Goal: Task Accomplishment & Management: Manage account settings

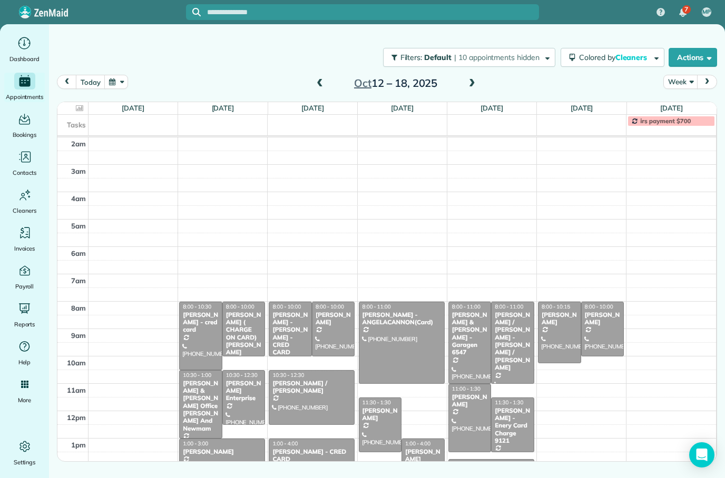
scroll to position [56, 0]
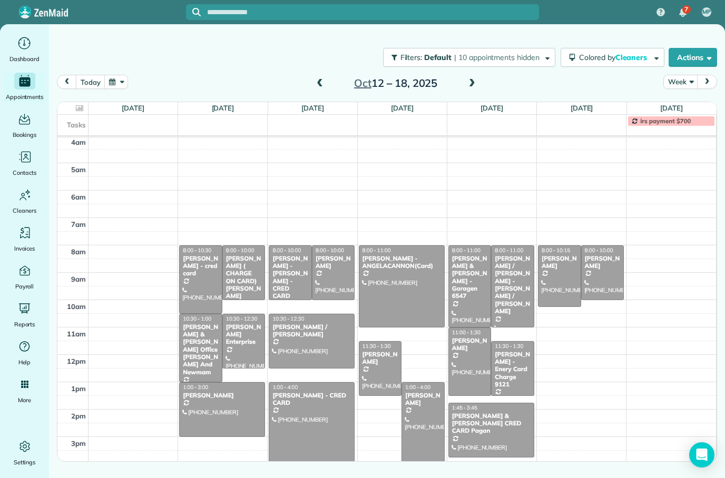
click at [92, 78] on button "today" at bounding box center [90, 82] width 29 height 14
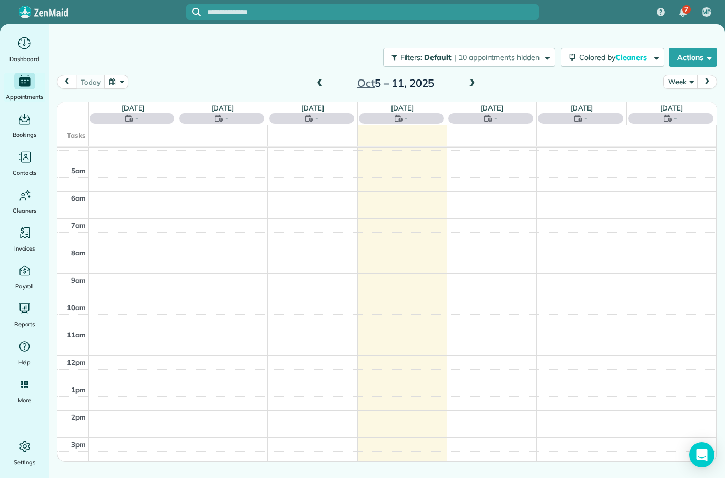
scroll to position [66, 0]
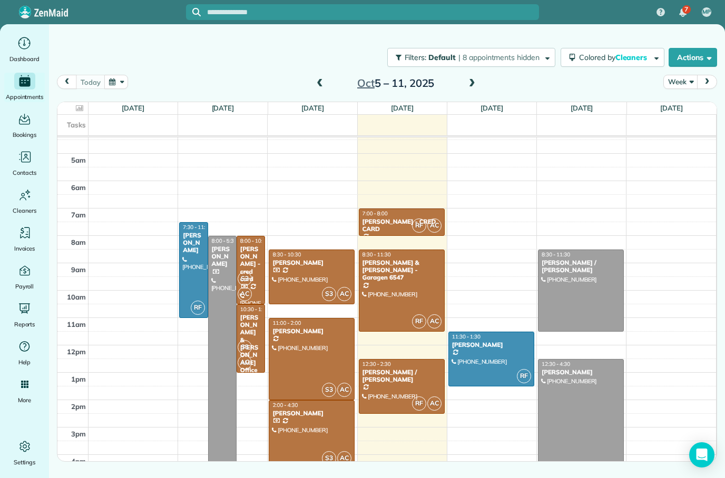
click at [597, 296] on div at bounding box center [580, 290] width 85 height 81
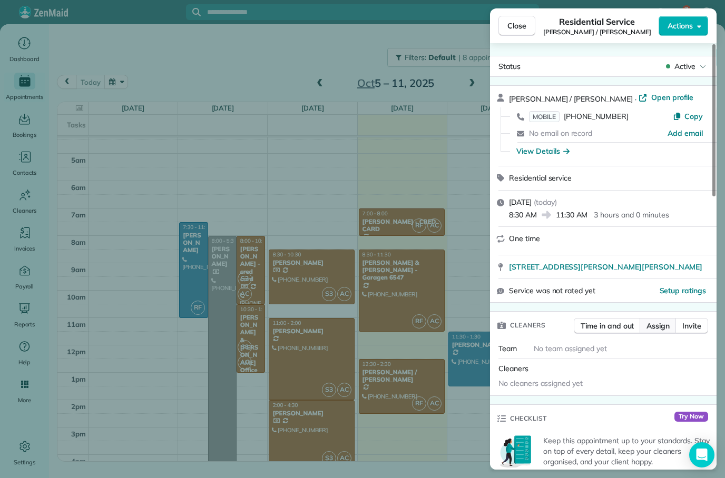
click at [655, 329] on button "Assign" at bounding box center [657, 326] width 37 height 16
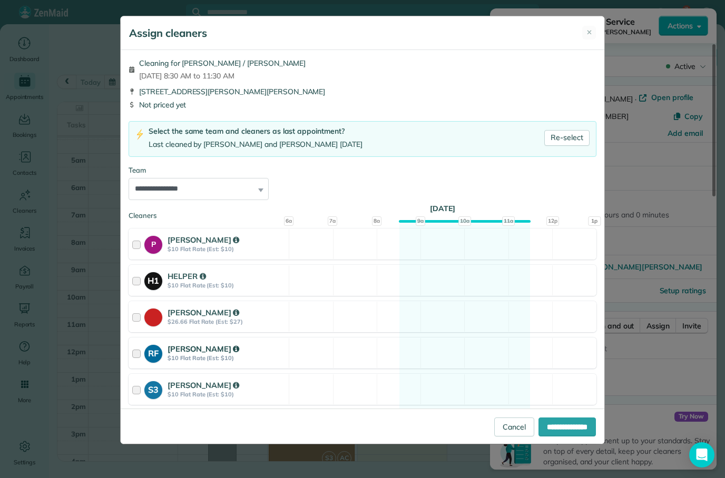
click at [142, 356] on div at bounding box center [138, 352] width 12 height 19
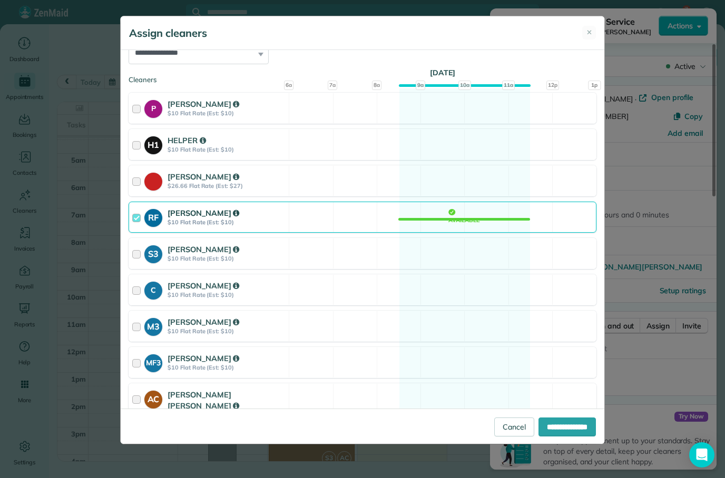
scroll to position [135, 0]
click at [135, 400] on div at bounding box center [138, 405] width 12 height 31
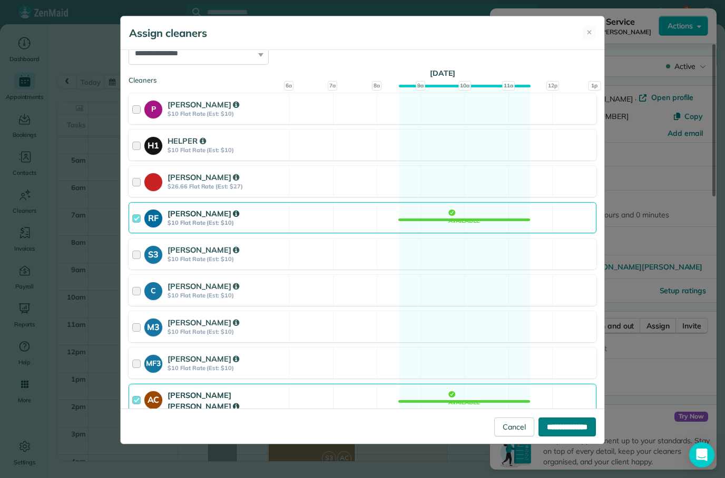
click at [567, 437] on input "**********" at bounding box center [566, 427] width 57 height 19
type input "**********"
click at [667, 357] on div "**********" at bounding box center [362, 239] width 725 height 478
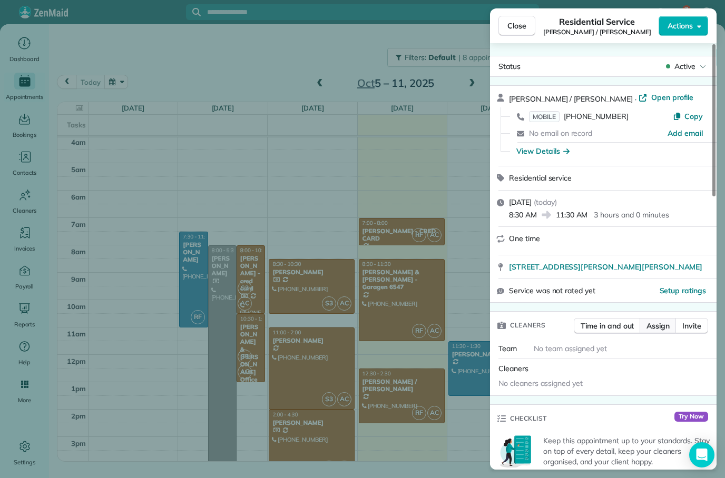
click at [660, 322] on span "Assign" at bounding box center [657, 326] width 23 height 11
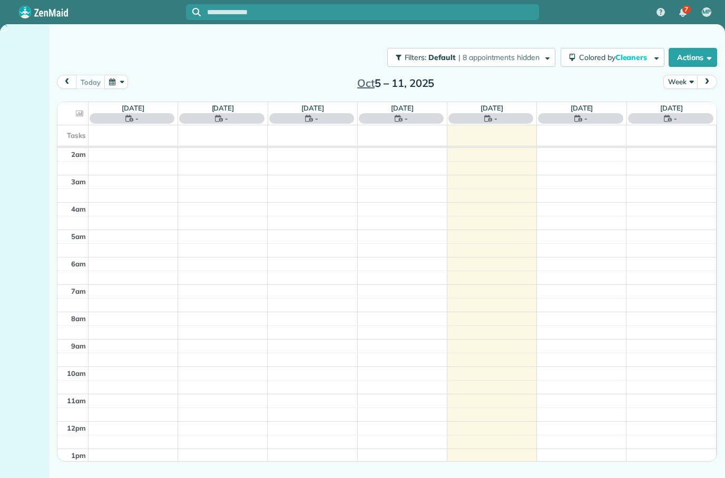
scroll to position [66, 0]
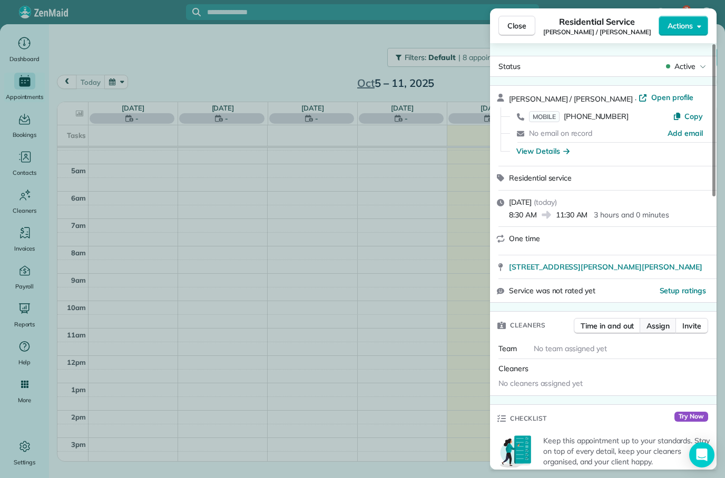
click at [655, 326] on span "Assign" at bounding box center [657, 326] width 23 height 11
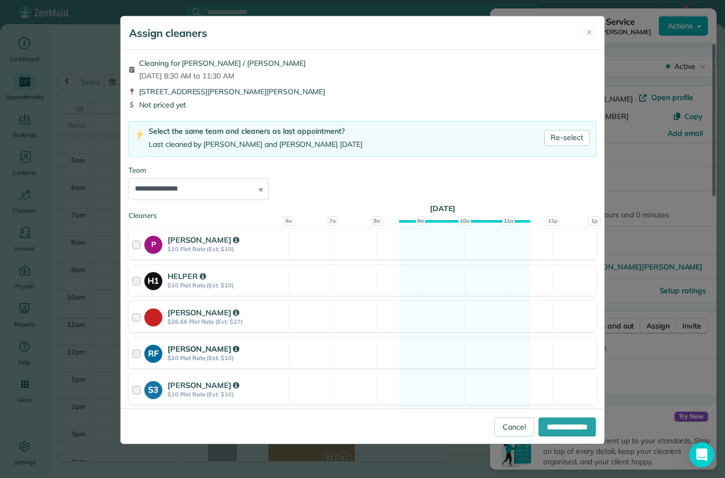
click at [144, 348] on div at bounding box center [138, 352] width 12 height 19
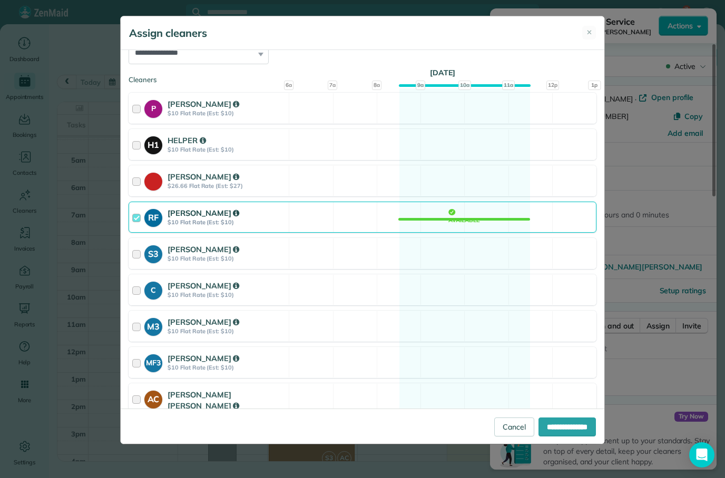
scroll to position [135, 0]
click at [142, 398] on div at bounding box center [138, 405] width 12 height 31
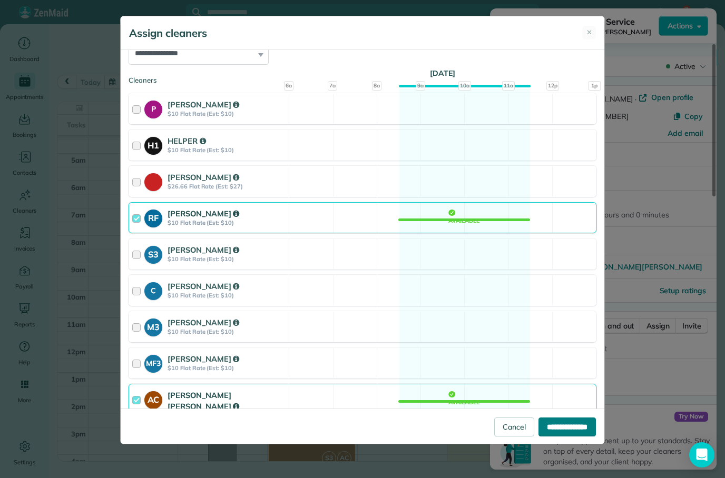
click at [559, 437] on input "**********" at bounding box center [566, 427] width 57 height 19
type input "**********"
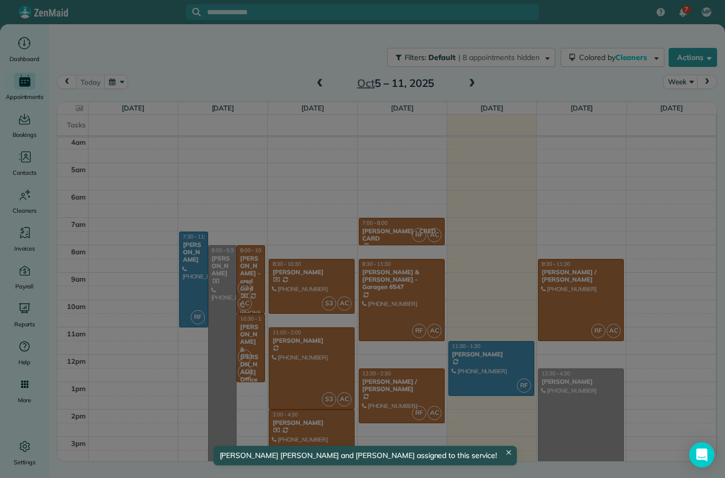
scroll to position [56, 0]
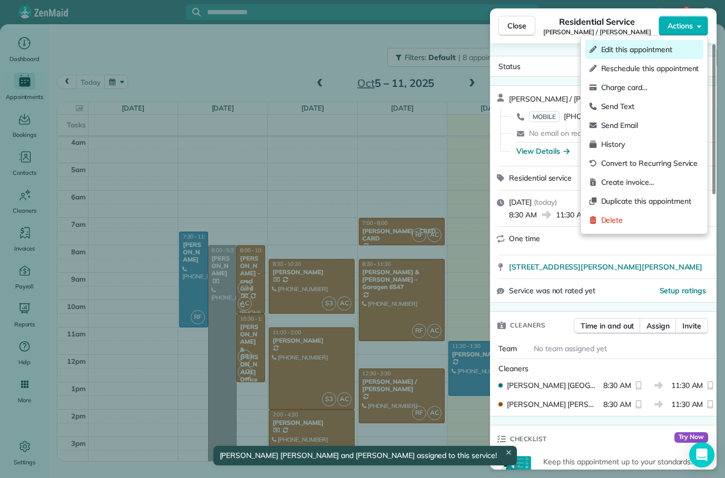
click at [653, 52] on span "Edit this appointment" at bounding box center [650, 49] width 98 height 11
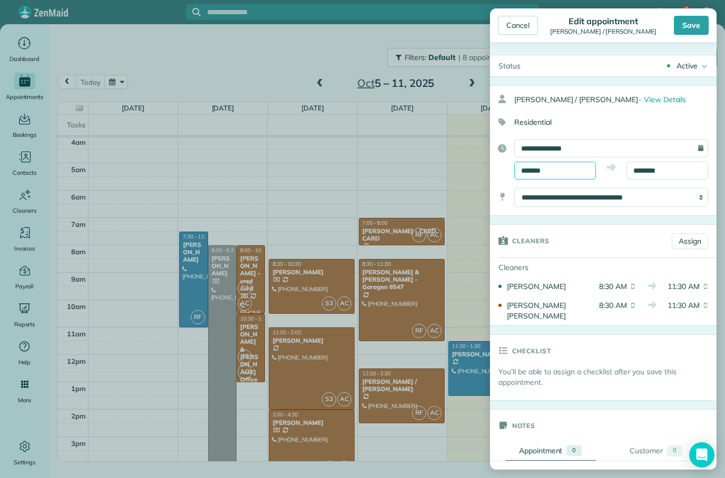
click at [559, 170] on input "*******" at bounding box center [555, 171] width 82 height 18
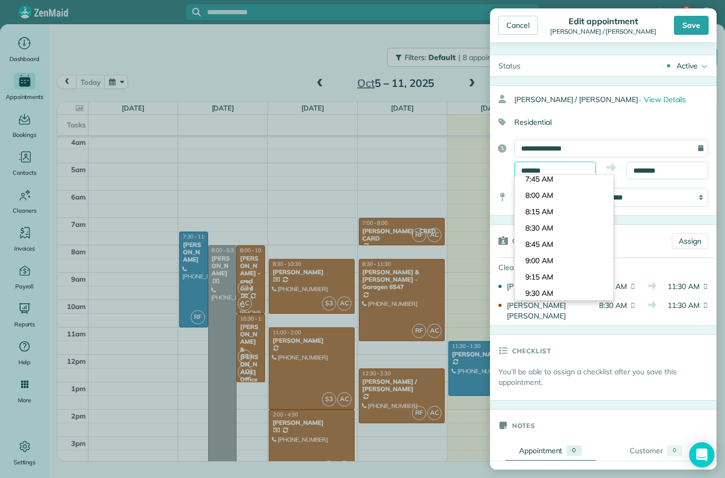
scroll to position [491, 0]
click at [556, 214] on body "7 MP Dashboard Appointments Bookings Contacts Cleaners Invoices Payroll Reports…" at bounding box center [362, 239] width 725 height 478
type input "*******"
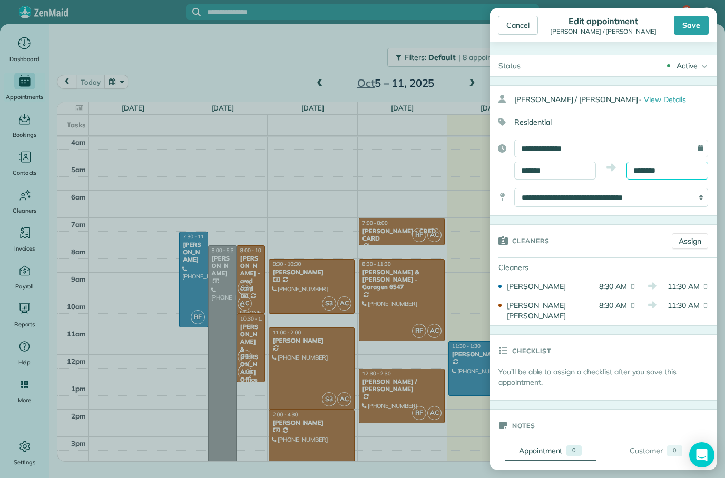
click at [670, 174] on body "7 MP Dashboard Appointments Bookings Contacts Cleaners Invoices Payroll Reports…" at bounding box center [362, 239] width 725 height 478
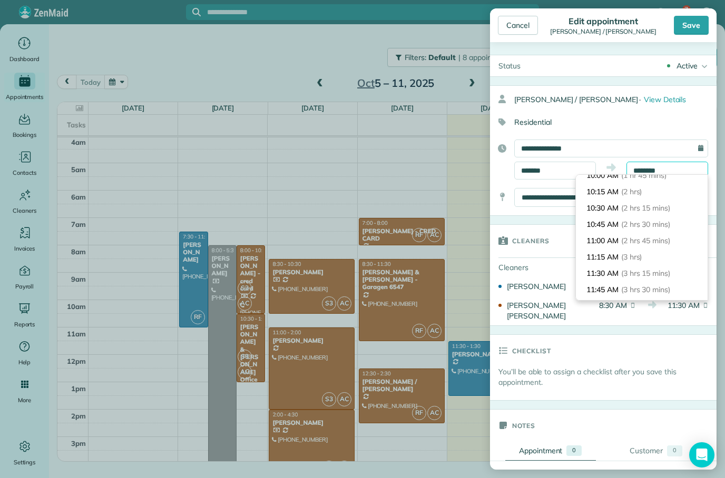
scroll to position [113, 0]
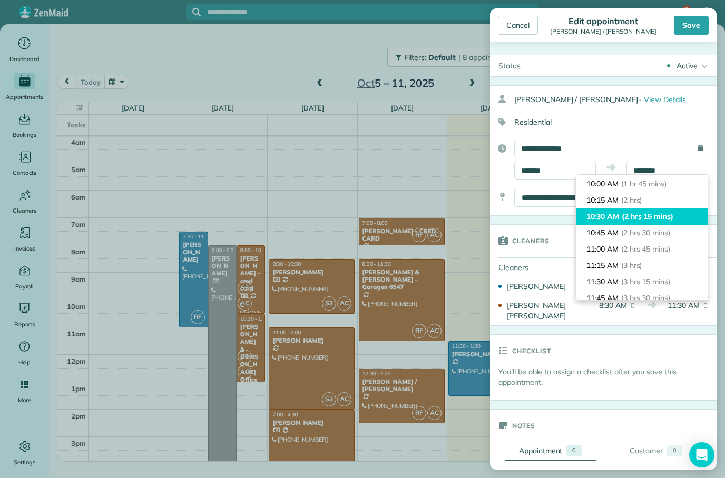
click at [672, 221] on span "(2 hrs 15 mins)" at bounding box center [647, 216] width 52 height 9
type input "********"
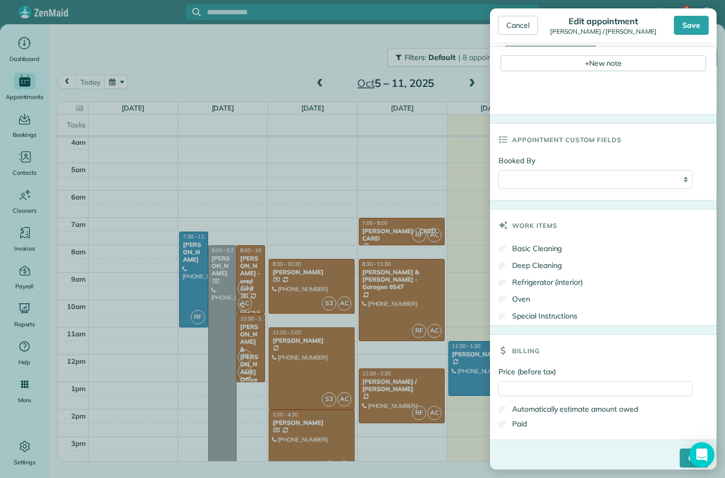
scroll to position [413, 0]
click at [583, 382] on input "Price (before tax)" at bounding box center [595, 389] width 194 height 15
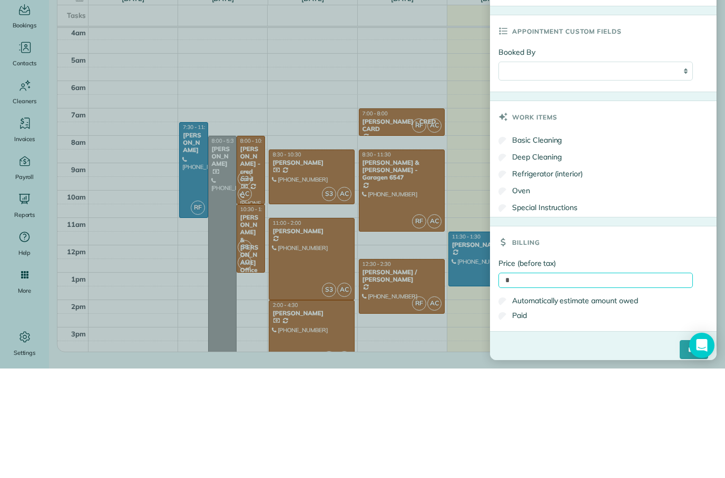
scroll to position [42, 0]
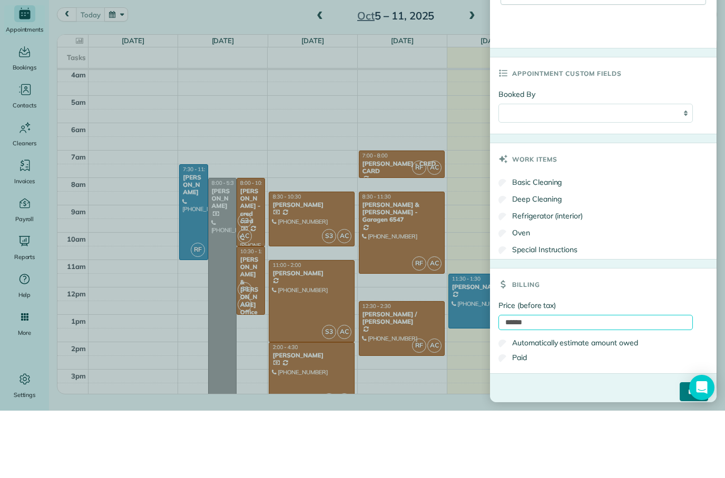
type input "******"
click at [680, 450] on input "****" at bounding box center [693, 459] width 28 height 19
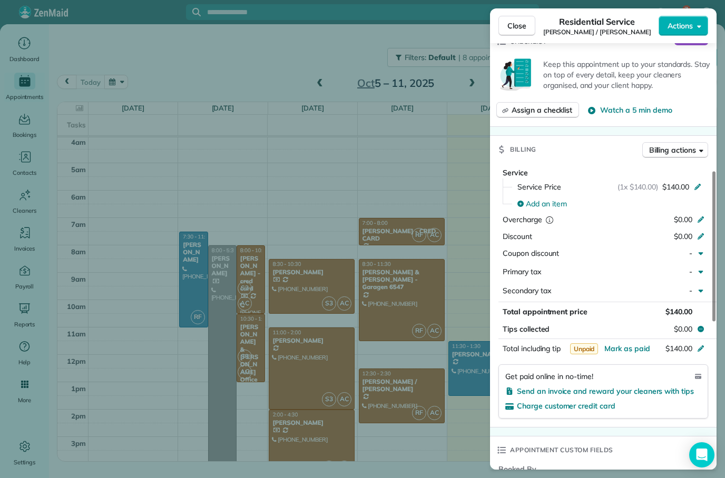
scroll to position [399, 0]
click at [641, 385] on span "Send an invoice and reward your cleaners with tips" at bounding box center [605, 389] width 177 height 9
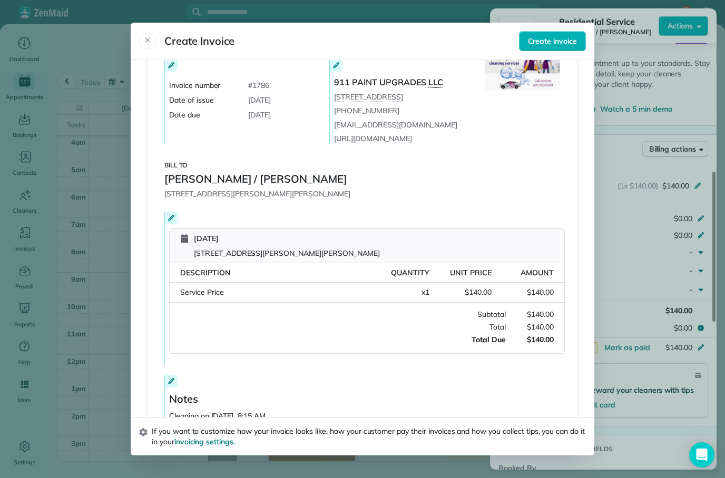
scroll to position [59, 0]
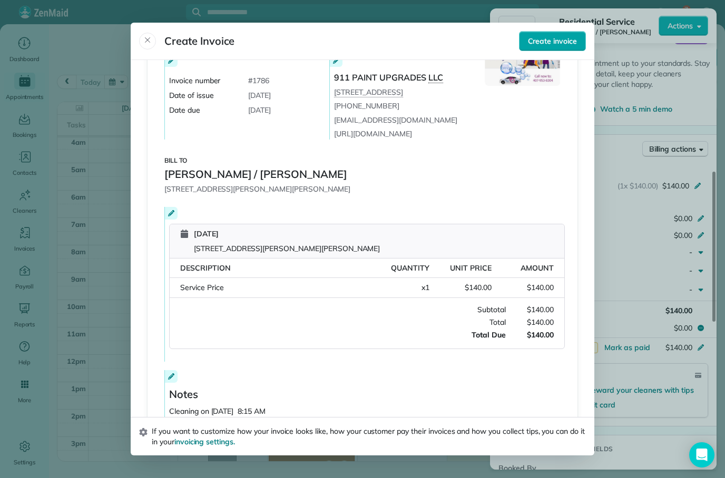
click at [559, 31] on button "Create invoice" at bounding box center [552, 41] width 67 height 20
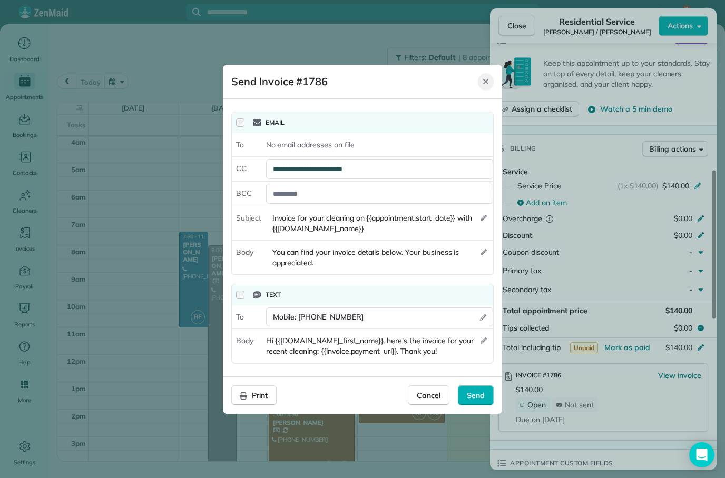
click at [488, 84] on icon "Close" at bounding box center [485, 81] width 8 height 8
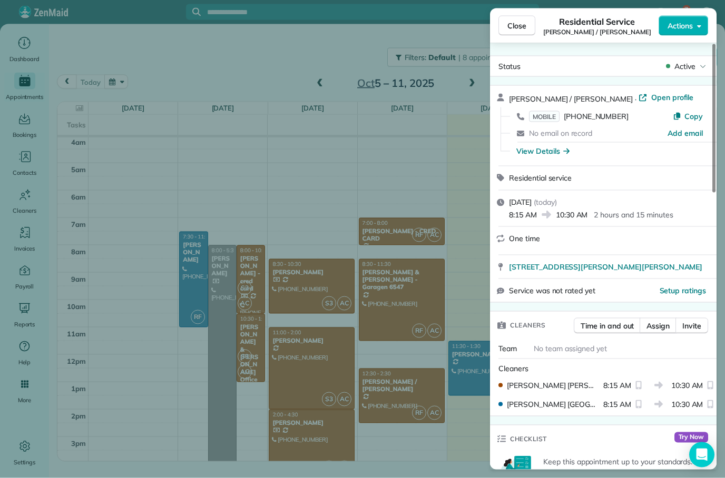
scroll to position [0, 0]
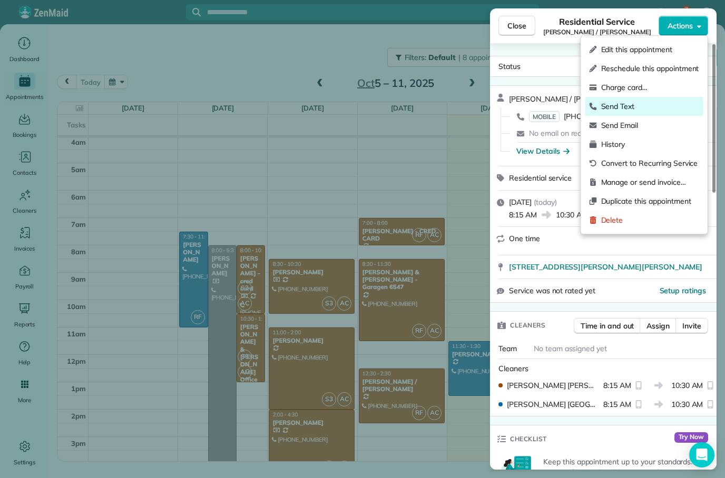
click at [635, 109] on span "Send Text" at bounding box center [650, 106] width 98 height 11
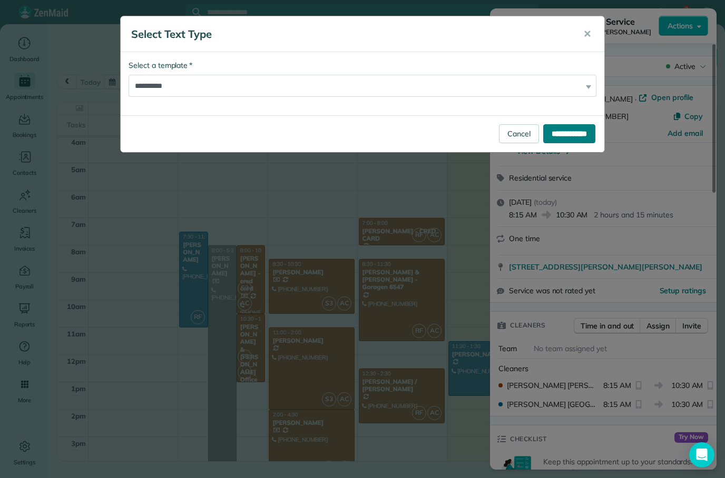
click at [568, 132] on input "**********" at bounding box center [569, 133] width 52 height 19
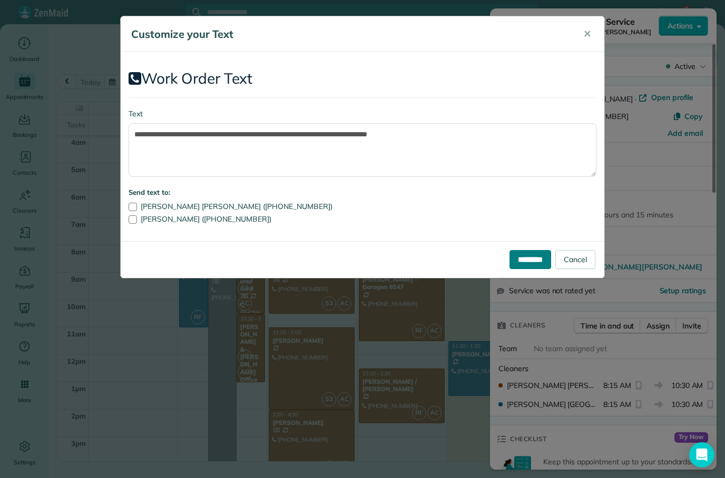
click at [535, 264] on input "*********" at bounding box center [530, 259] width 42 height 19
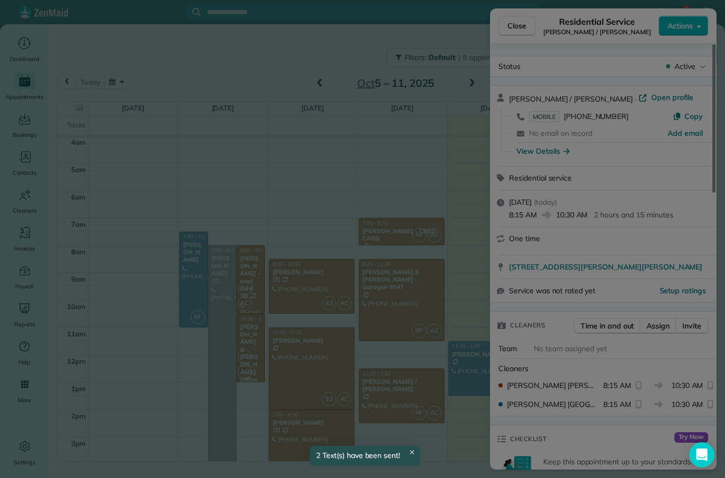
scroll to position [56, 0]
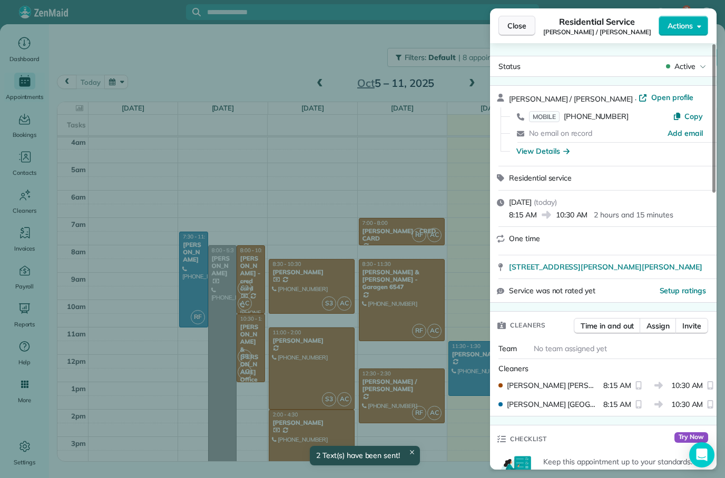
click at [528, 23] on button "Close" at bounding box center [516, 26] width 37 height 20
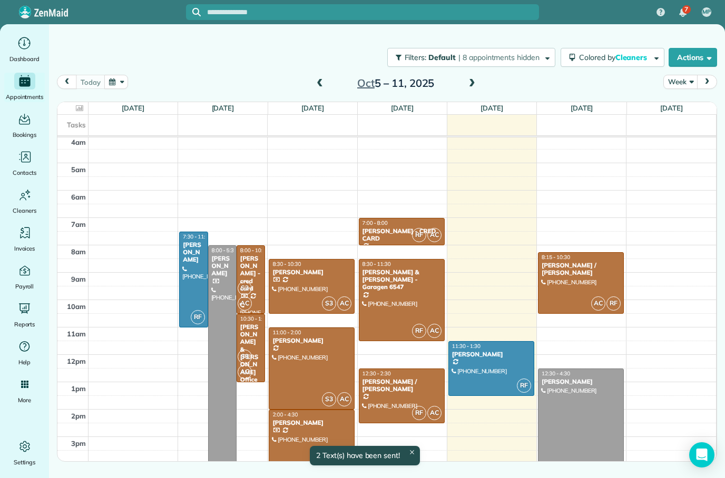
click at [577, 408] on div at bounding box center [580, 423] width 85 height 108
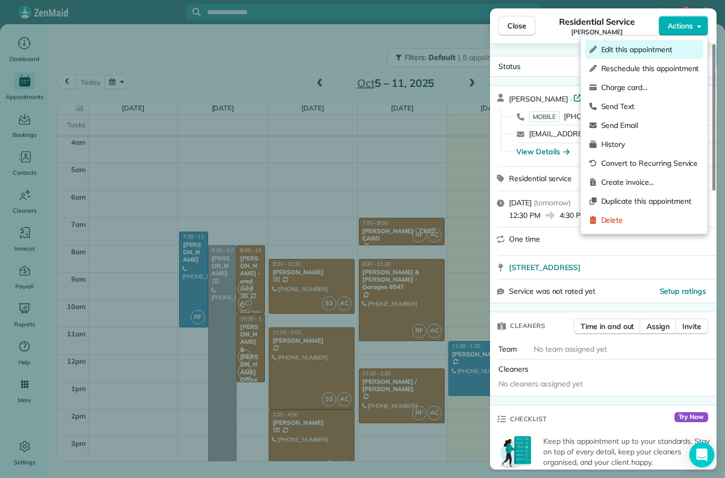
click at [646, 47] on span "Edit this appointment" at bounding box center [650, 49] width 98 height 11
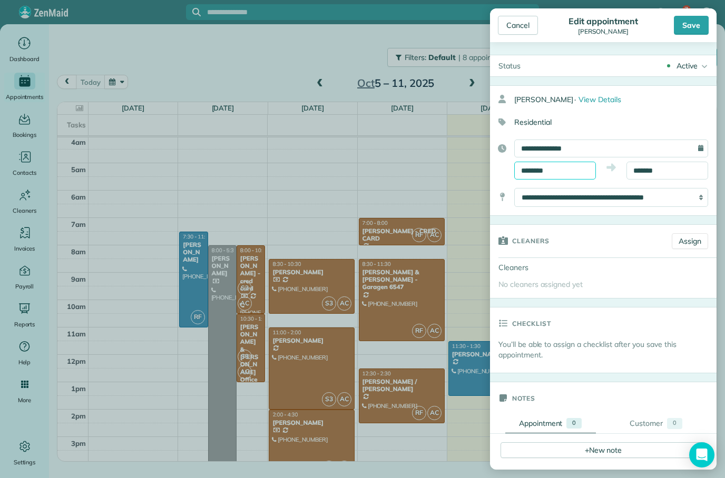
click at [567, 168] on input "********" at bounding box center [555, 171] width 82 height 18
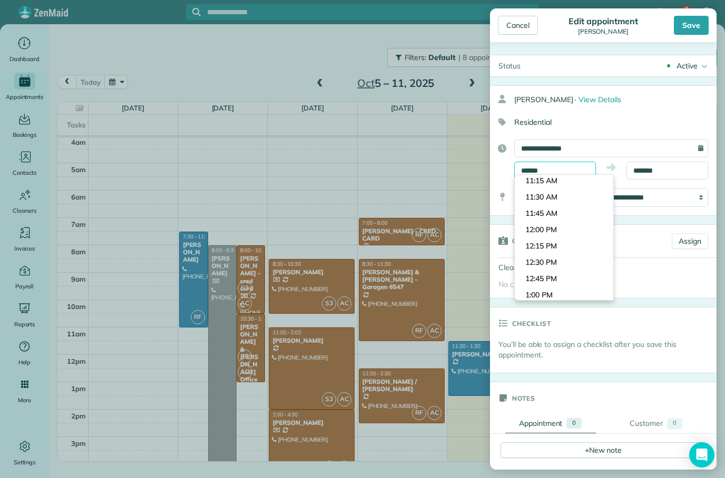
scroll to position [716, 0]
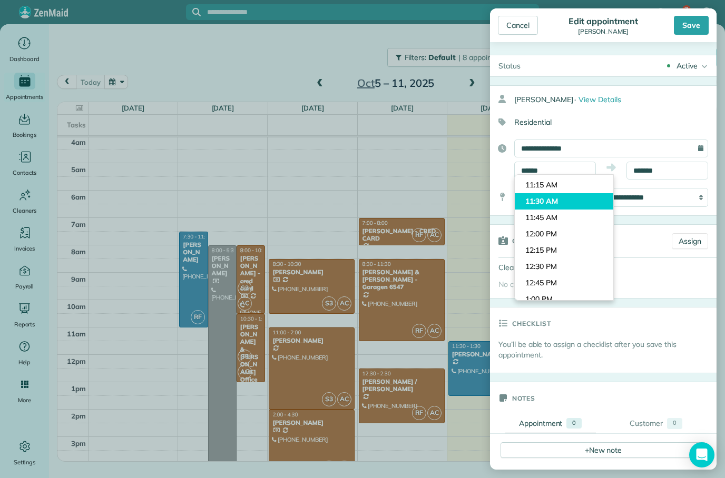
click at [556, 203] on body "7 MP Dashboard Appointments Bookings Contacts Cleaners Invoices Payroll Reports…" at bounding box center [362, 239] width 725 height 478
type input "********"
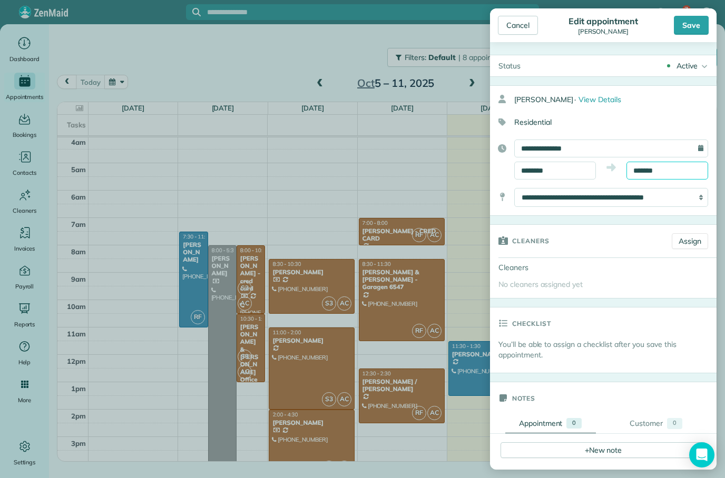
click at [674, 170] on input "*******" at bounding box center [667, 171] width 82 height 18
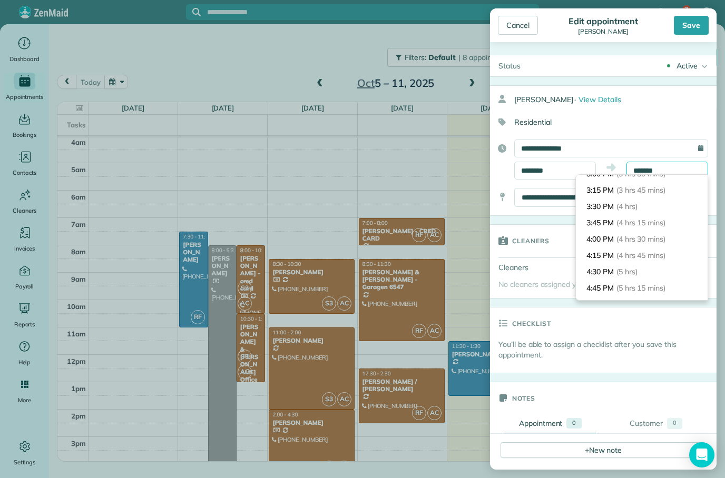
scroll to position [237, 0]
click at [636, 209] on span "(4 hrs)" at bounding box center [627, 206] width 23 height 9
type input "*******"
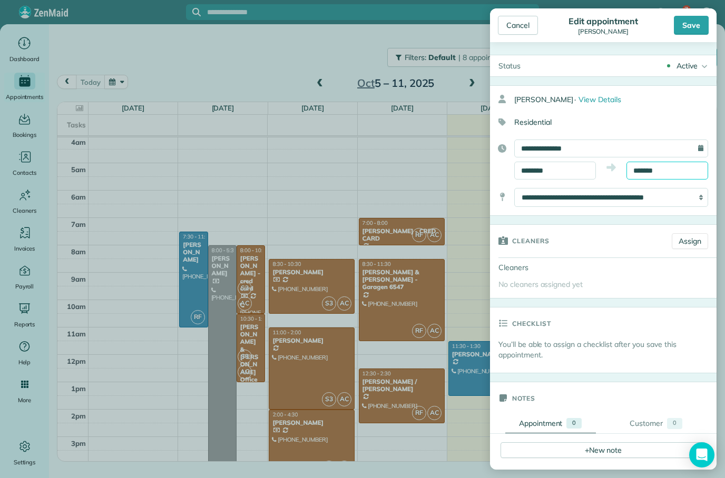
click at [682, 172] on input "*******" at bounding box center [667, 171] width 82 height 18
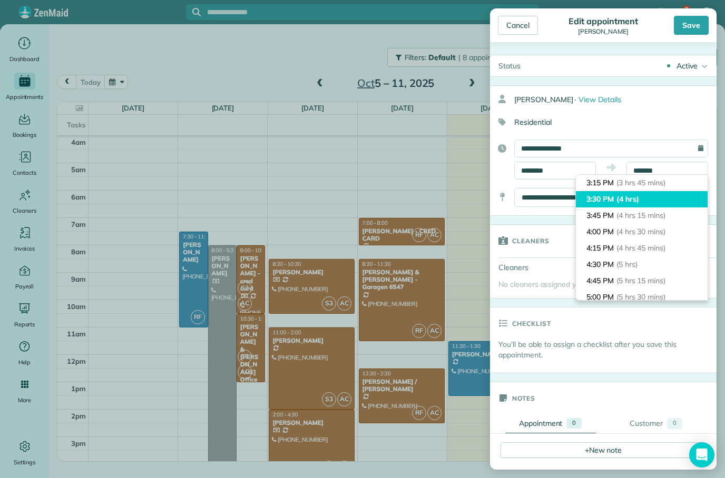
click at [631, 196] on span "(4 hrs)" at bounding box center [627, 198] width 23 height 9
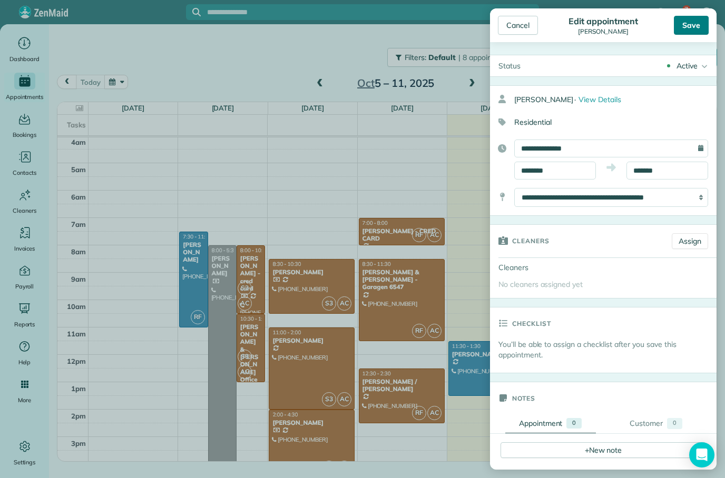
click at [694, 30] on div "Save" at bounding box center [691, 25] width 35 height 19
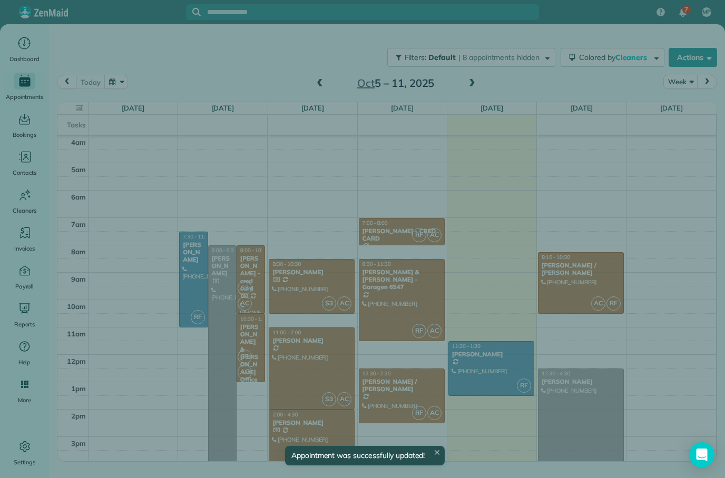
scroll to position [56, 0]
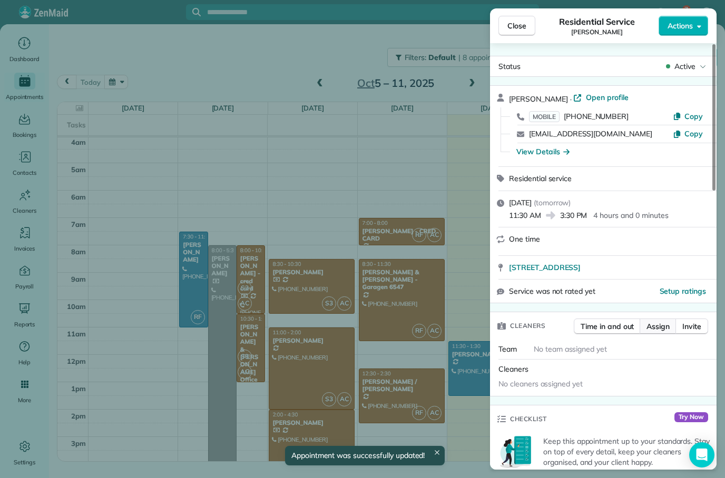
click at [656, 331] on button "Assign" at bounding box center [657, 327] width 37 height 16
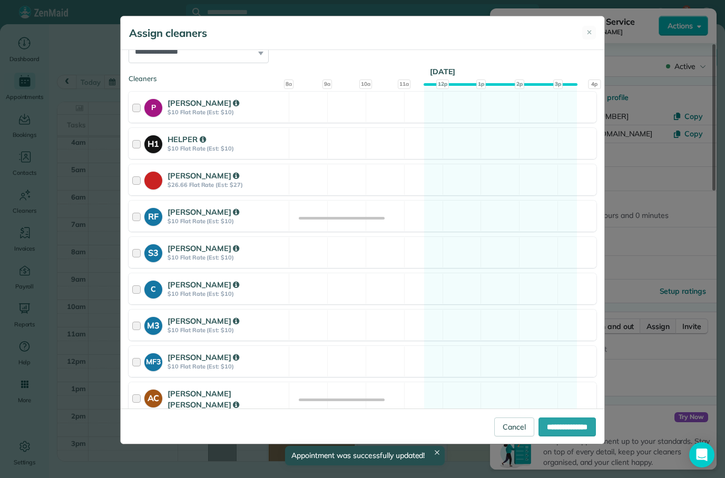
scroll to position [135, 0]
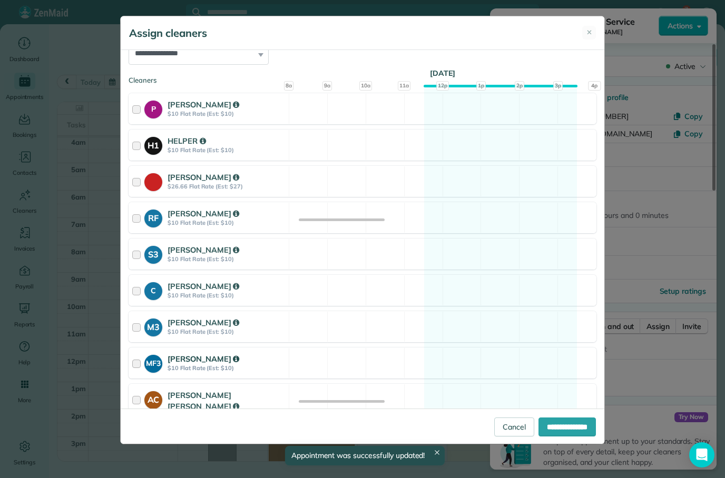
click at [587, 359] on div "MF3 Miriam Serpa Ferreira $10 Flat Rate (Est: $10) Available" at bounding box center [362, 363] width 468 height 31
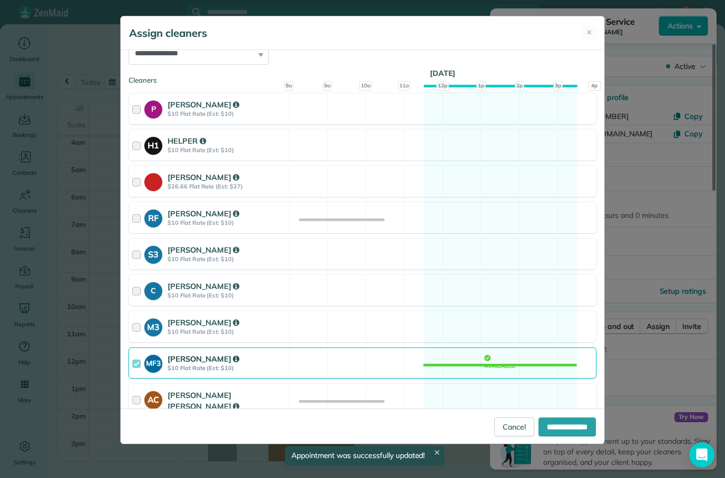
click at [562, 364] on div "MF3 Miriam Serpa Ferreira $10 Flat Rate (Est: $10) Available" at bounding box center [362, 363] width 468 height 31
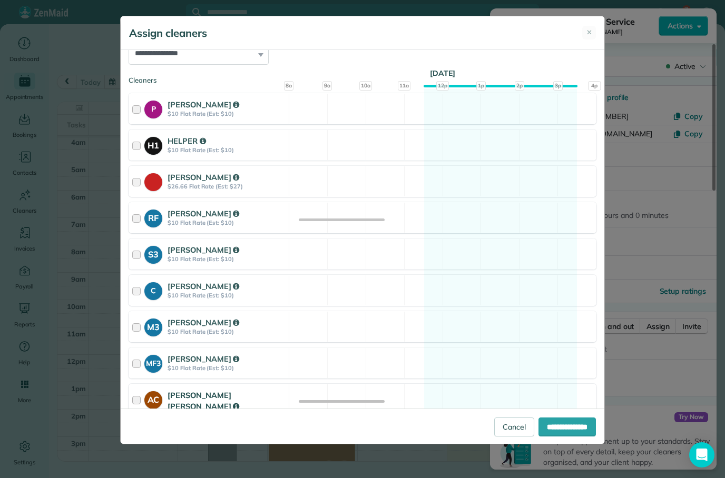
click at [550, 404] on div "AC Ana Cristina No pay rate set Available" at bounding box center [362, 405] width 468 height 42
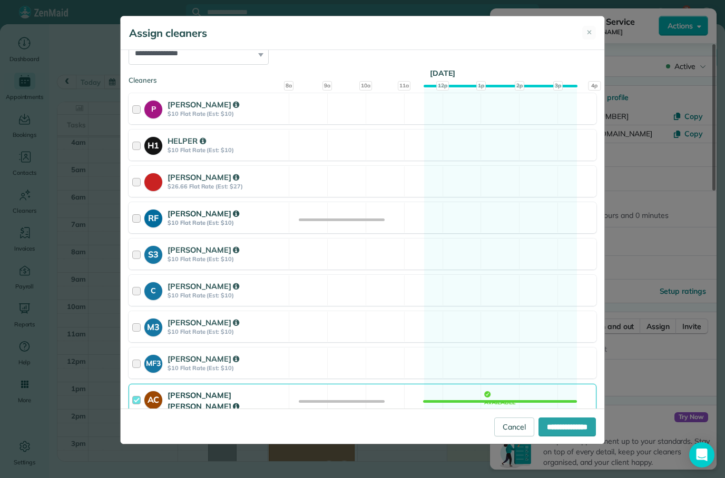
click at [144, 217] on div at bounding box center [138, 217] width 12 height 19
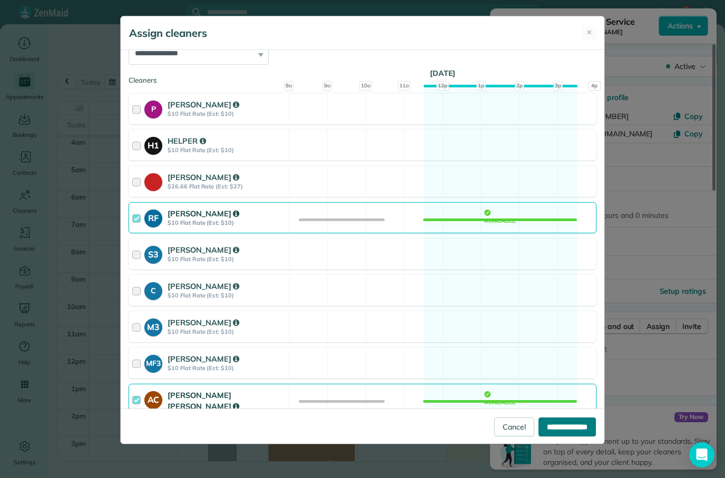
click at [561, 437] on input "**********" at bounding box center [566, 427] width 57 height 19
type input "**********"
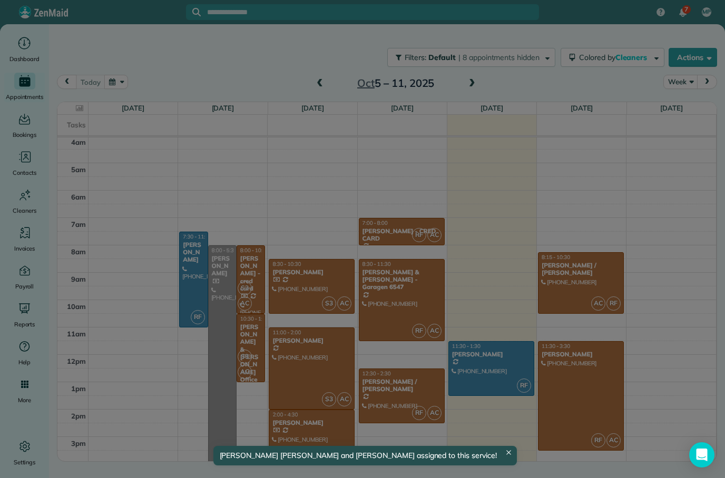
scroll to position [56, 0]
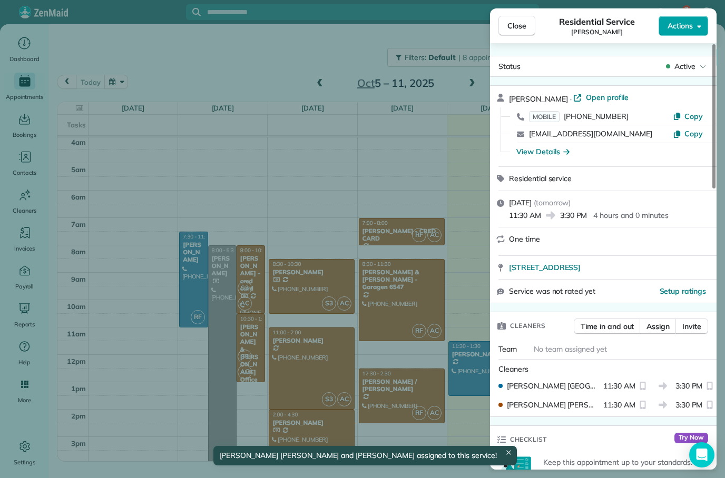
click at [707, 27] on button "Actions" at bounding box center [683, 26] width 50 height 20
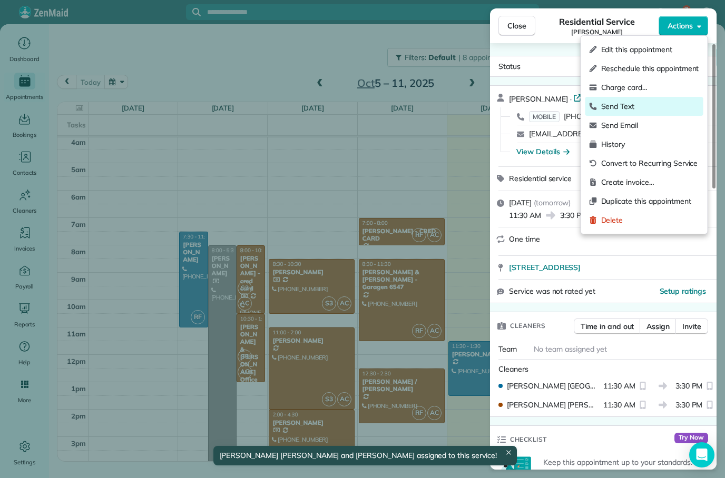
click at [629, 107] on span "Send Text" at bounding box center [650, 106] width 98 height 11
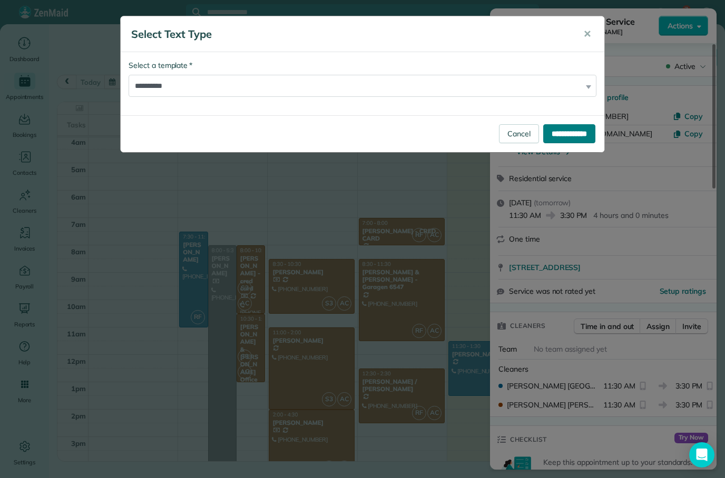
click at [570, 129] on input "**********" at bounding box center [569, 133] width 52 height 19
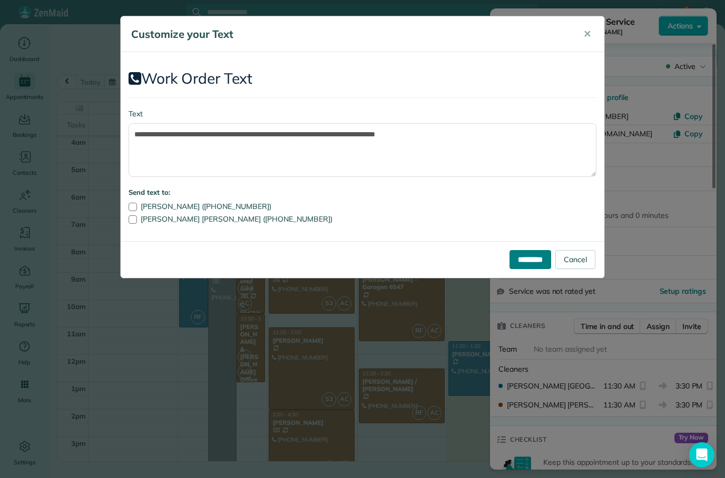
click at [521, 255] on input "*********" at bounding box center [530, 259] width 42 height 19
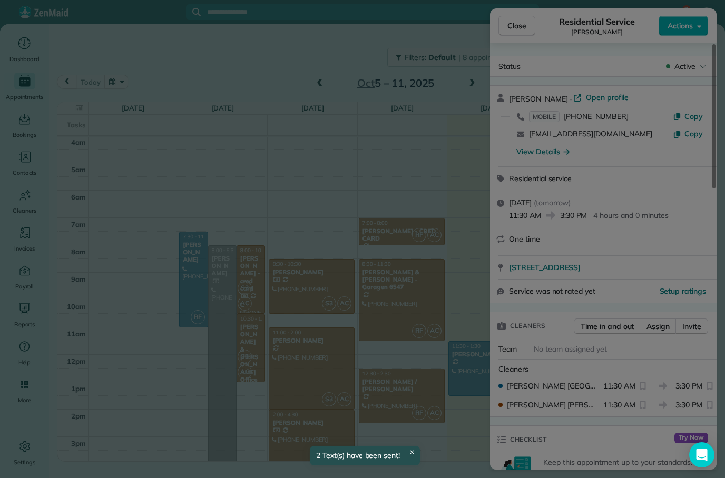
scroll to position [56, 0]
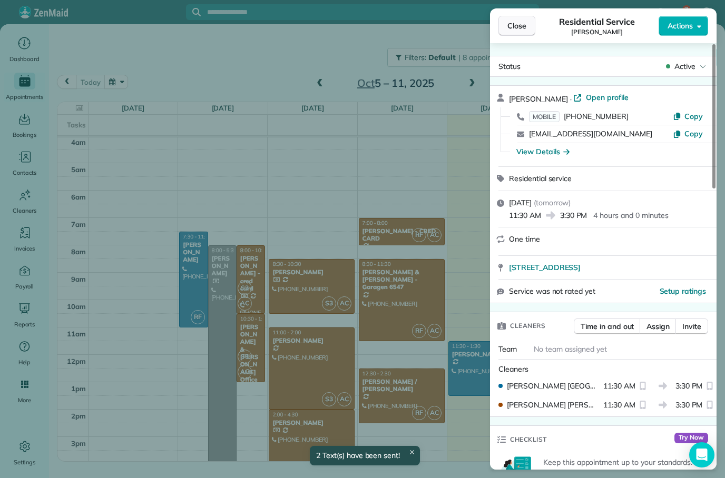
click at [519, 27] on span "Close" at bounding box center [516, 26] width 19 height 11
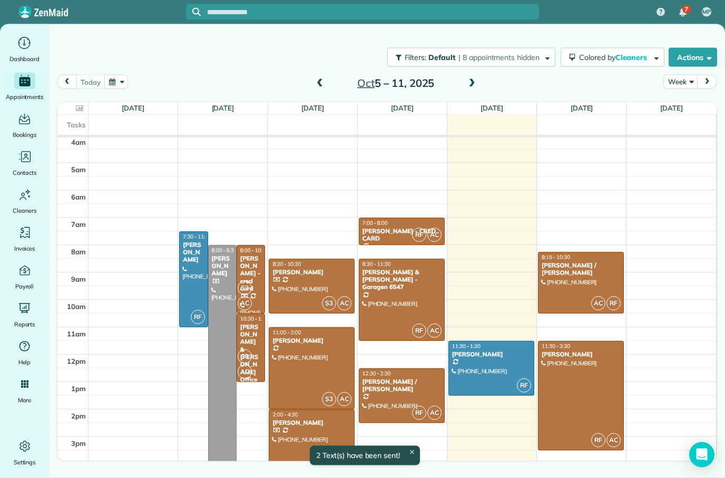
scroll to position [42, 0]
click at [190, 241] on div at bounding box center [193, 279] width 27 height 95
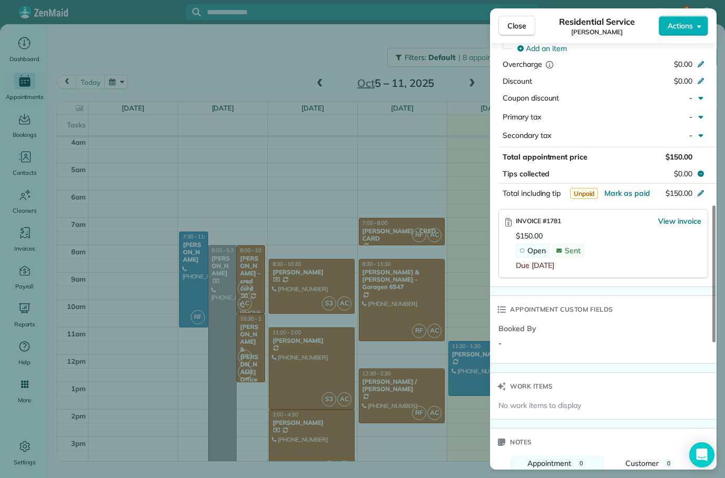
scroll to position [551, 0]
click at [686, 217] on span "View invoice" at bounding box center [679, 222] width 43 height 11
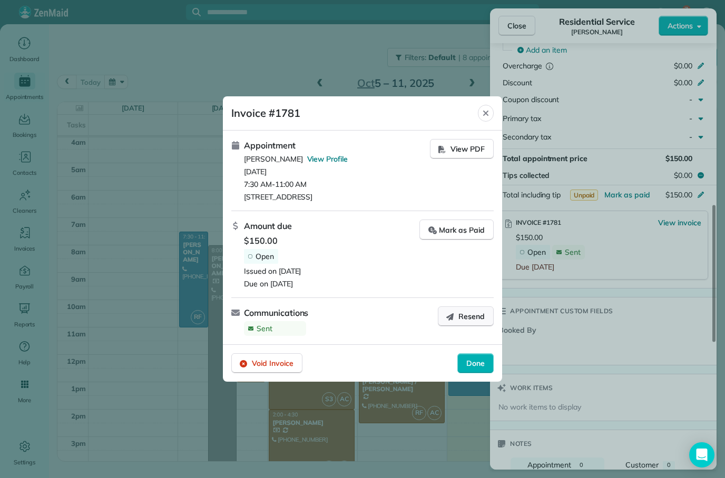
click at [478, 318] on span "Resend" at bounding box center [471, 316] width 26 height 11
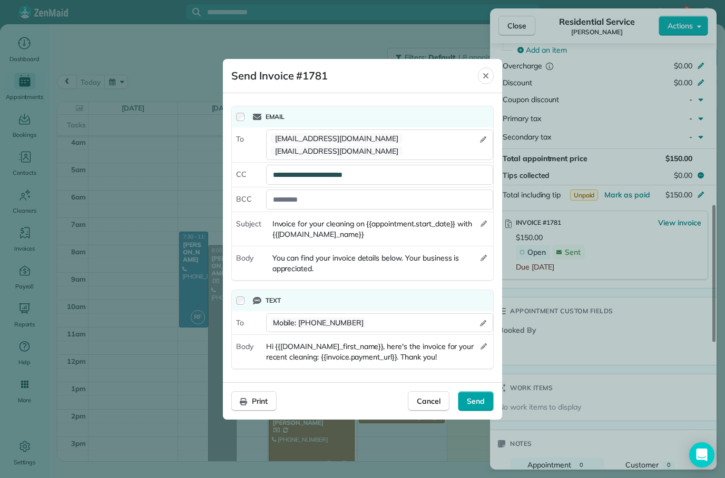
click at [475, 407] on div "Send" at bounding box center [476, 401] width 36 height 20
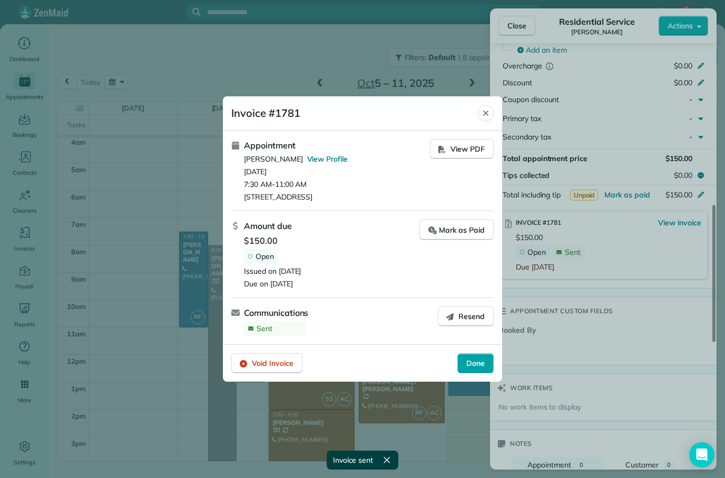
click at [473, 363] on span "Done" at bounding box center [475, 363] width 18 height 11
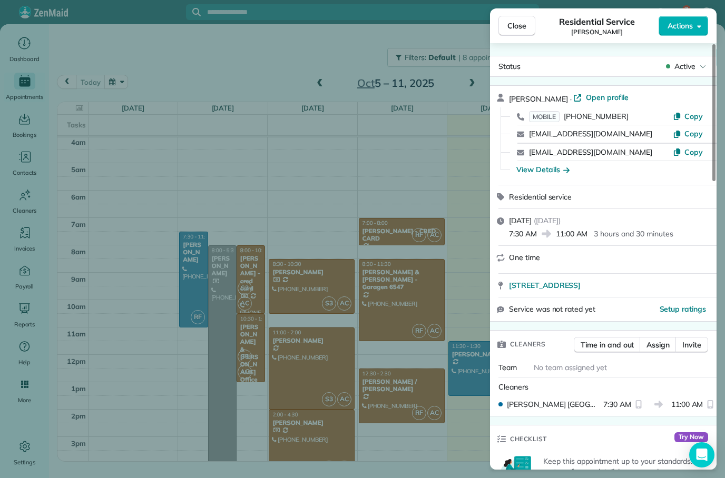
scroll to position [0, 0]
click at [527, 32] on button "Close" at bounding box center [516, 26] width 37 height 20
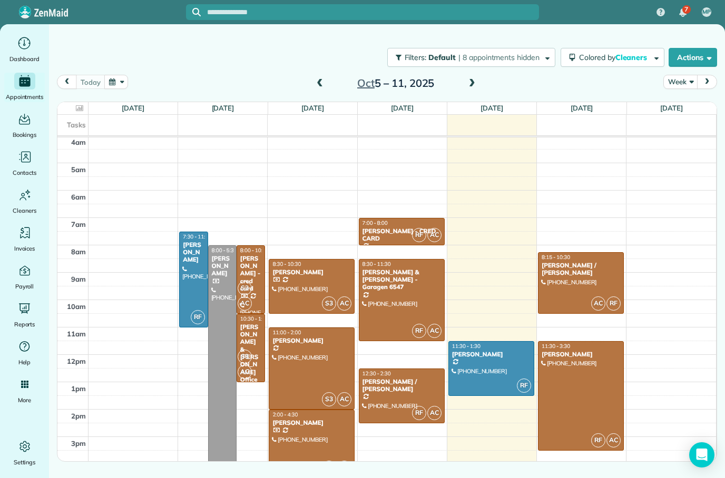
click at [515, 361] on div at bounding box center [491, 369] width 85 height 54
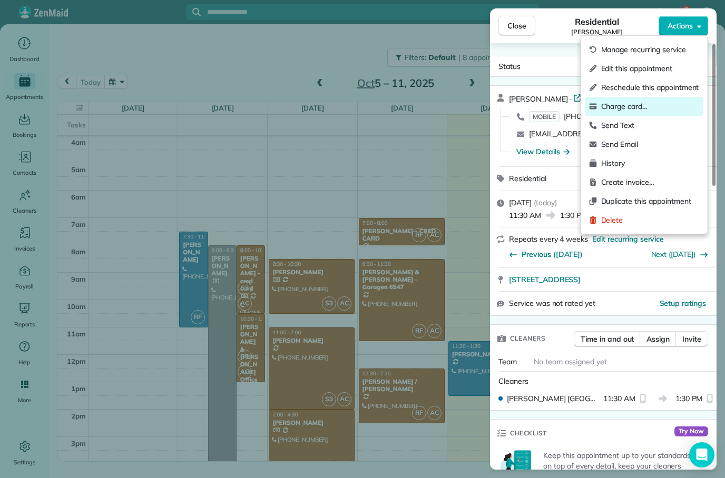
click at [636, 107] on span "Charge card…" at bounding box center [650, 106] width 98 height 11
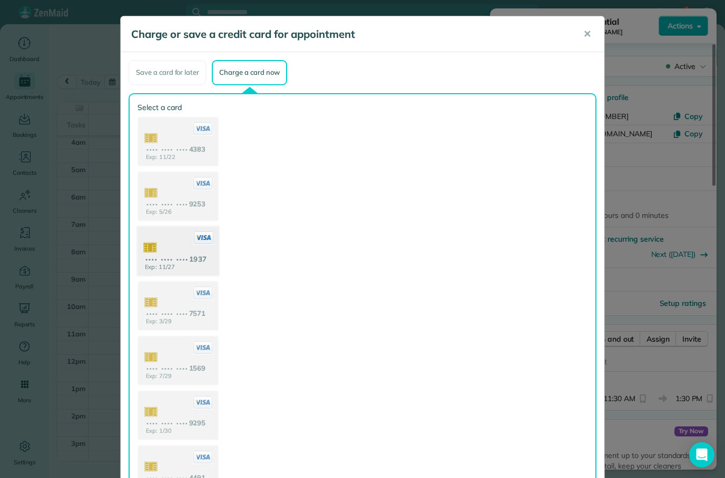
click at [201, 260] on use at bounding box center [177, 251] width 81 height 51
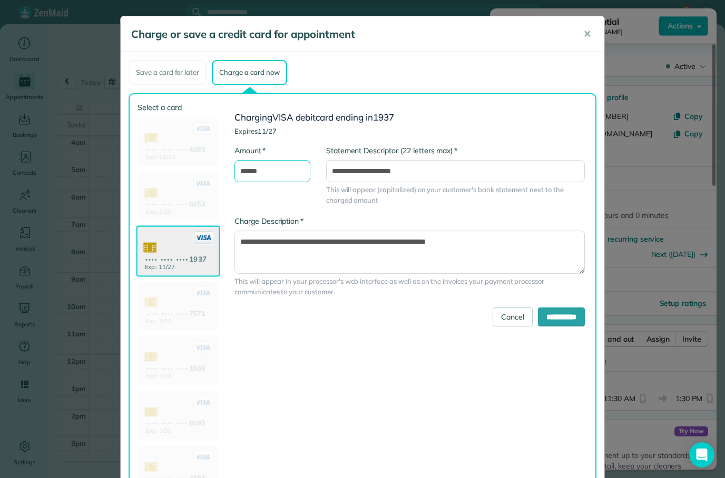
click at [246, 167] on input "******" at bounding box center [272, 171] width 76 height 22
click at [654, 276] on div "Charge or save a credit card for appointment ✕ Save a card for later Charge a c…" at bounding box center [362, 239] width 725 height 478
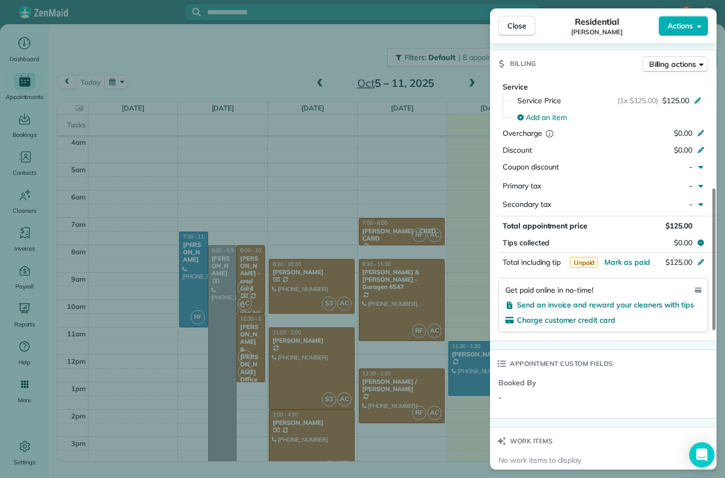
scroll to position [477, 0]
click at [646, 304] on span "Send an invoice and reward your cleaners with tips" at bounding box center [605, 305] width 177 height 9
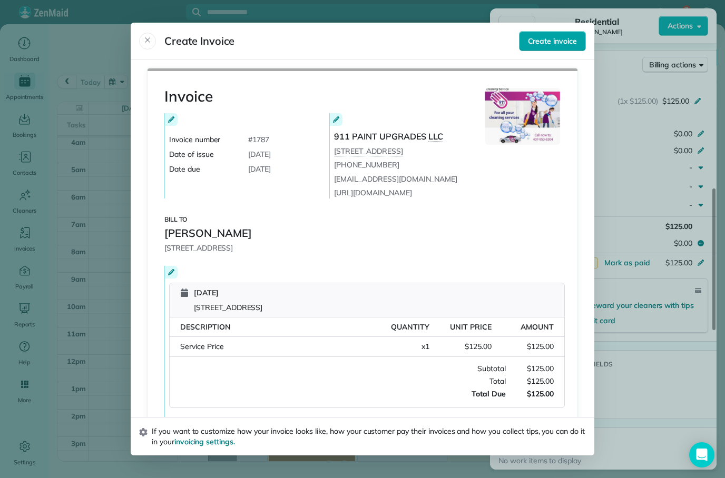
click at [569, 36] on span "Create invoice" at bounding box center [552, 41] width 49 height 11
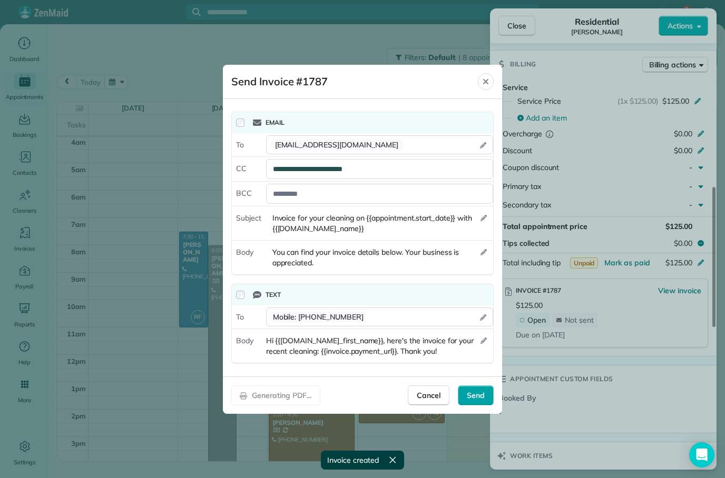
click at [479, 397] on span "Send" at bounding box center [476, 395] width 18 height 11
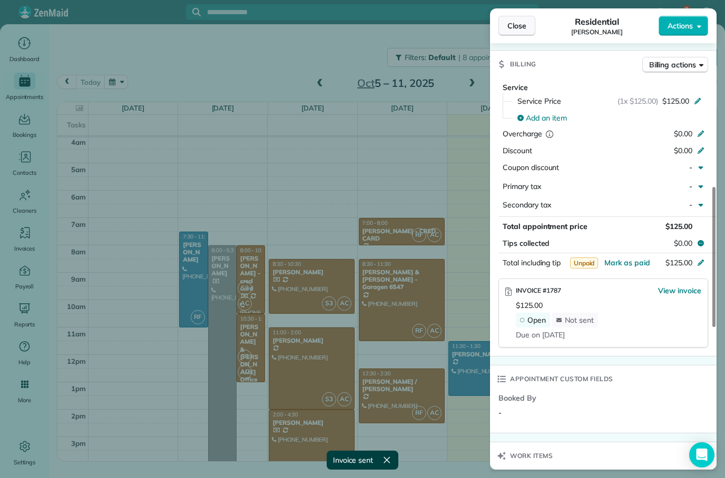
click at [521, 26] on span "Close" at bounding box center [516, 26] width 19 height 11
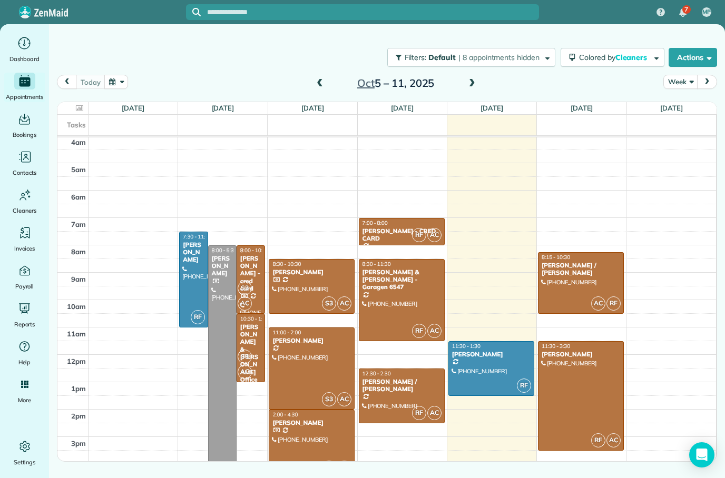
scroll to position [42, 0]
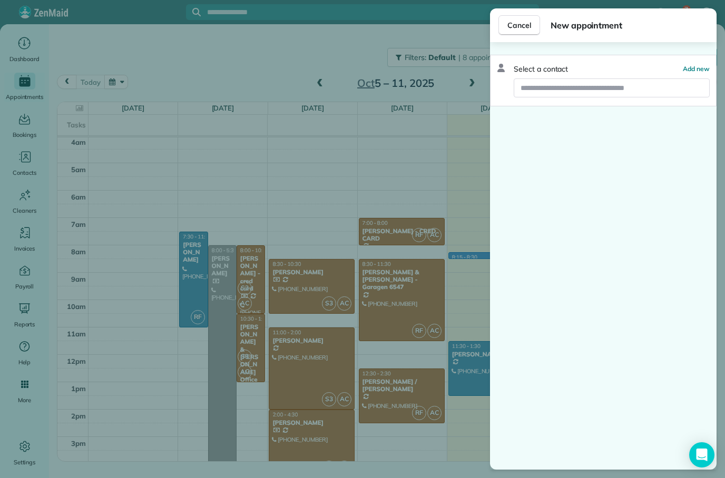
scroll to position [42, 0]
click at [623, 78] on input "text" at bounding box center [611, 87] width 195 height 19
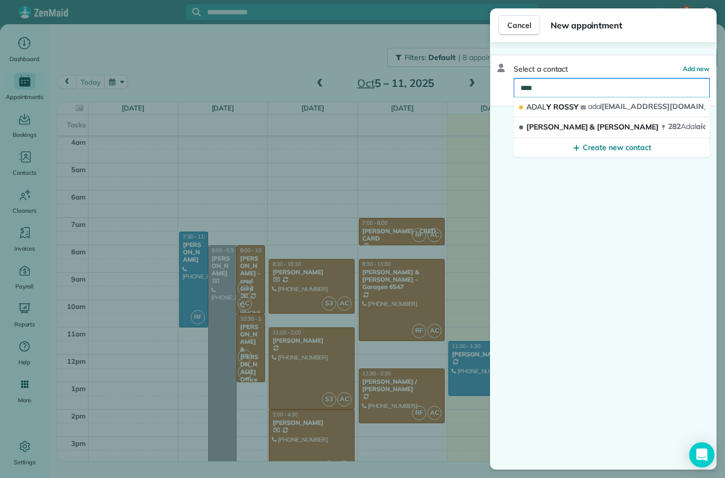
type input "*****"
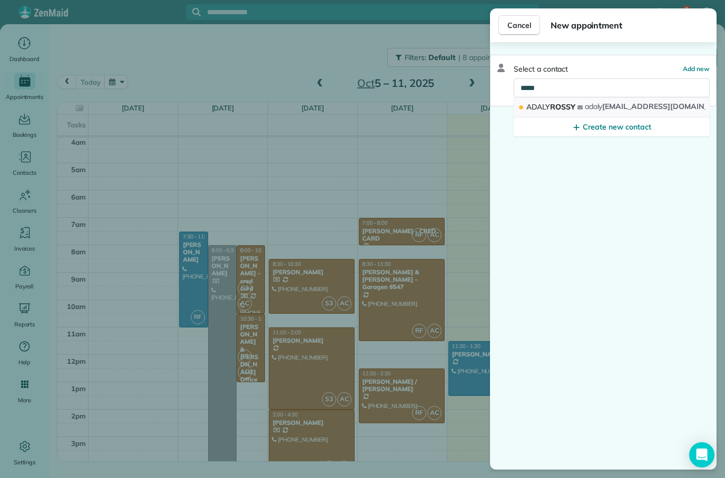
click at [575, 102] on span "ADALY ROSSY" at bounding box center [550, 106] width 49 height 9
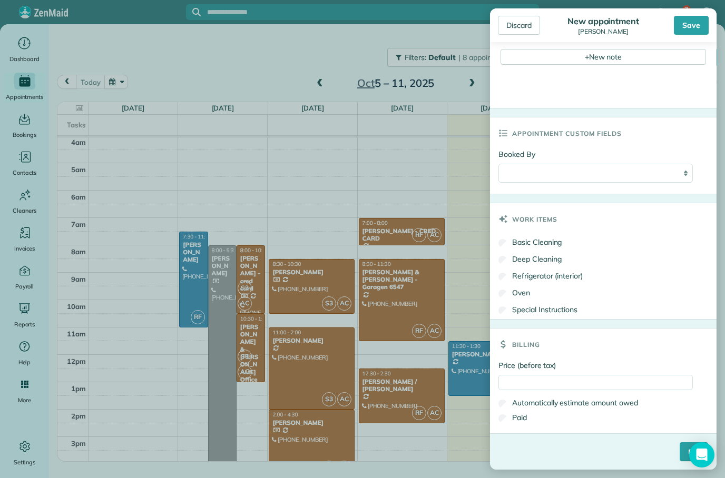
scroll to position [451, 0]
click at [570, 385] on input "Price (before tax)" at bounding box center [595, 382] width 194 height 15
type input "***"
click at [698, 31] on div "Save" at bounding box center [691, 25] width 35 height 19
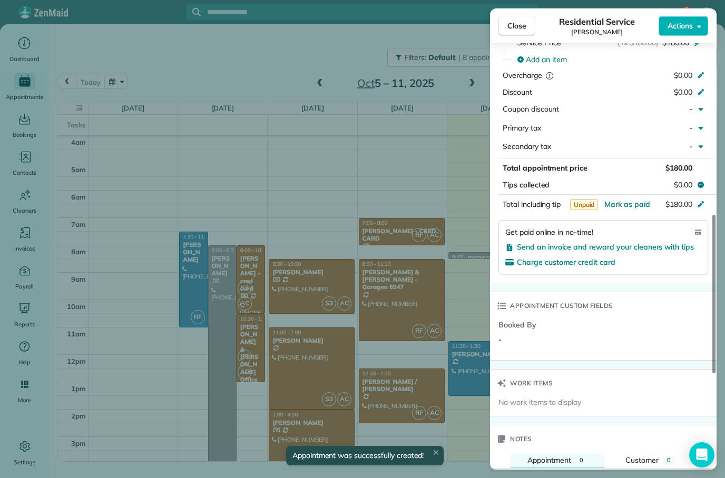
scroll to position [544, 0]
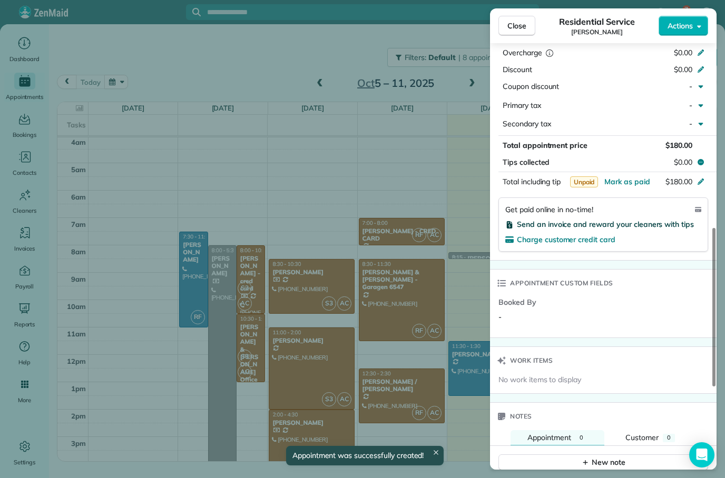
click at [645, 220] on span "Send an invoice and reward your cleaners with tips" at bounding box center [605, 224] width 177 height 9
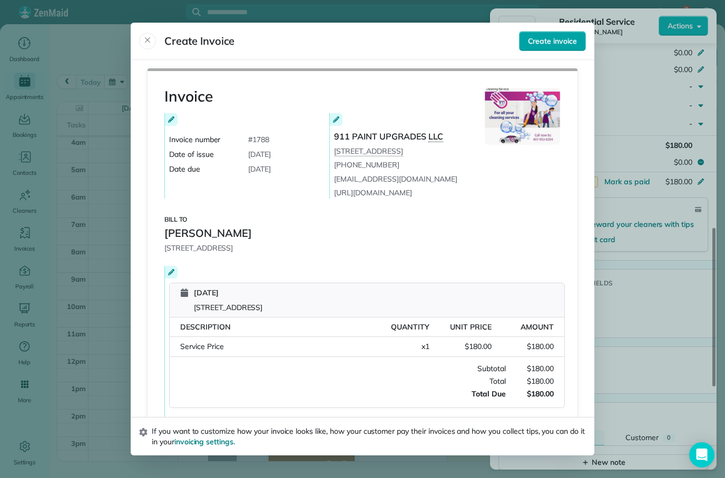
click at [548, 32] on button "Create invoice" at bounding box center [552, 41] width 67 height 20
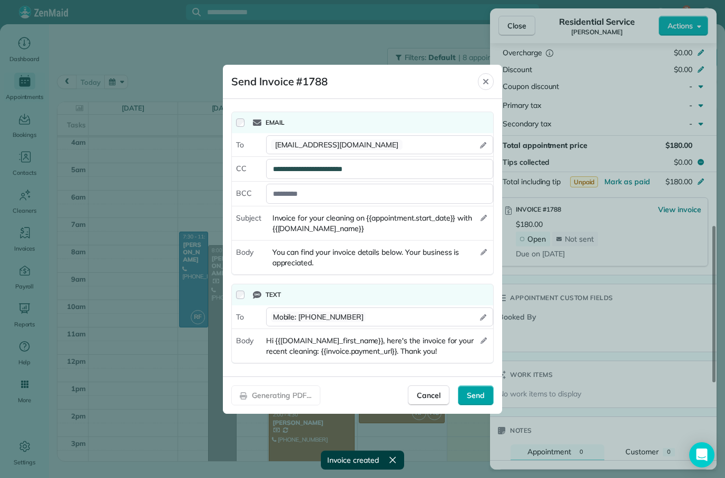
click at [473, 398] on span "Send" at bounding box center [476, 395] width 18 height 11
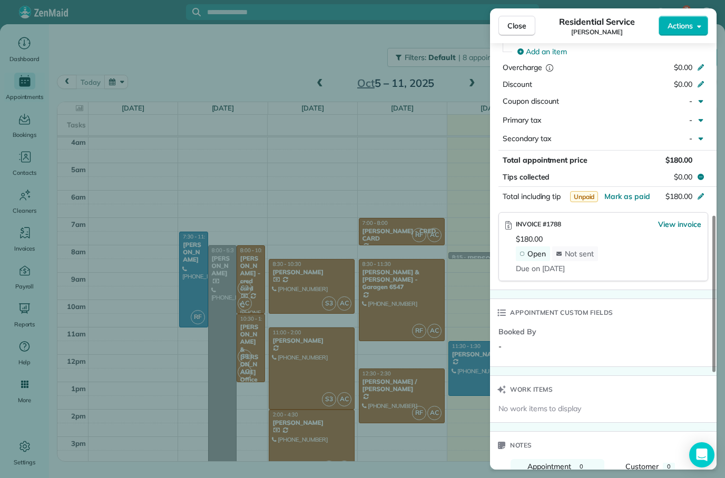
scroll to position [510, 0]
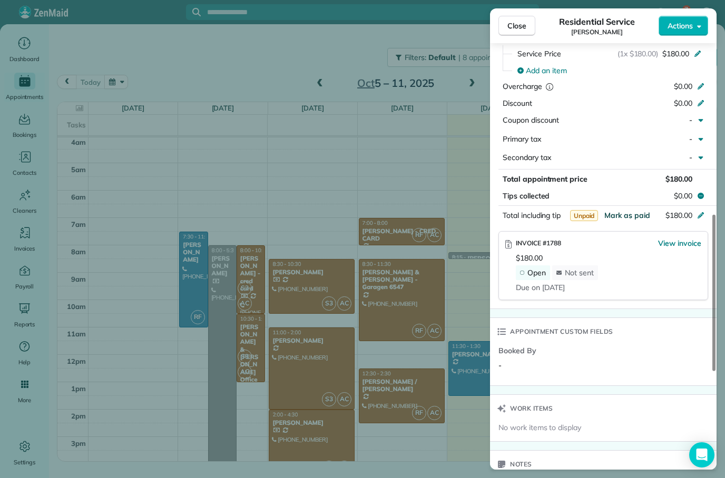
click at [636, 211] on span "Mark as paid" at bounding box center [627, 215] width 46 height 9
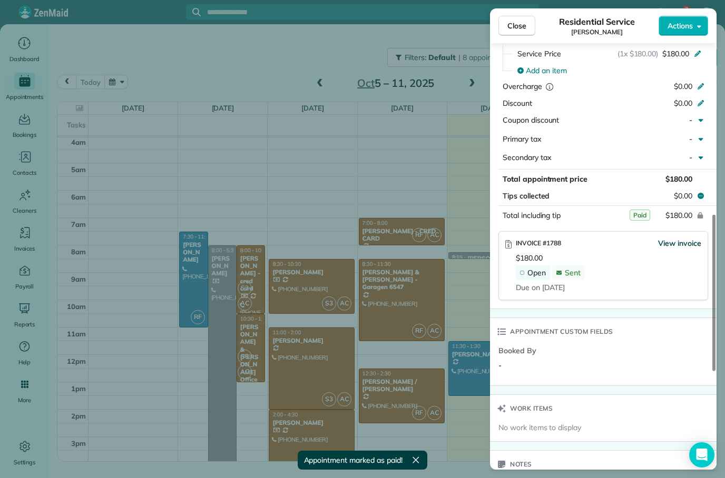
click at [685, 238] on span "View invoice" at bounding box center [679, 243] width 43 height 11
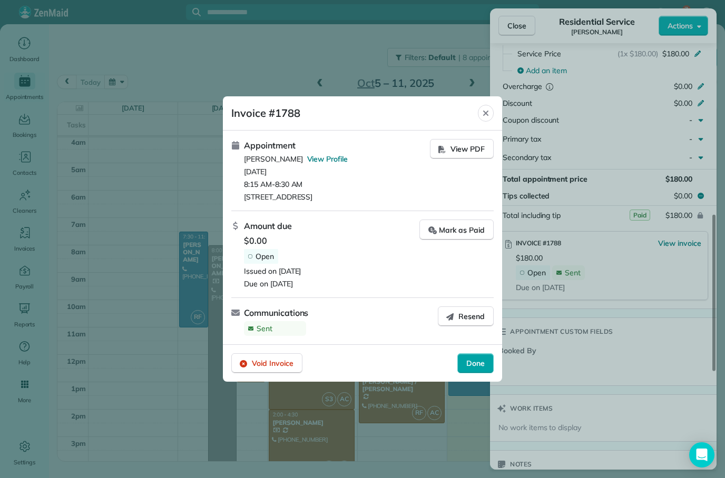
click at [479, 365] on span "Done" at bounding box center [475, 363] width 18 height 11
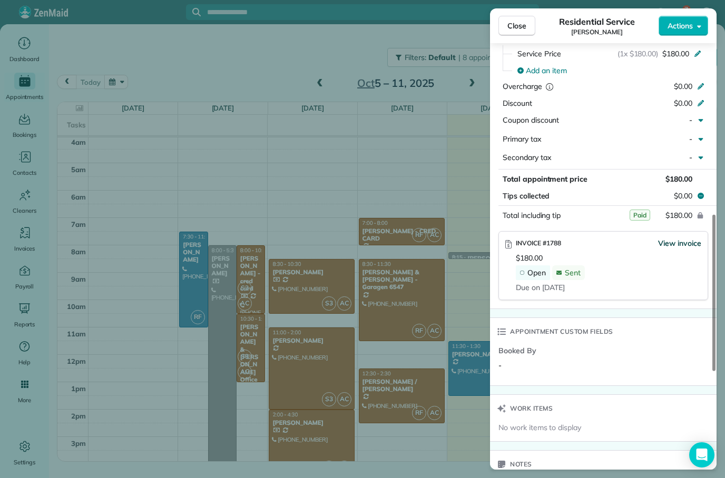
click at [678, 238] on span "View invoice" at bounding box center [679, 243] width 43 height 11
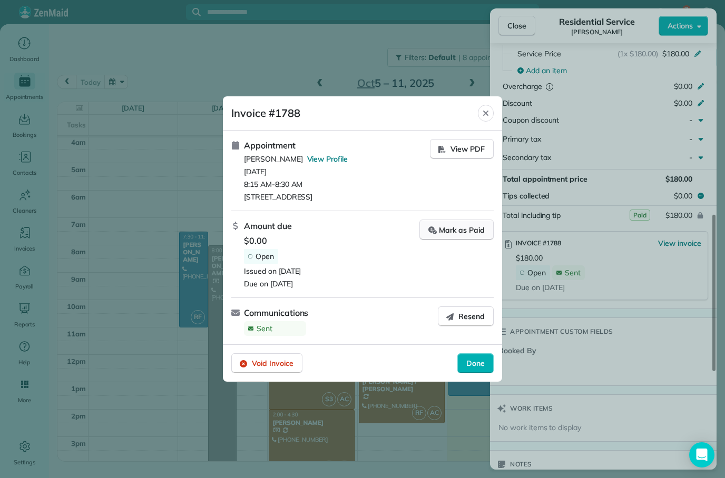
click at [476, 235] on button "Mark as Paid" at bounding box center [456, 230] width 74 height 21
click at [471, 365] on span "Done" at bounding box center [475, 364] width 18 height 11
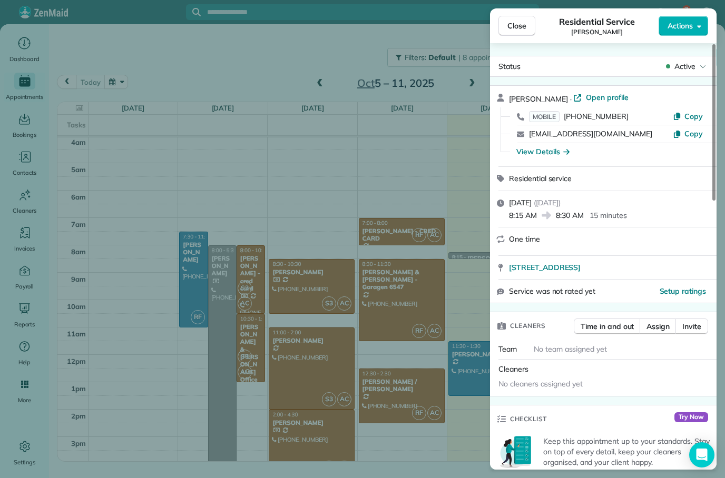
scroll to position [0, 0]
click at [410, 146] on div "Close Residential Service ADALY ROSSY Actions Status Active ADALY ROSSY · Open …" at bounding box center [362, 239] width 725 height 478
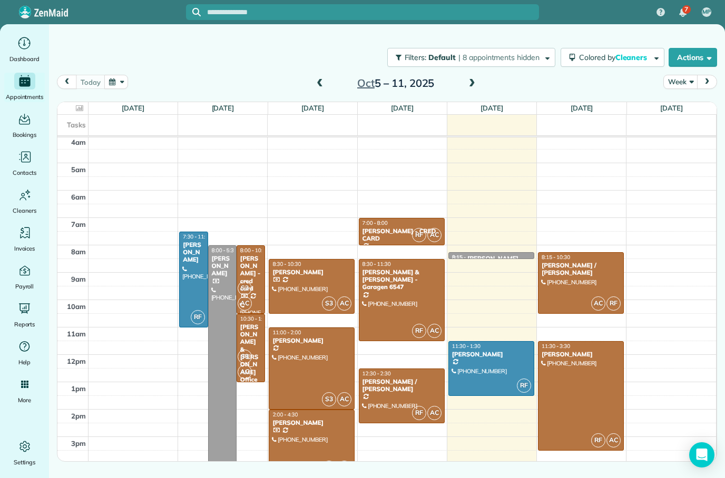
click at [459, 259] on td at bounding box center [402, 266] width 628 height 14
click at [471, 252] on link "8:15 - 8:30 ADALY ROSSY (727) 676-0432 5164 Northeast 60th Terrace Silver Sprin…" at bounding box center [491, 255] width 86 height 7
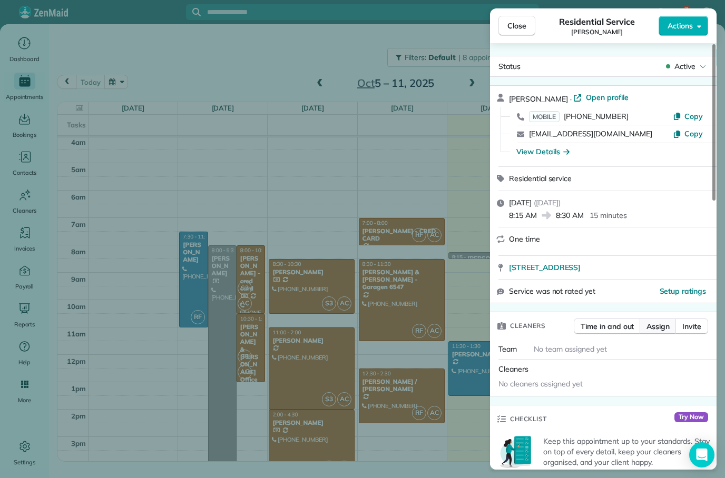
click at [651, 326] on span "Assign" at bounding box center [657, 326] width 23 height 11
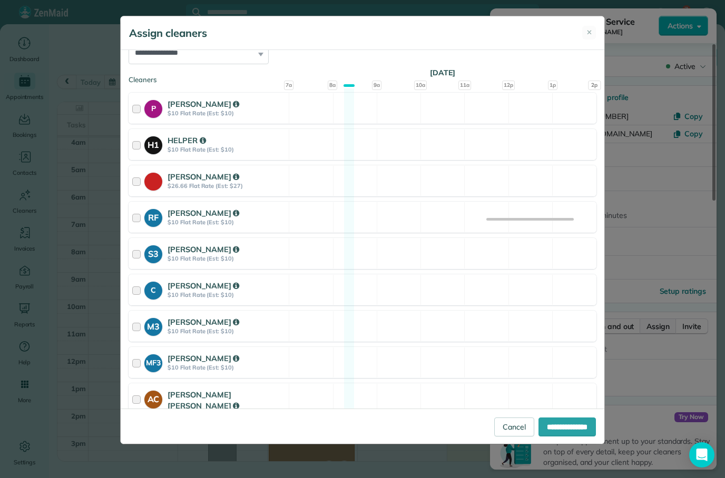
scroll to position [135, 0]
click at [140, 395] on div at bounding box center [138, 405] width 12 height 31
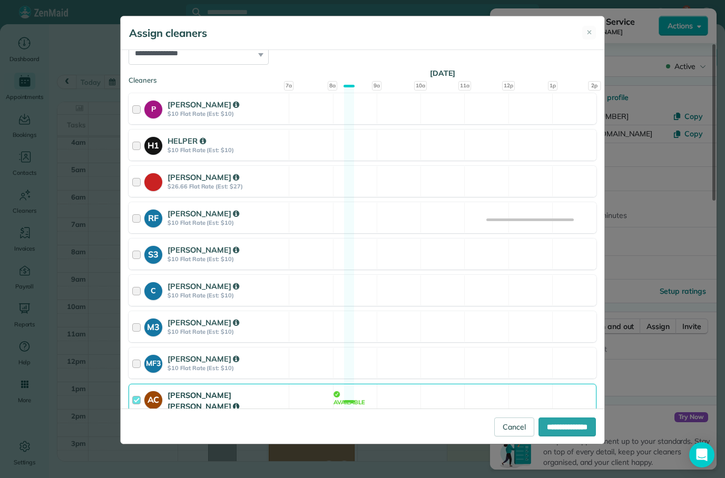
click at [133, 405] on div at bounding box center [138, 405] width 12 height 31
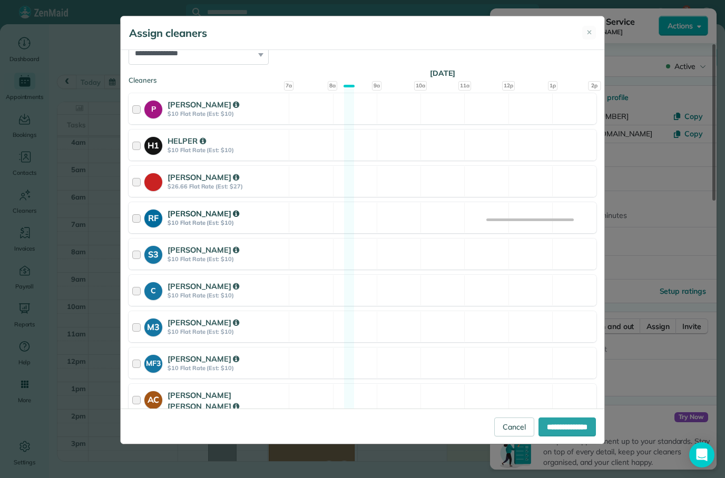
click at [134, 217] on div at bounding box center [138, 217] width 12 height 19
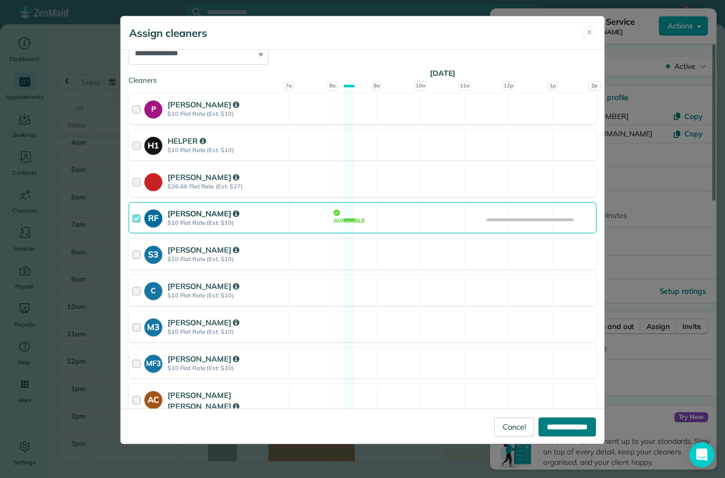
click at [568, 437] on input "**********" at bounding box center [566, 427] width 57 height 19
type input "**********"
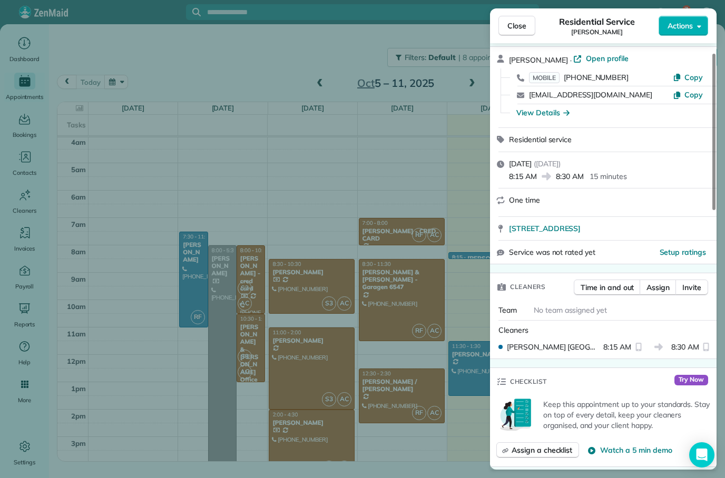
scroll to position [46, 0]
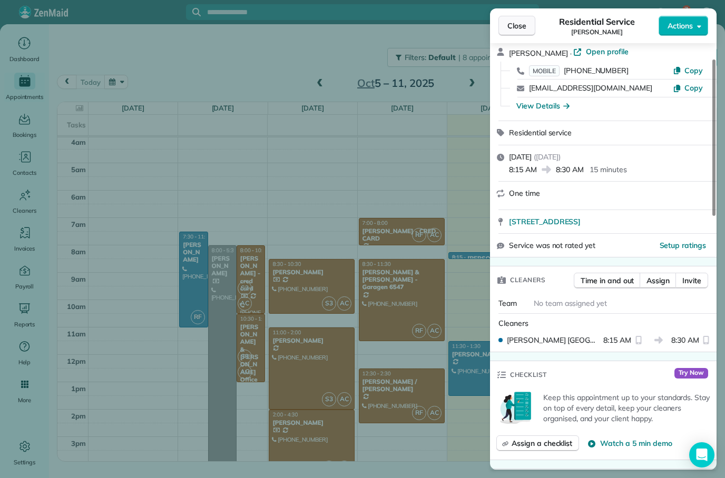
click at [511, 33] on button "Close" at bounding box center [516, 26] width 37 height 20
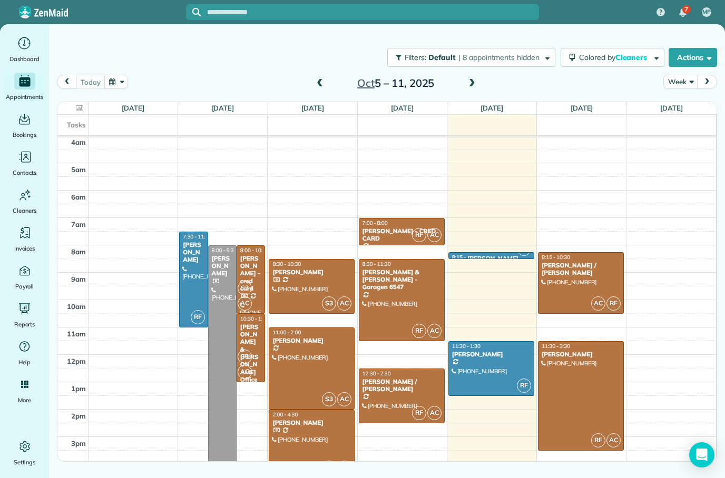
click at [224, 323] on div at bounding box center [222, 375] width 27 height 259
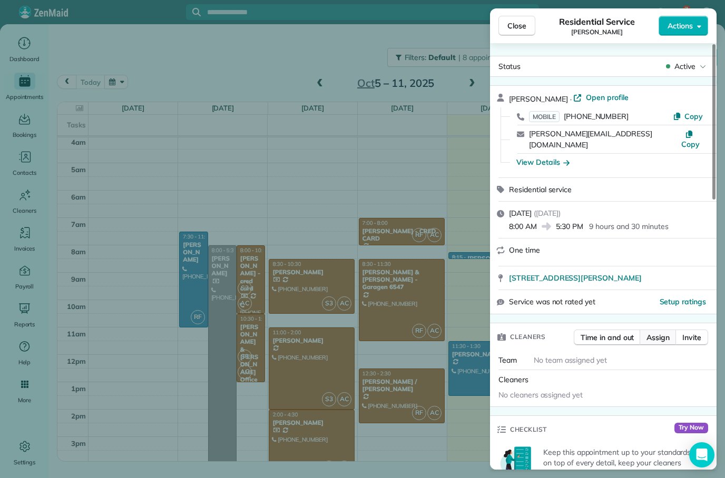
click at [653, 332] on span "Assign" at bounding box center [657, 337] width 23 height 11
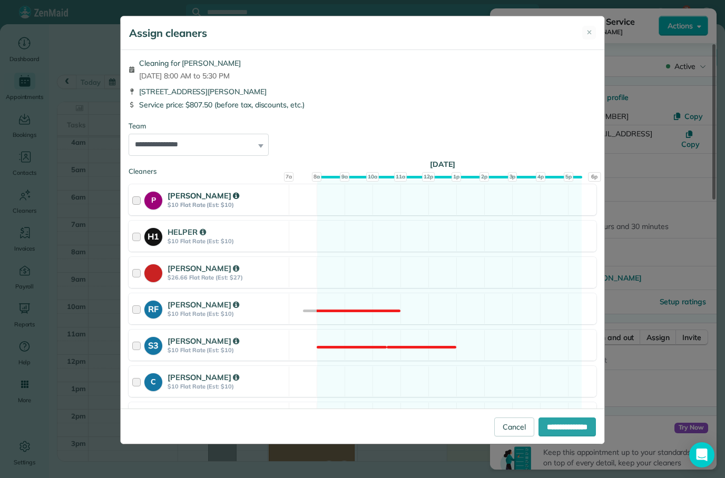
click at [150, 203] on strong "P" at bounding box center [153, 199] width 18 height 14
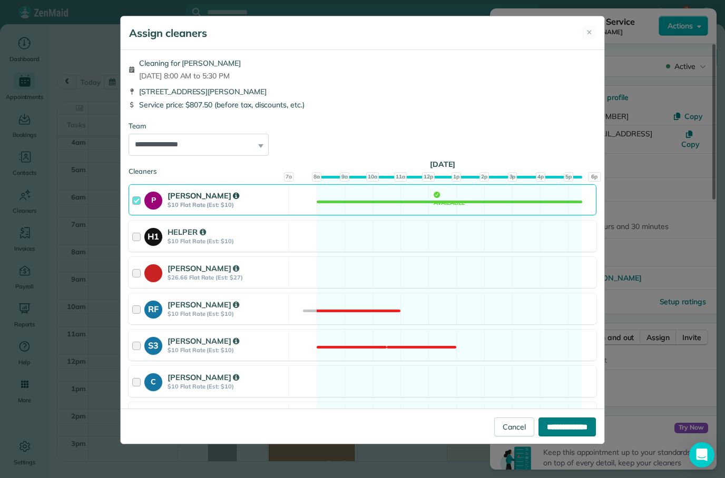
click at [561, 437] on input "**********" at bounding box center [566, 427] width 57 height 19
type input "**********"
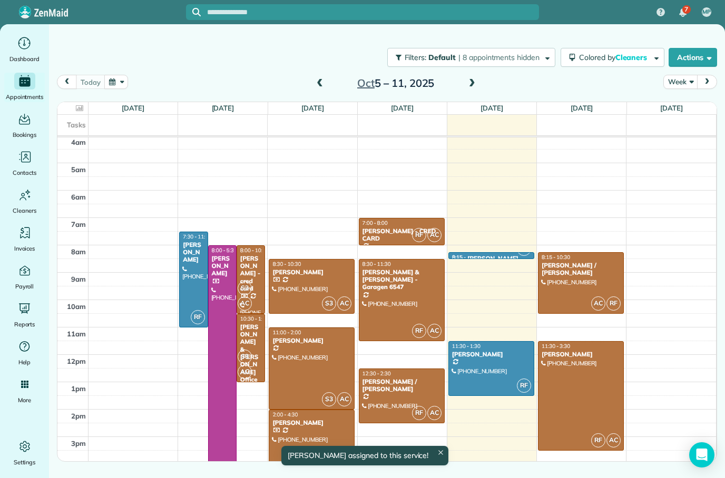
scroll to position [56, 0]
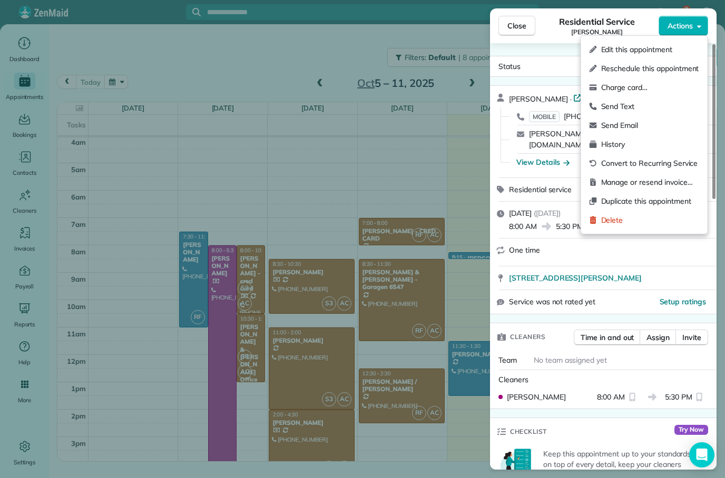
click at [553, 323] on div "Cleaners Time in and out Assign Invite" at bounding box center [603, 336] width 226 height 27
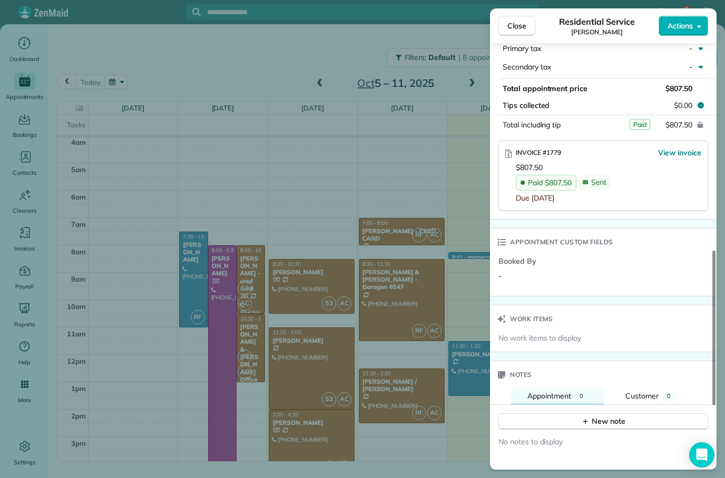
scroll to position [622, 0]
click at [512, 33] on button "Close" at bounding box center [516, 26] width 37 height 20
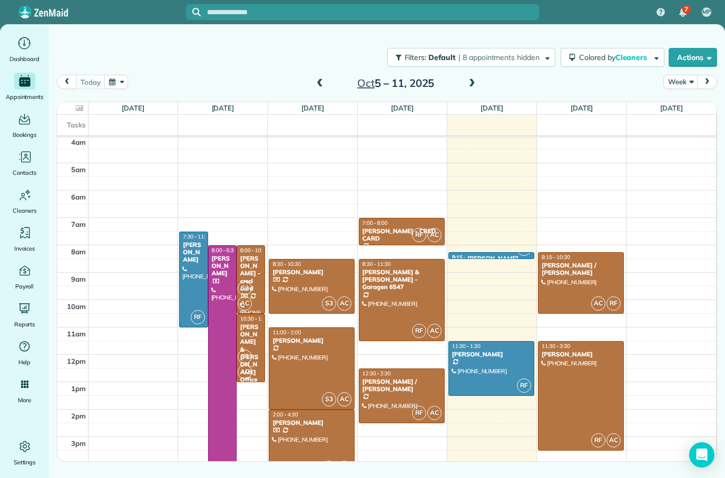
click at [251, 268] on div "[PERSON_NAME] - cred card" at bounding box center [251, 274] width 22 height 38
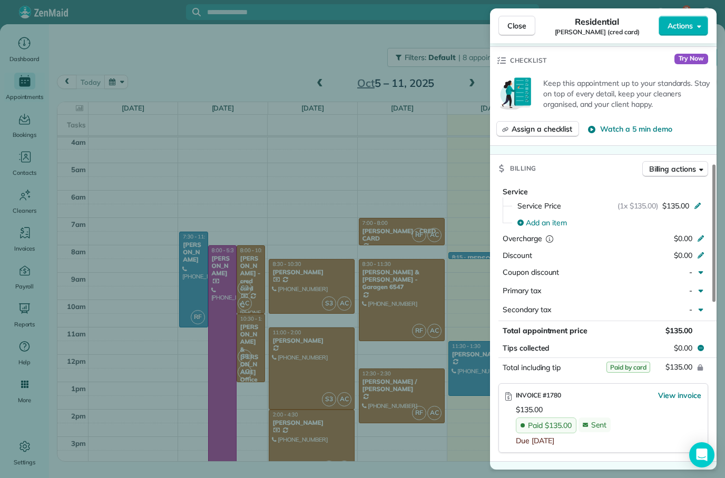
scroll to position [416, 0]
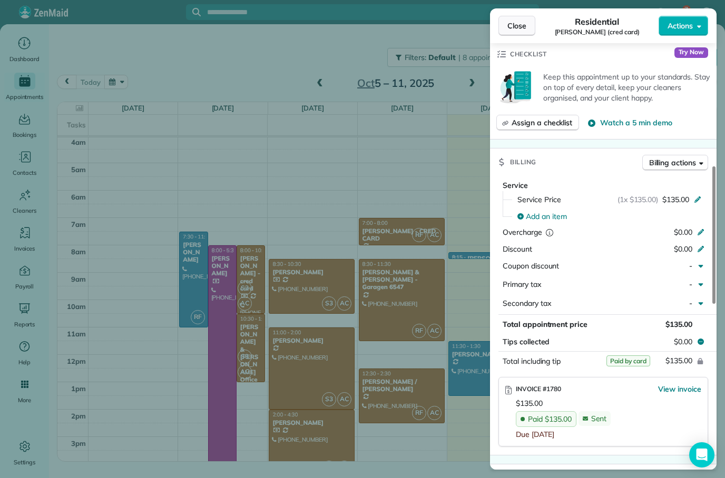
click at [517, 31] on button "Close" at bounding box center [516, 26] width 37 height 20
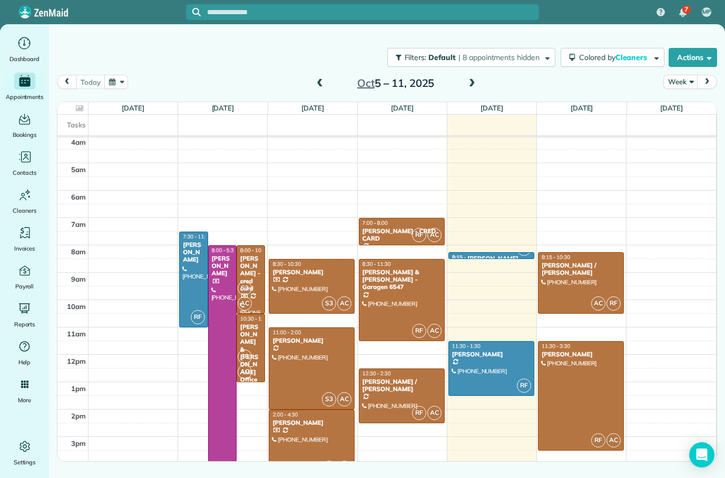
click at [468, 258] on div "[PERSON_NAME]" at bounding box center [492, 258] width 51 height 7
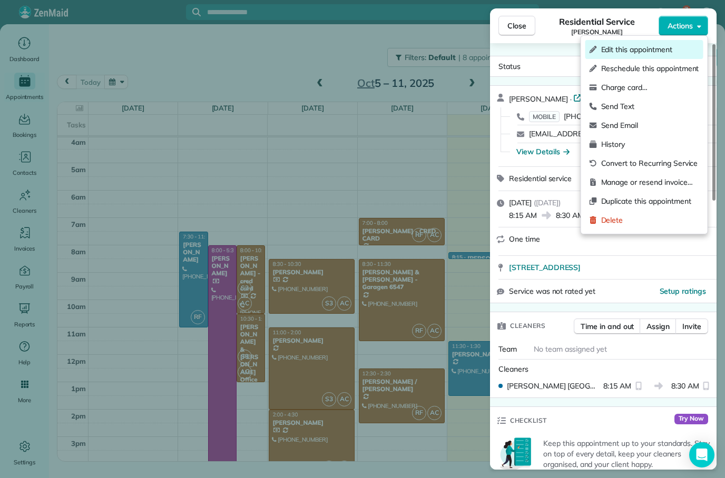
click at [624, 48] on span "Edit this appointment" at bounding box center [650, 49] width 98 height 11
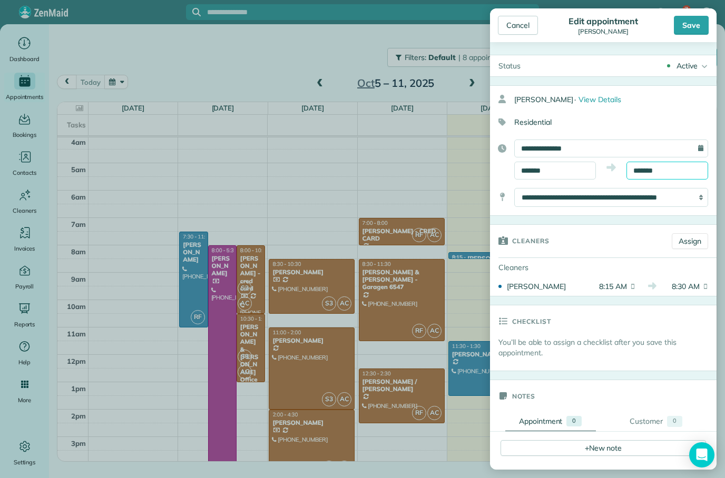
click at [646, 176] on body "7 MP Dashboard Appointments Bookings Contacts Cleaners Invoices Payroll Reports…" at bounding box center [362, 239] width 725 height 478
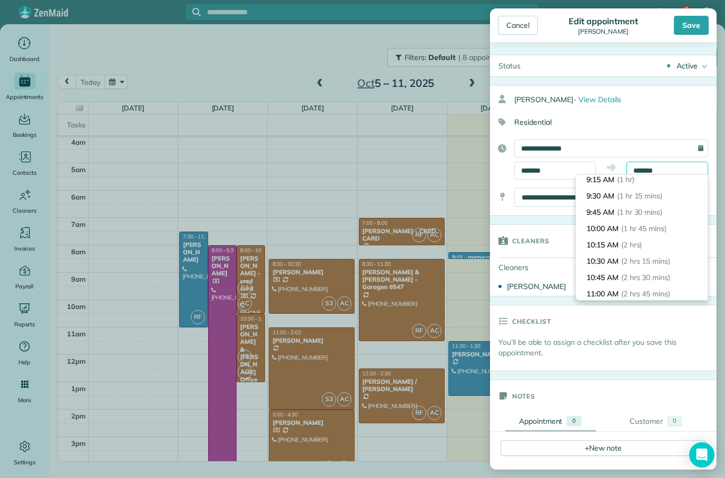
scroll to position [69, 0]
click at [612, 296] on li "11:00 AM (2 hrs 45 mins)" at bounding box center [642, 293] width 132 height 16
type input "********"
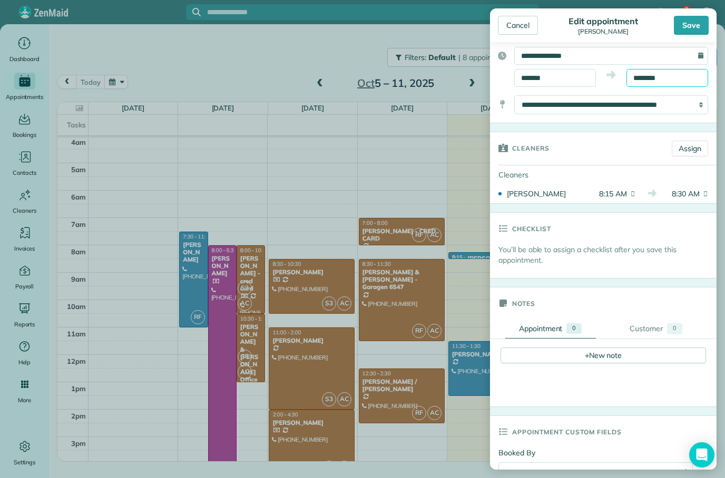
scroll to position [89, 0]
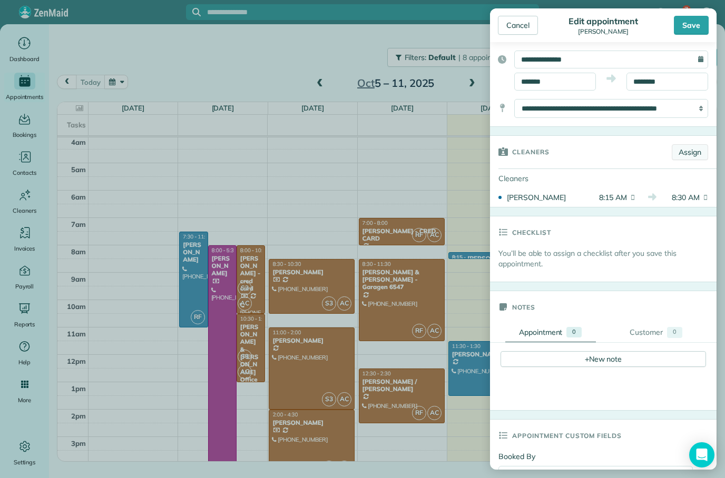
click at [679, 150] on link "Assign" at bounding box center [689, 152] width 36 height 16
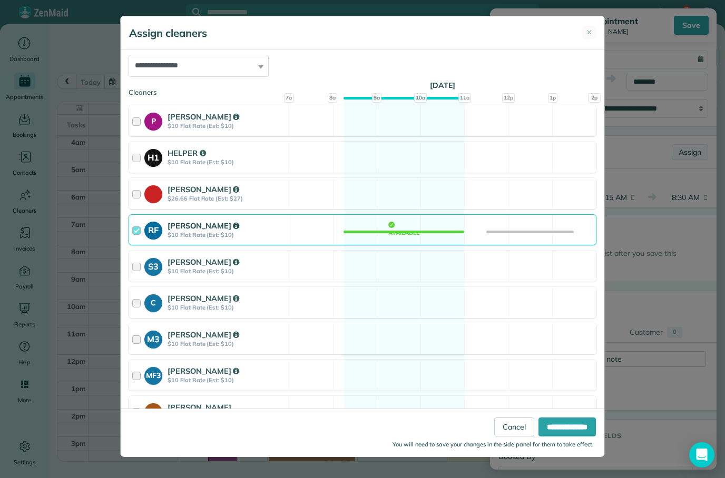
scroll to position [123, 0]
click at [573, 437] on input "**********" at bounding box center [566, 427] width 57 height 19
click at [572, 460] on div "**********" at bounding box center [362, 239] width 725 height 478
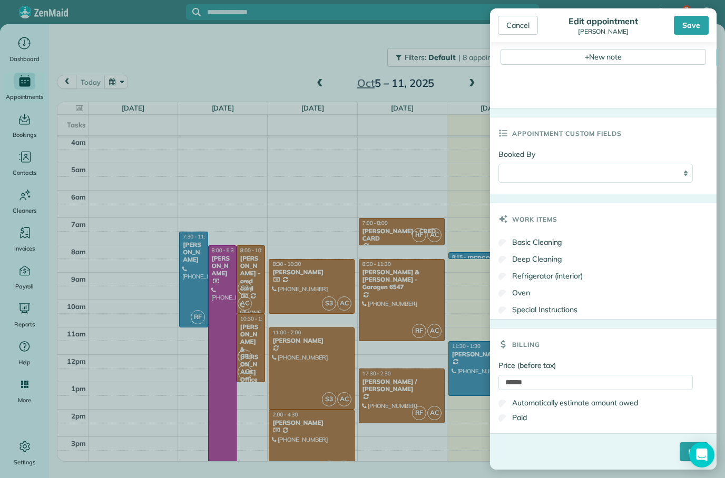
scroll to position [413, 0]
click at [688, 30] on div "Save" at bounding box center [691, 25] width 35 height 19
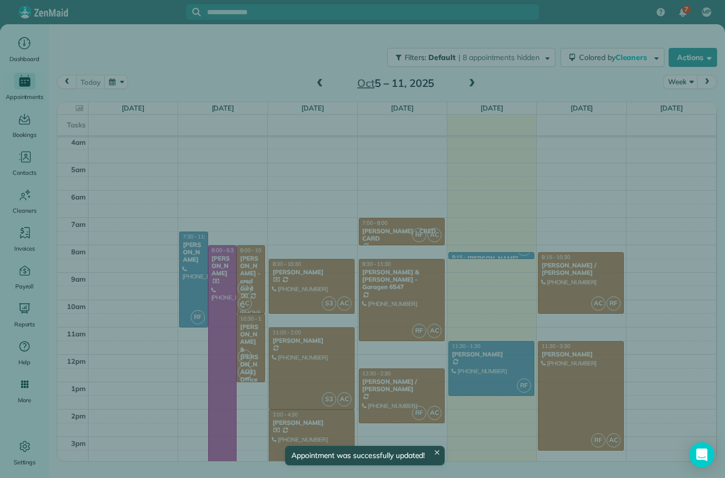
scroll to position [56, 0]
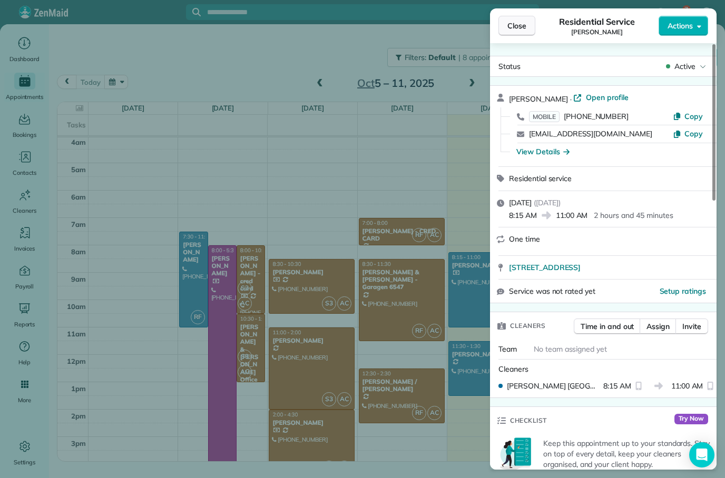
click at [516, 24] on span "Close" at bounding box center [516, 26] width 19 height 11
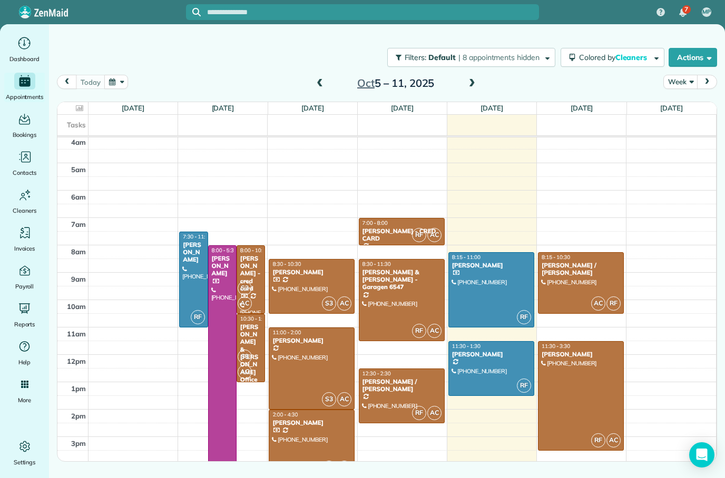
click at [573, 373] on div at bounding box center [580, 396] width 85 height 108
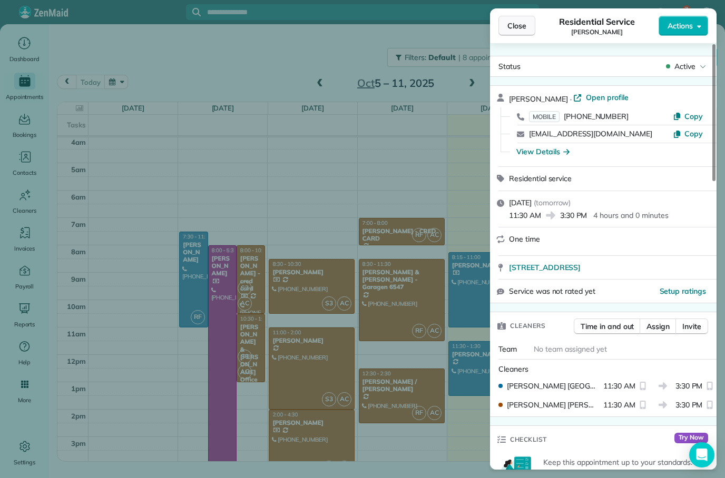
click at [510, 26] on span "Close" at bounding box center [516, 26] width 19 height 11
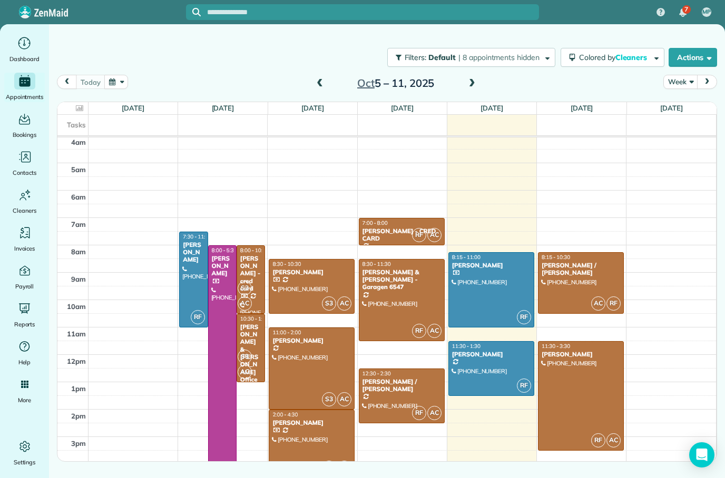
click at [329, 78] on div "Oct 5 – 11, 2025" at bounding box center [395, 83] width 169 height 17
click at [321, 79] on span at bounding box center [320, 83] width 12 height 9
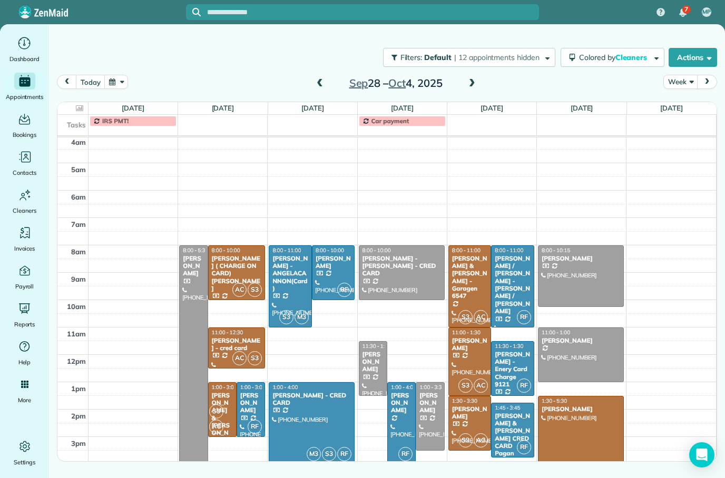
scroll to position [56, 0]
click at [469, 88] on span at bounding box center [472, 84] width 12 height 16
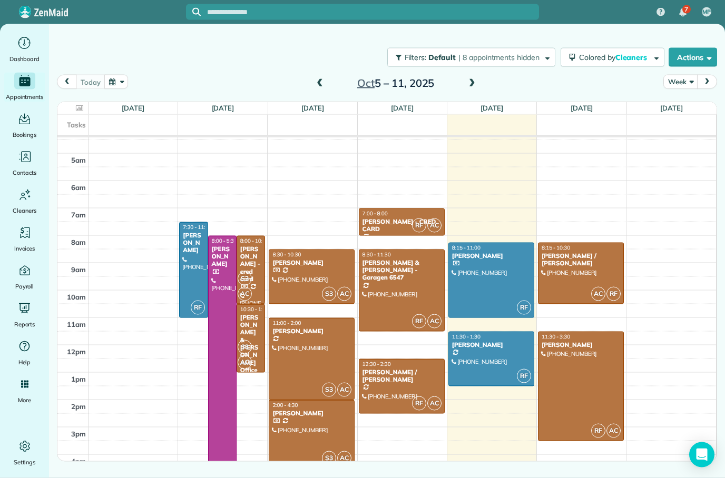
scroll to position [41, 0]
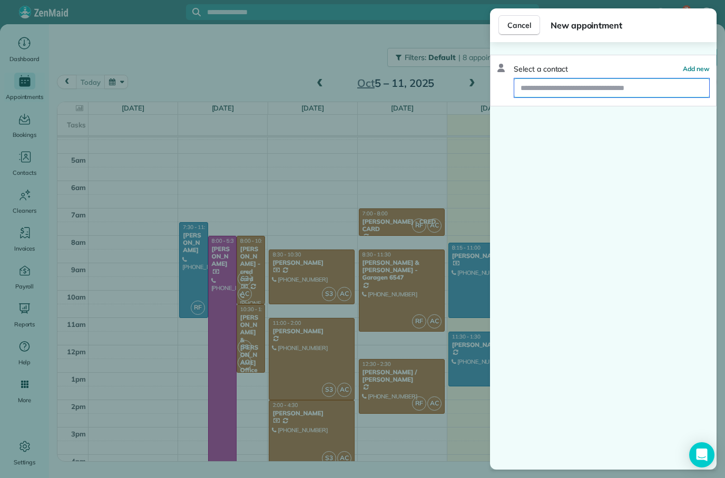
click at [570, 78] on input "text" at bounding box center [611, 87] width 195 height 19
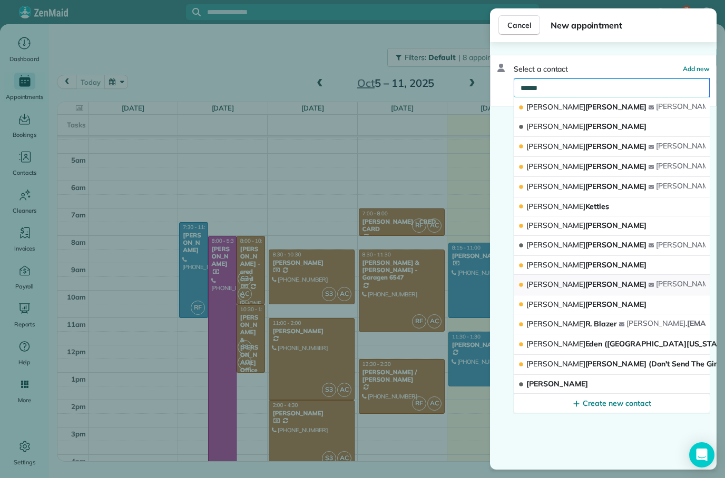
type input "******"
click at [580, 280] on span "SHARON OSUNA" at bounding box center [586, 284] width 120 height 9
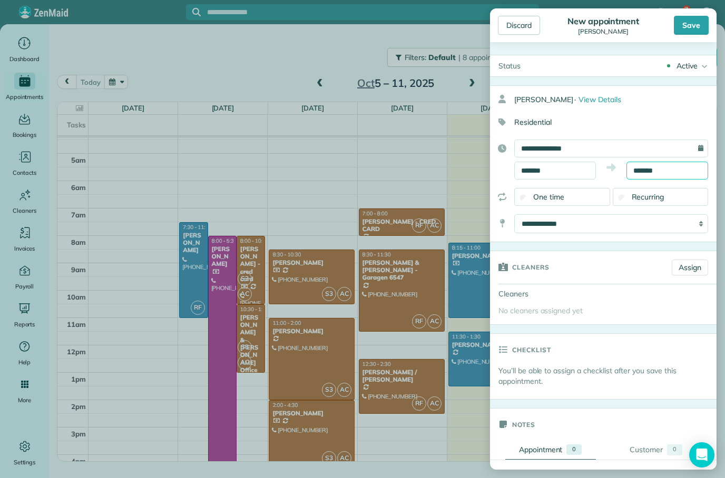
click at [671, 172] on input "*******" at bounding box center [667, 171] width 82 height 18
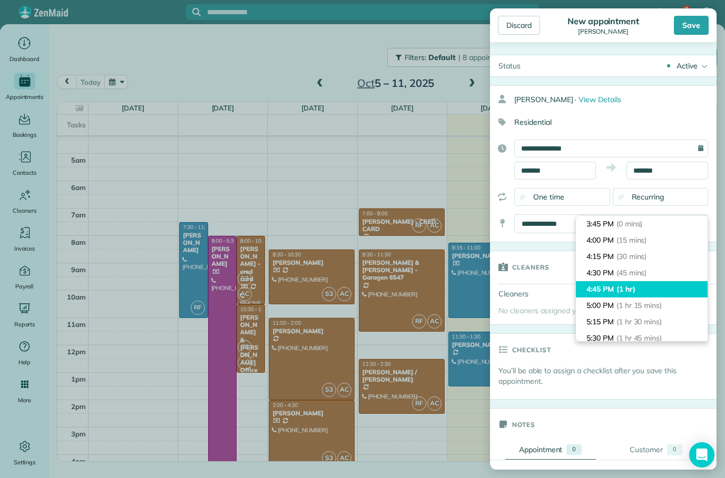
click at [623, 281] on li "4:45 PM (1 hr)" at bounding box center [642, 289] width 132 height 16
type input "*******"
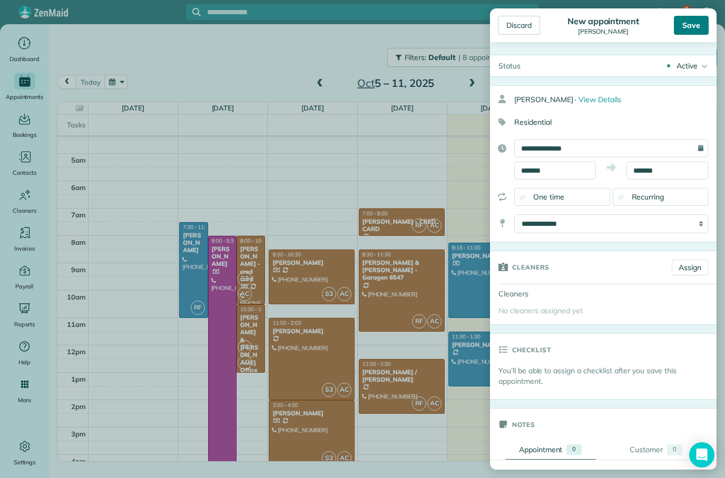
click at [697, 28] on div "Save" at bounding box center [691, 25] width 35 height 19
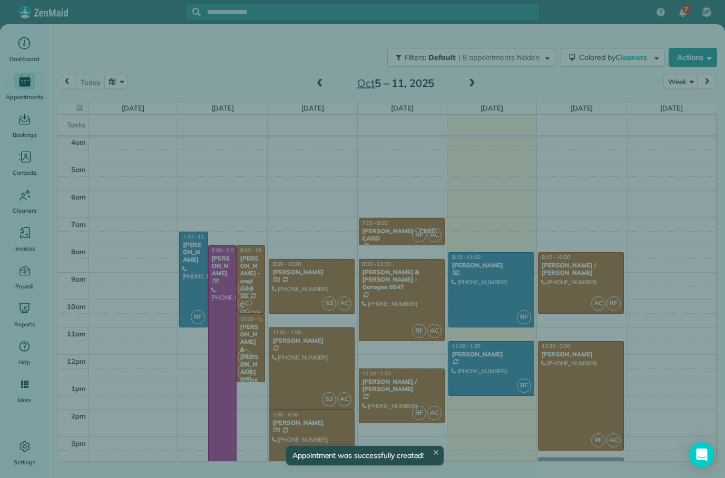
scroll to position [56, 0]
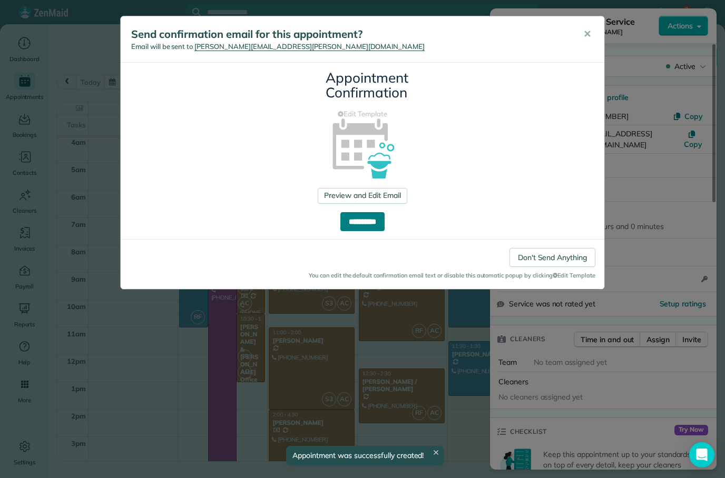
click at [369, 224] on input "**********" at bounding box center [362, 221] width 44 height 19
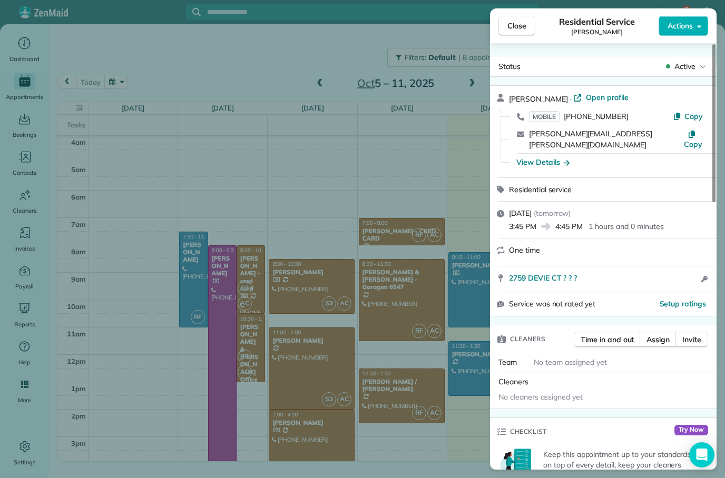
scroll to position [0, 0]
click at [661, 334] on span "Assign" at bounding box center [657, 339] width 23 height 11
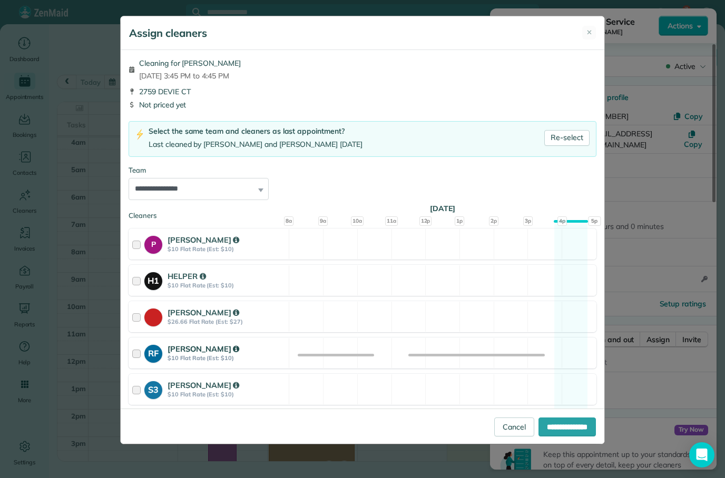
click at [344, 350] on div "RF RENATA França $10 Flat Rate (Est: $10) Available" at bounding box center [362, 353] width 468 height 31
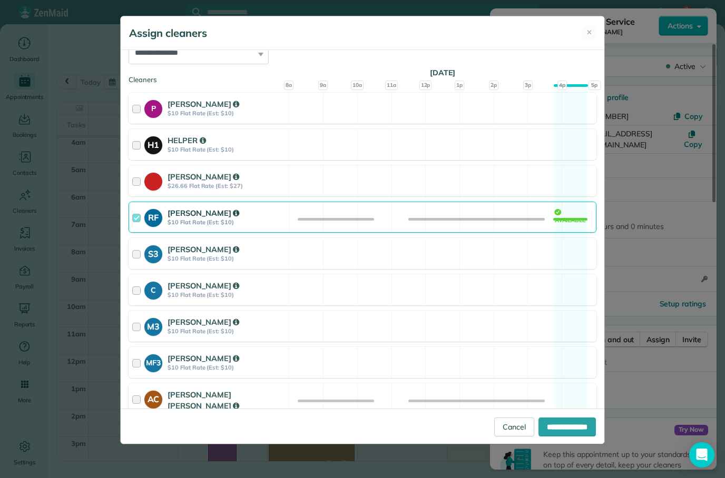
scroll to position [135, 0]
click at [139, 400] on div at bounding box center [138, 405] width 12 height 31
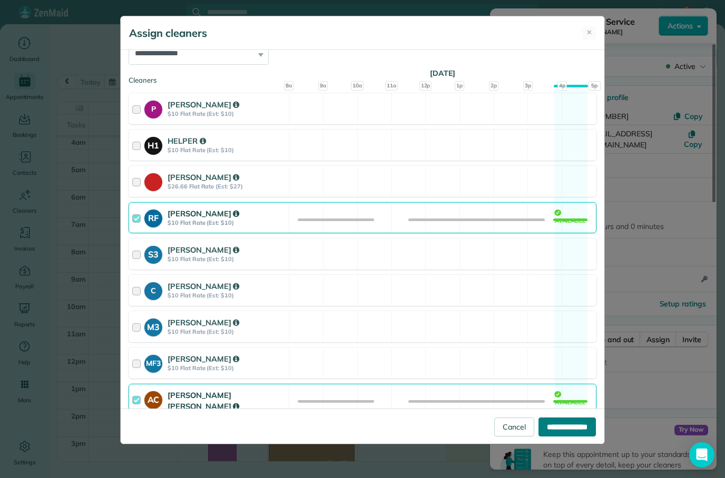
click at [558, 437] on input "**********" at bounding box center [566, 427] width 57 height 19
type input "**********"
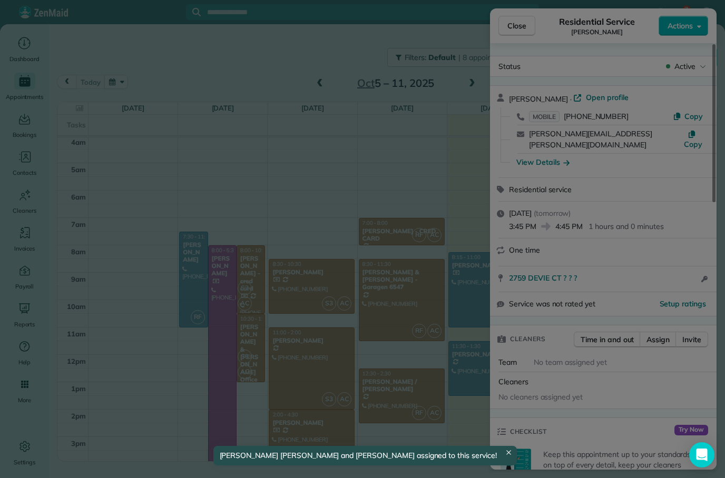
scroll to position [56, 0]
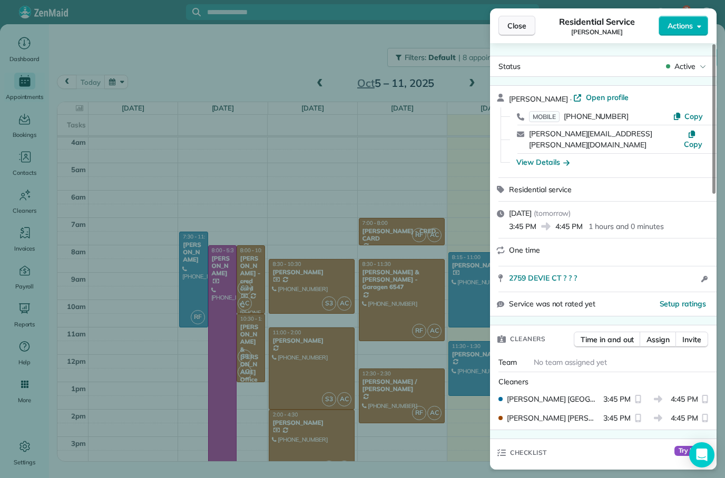
click at [518, 29] on span "Close" at bounding box center [516, 26] width 19 height 11
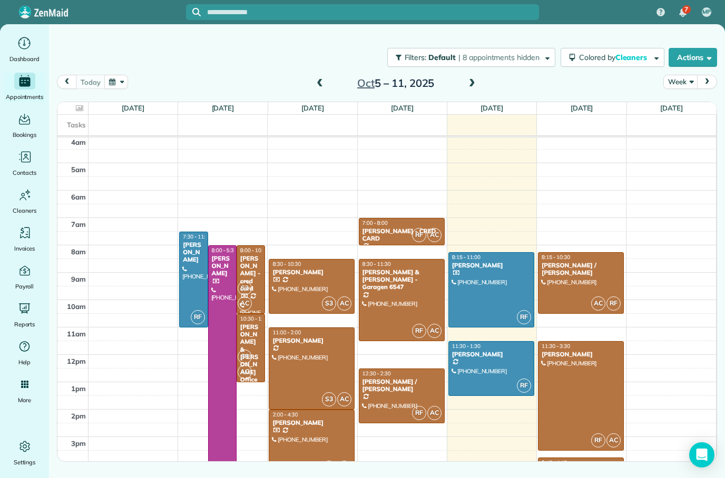
scroll to position [42, 0]
click at [568, 458] on div at bounding box center [580, 471] width 85 height 26
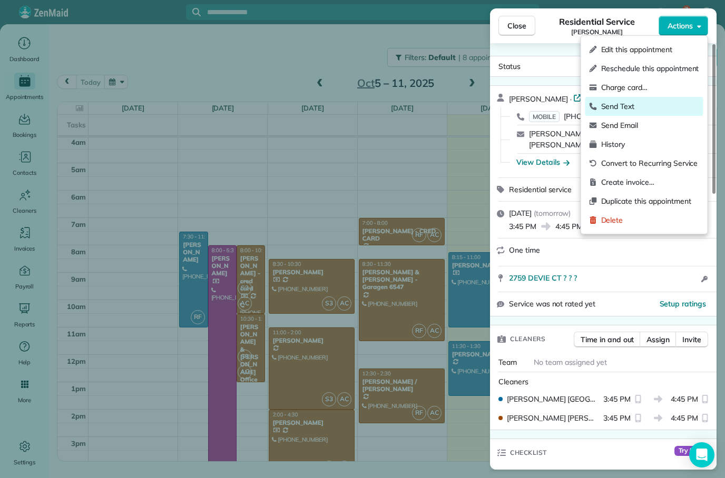
click at [628, 105] on span "Send Text" at bounding box center [650, 106] width 98 height 11
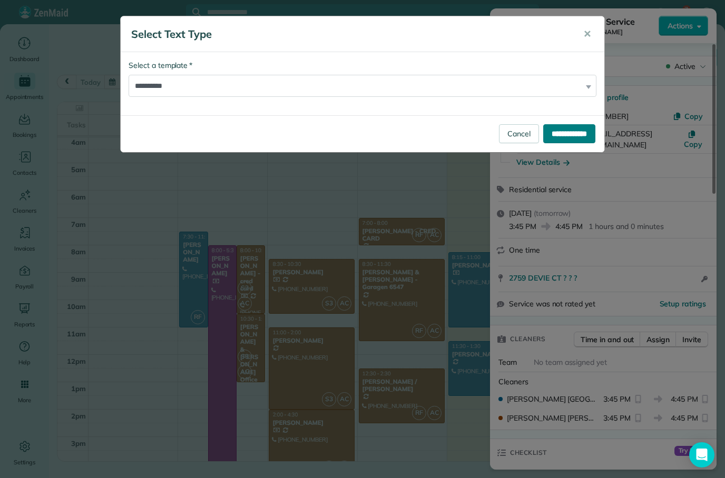
click at [571, 134] on input "**********" at bounding box center [569, 133] width 52 height 19
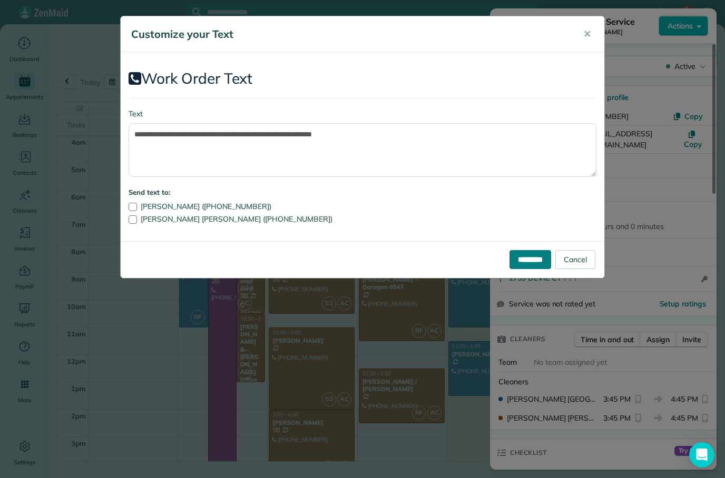
click at [529, 261] on input "*********" at bounding box center [530, 259] width 42 height 19
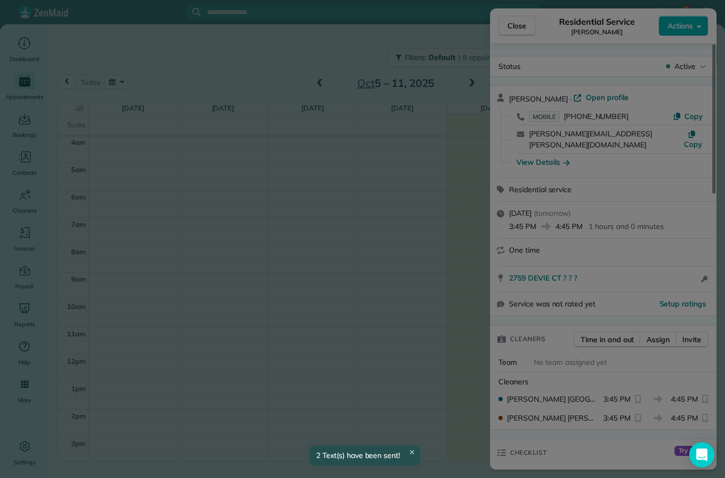
scroll to position [56, 0]
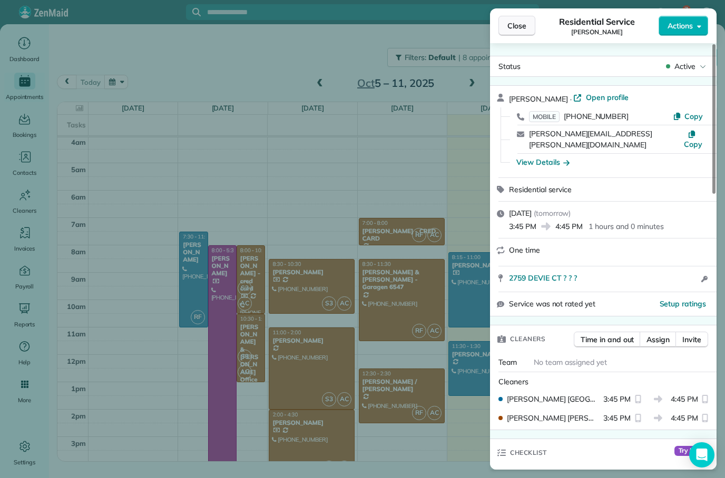
click at [519, 24] on span "Close" at bounding box center [516, 26] width 19 height 11
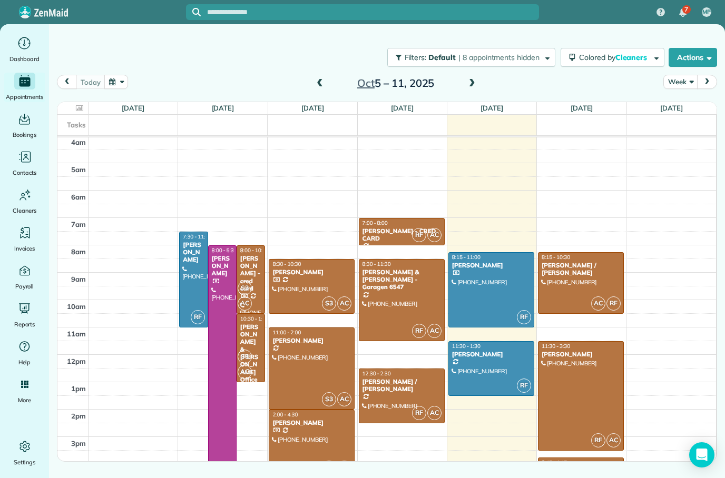
scroll to position [42, 0]
click at [573, 458] on div at bounding box center [580, 471] width 85 height 26
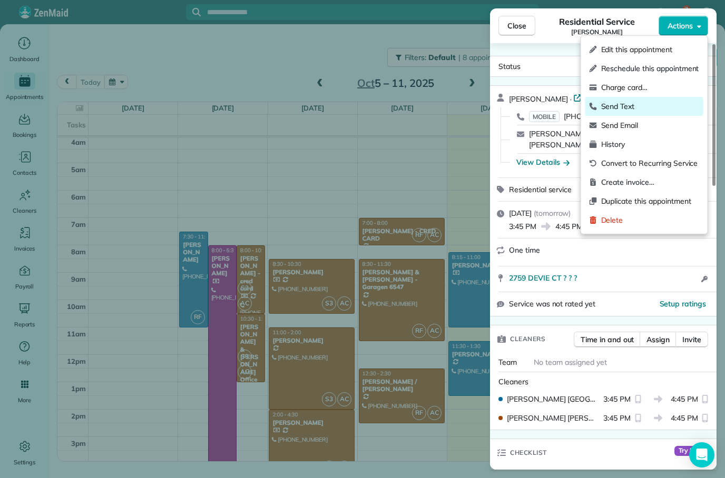
click at [625, 108] on span "Send Text" at bounding box center [650, 106] width 98 height 11
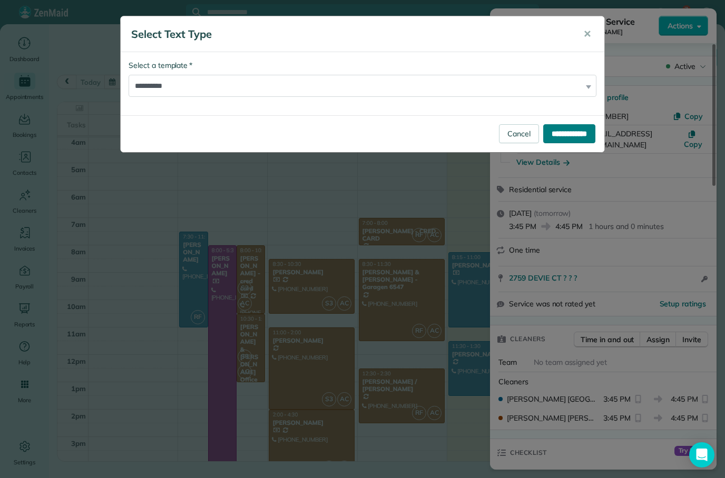
click at [558, 141] on input "**********" at bounding box center [569, 133] width 52 height 19
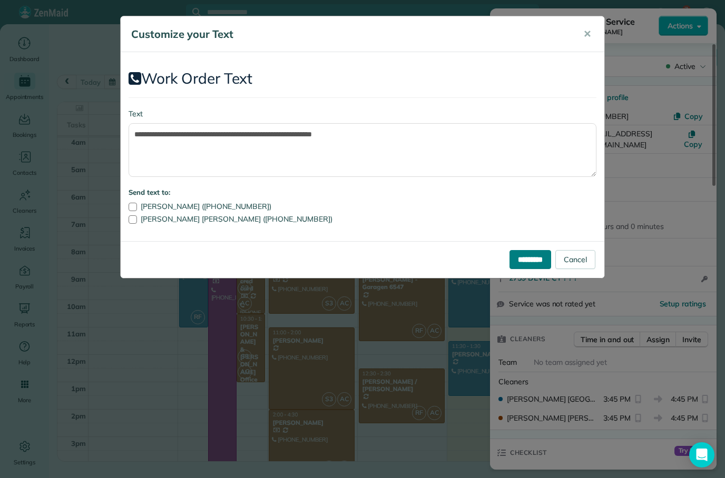
click at [520, 264] on input "*********" at bounding box center [530, 259] width 42 height 19
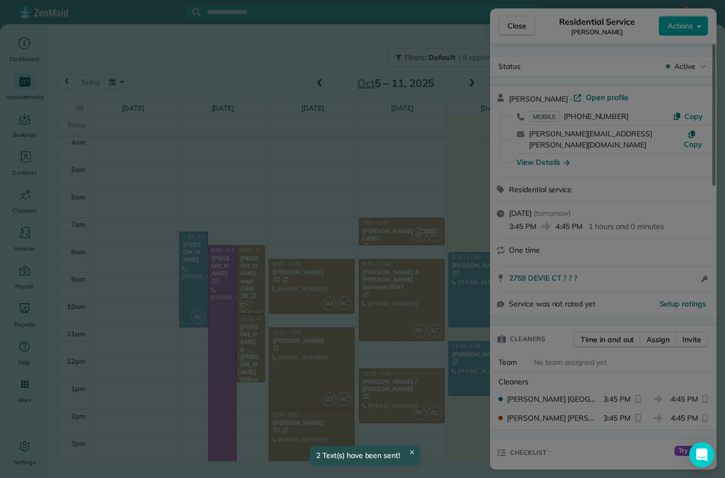
scroll to position [56, 0]
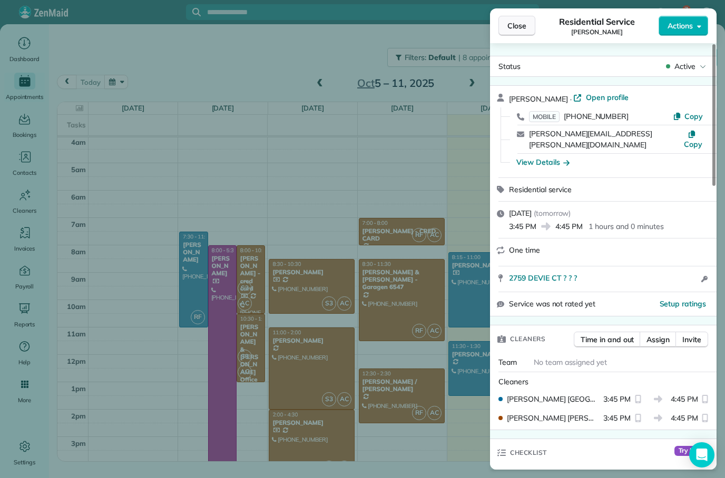
click at [518, 25] on span "Close" at bounding box center [516, 26] width 19 height 11
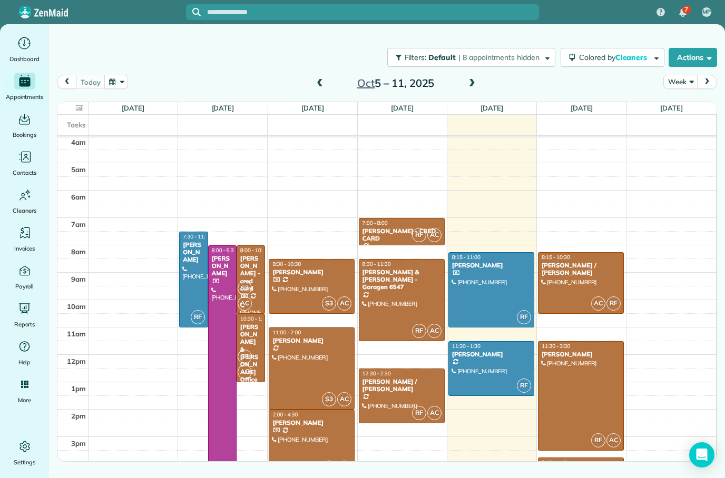
click at [203, 270] on div at bounding box center [193, 279] width 27 height 95
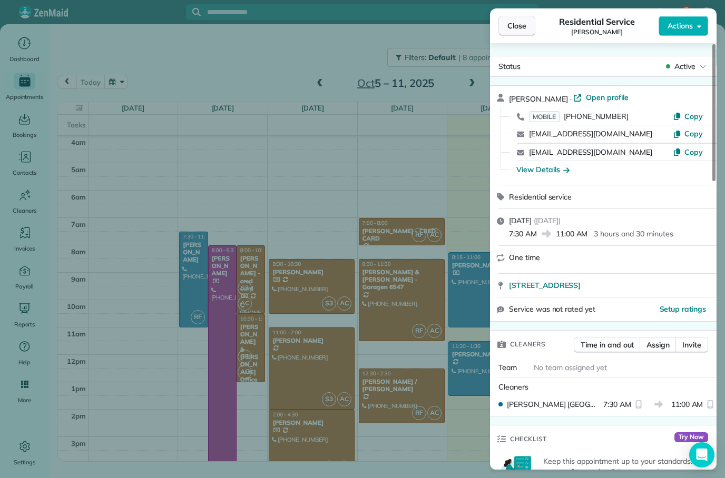
click at [520, 32] on button "Close" at bounding box center [516, 26] width 37 height 20
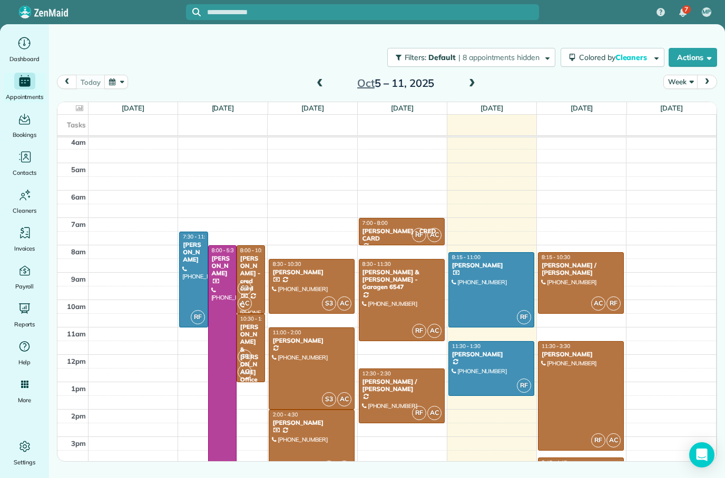
click at [259, 272] on div "[PERSON_NAME] - cred card" at bounding box center [251, 274] width 22 height 38
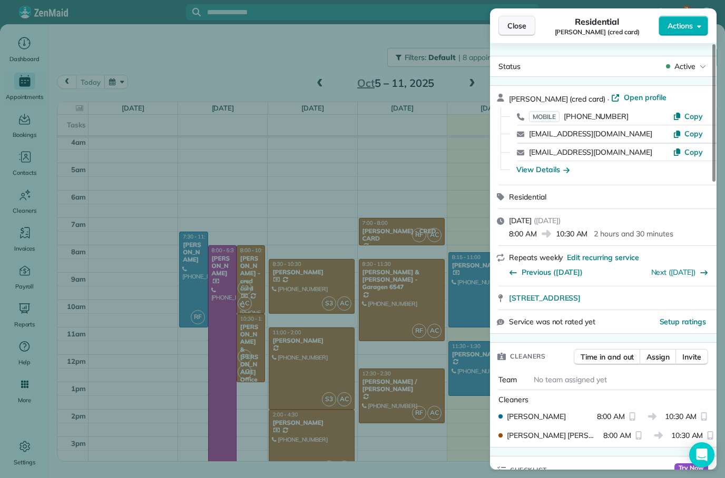
click at [516, 32] on button "Close" at bounding box center [516, 26] width 37 height 20
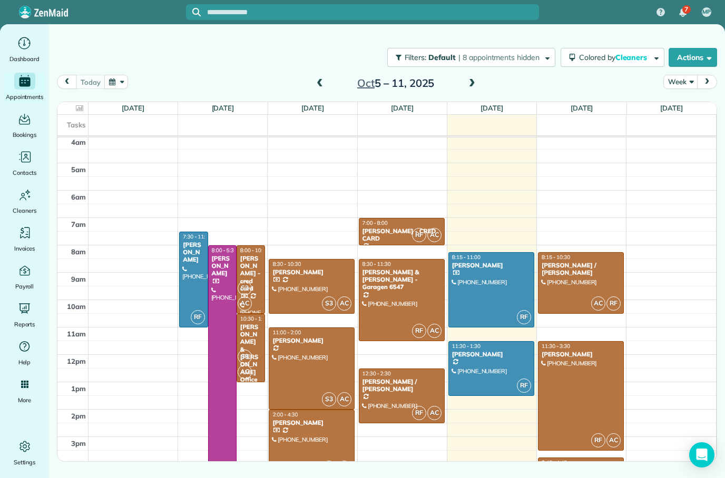
click at [260, 340] on div "[PERSON_NAME] & [PERSON_NAME] Office [PERSON_NAME] And Newmam" at bounding box center [251, 376] width 22 height 106
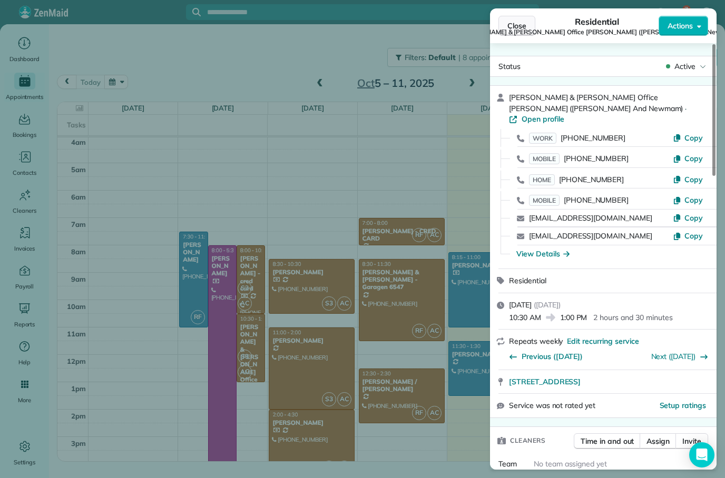
click at [515, 27] on span "Close" at bounding box center [516, 26] width 19 height 11
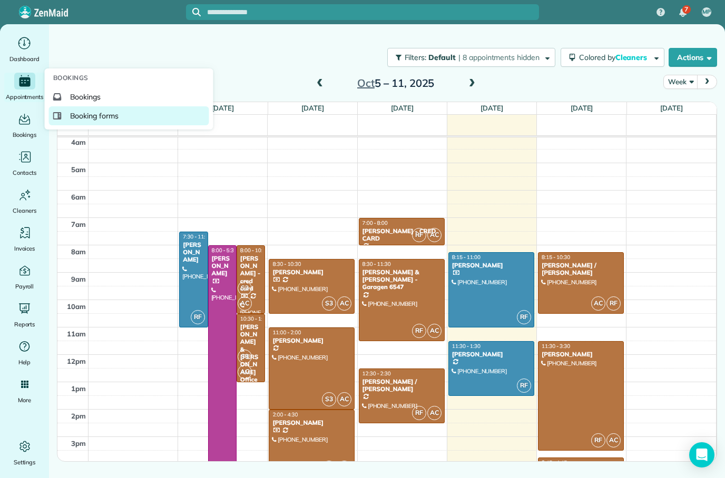
click at [104, 121] on span "Booking forms" at bounding box center [94, 116] width 49 height 11
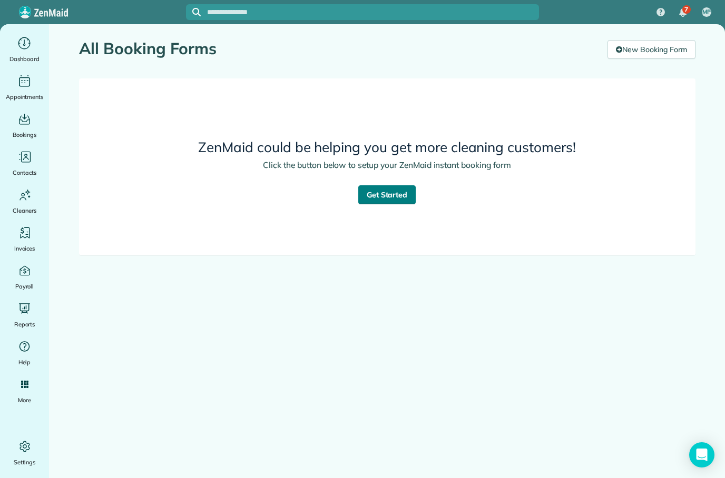
click at [380, 199] on link "Get Started" at bounding box center [387, 194] width 58 height 19
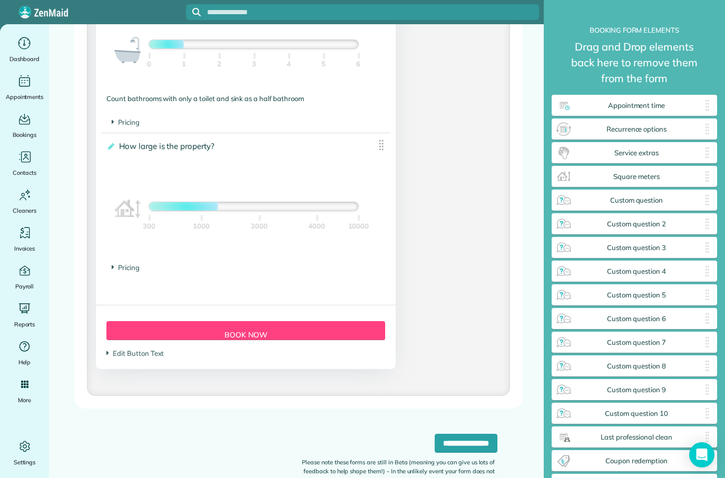
scroll to position [925, 0]
click at [451, 450] on input "**********" at bounding box center [465, 443] width 63 height 19
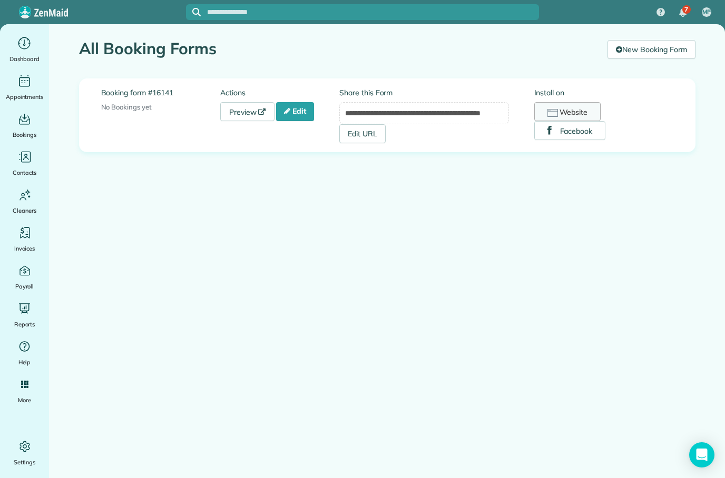
click at [571, 113] on button "Website" at bounding box center [567, 111] width 67 height 19
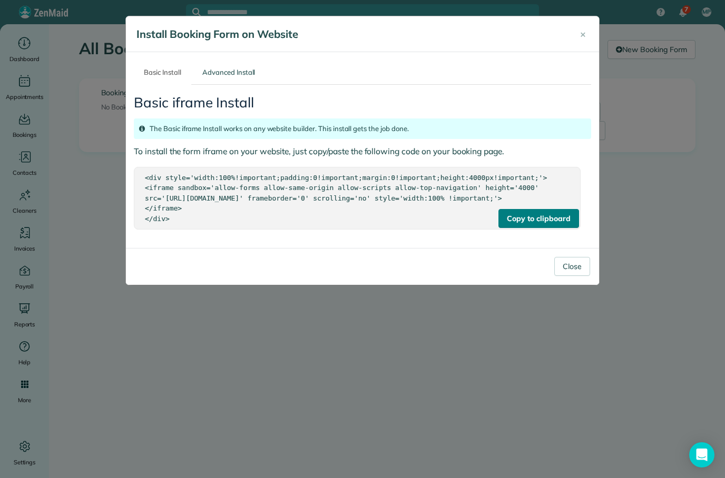
click at [542, 228] on div "Copy to clipboard" at bounding box center [538, 218] width 80 height 19
click at [569, 276] on button "Close" at bounding box center [572, 266] width 36 height 19
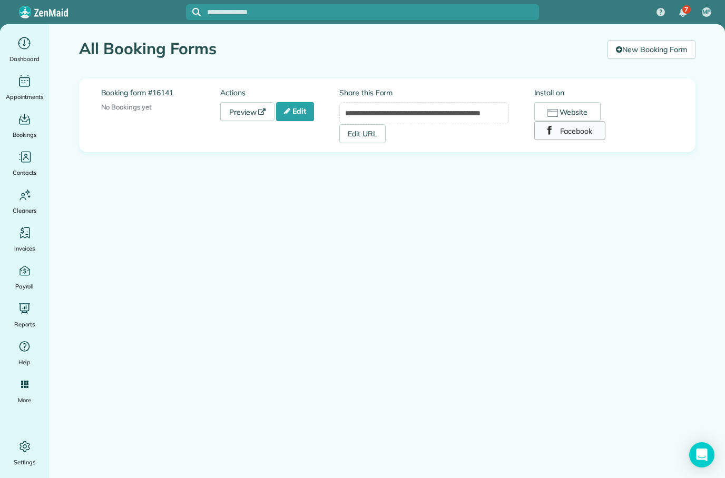
click at [582, 137] on button "Facebook" at bounding box center [570, 130] width 72 height 19
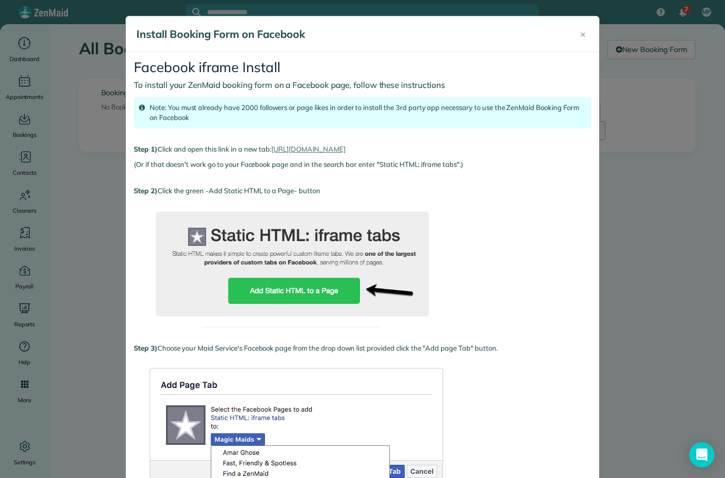
click at [589, 36] on button "×" at bounding box center [583, 34] width 22 height 25
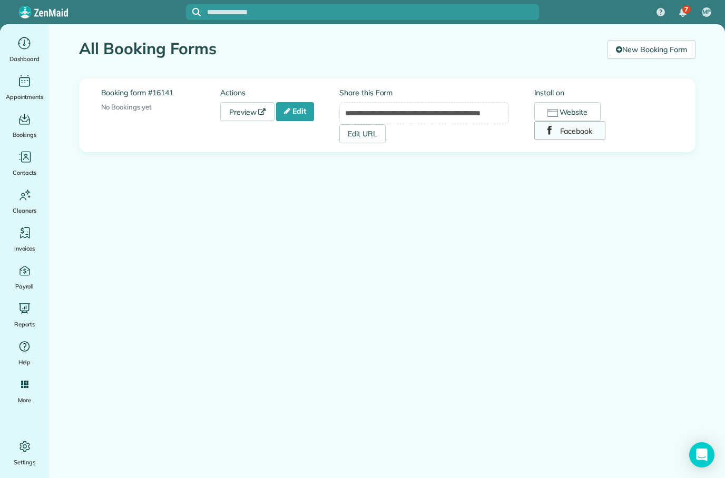
click at [32, 57] on span "Dashboard" at bounding box center [24, 59] width 30 height 11
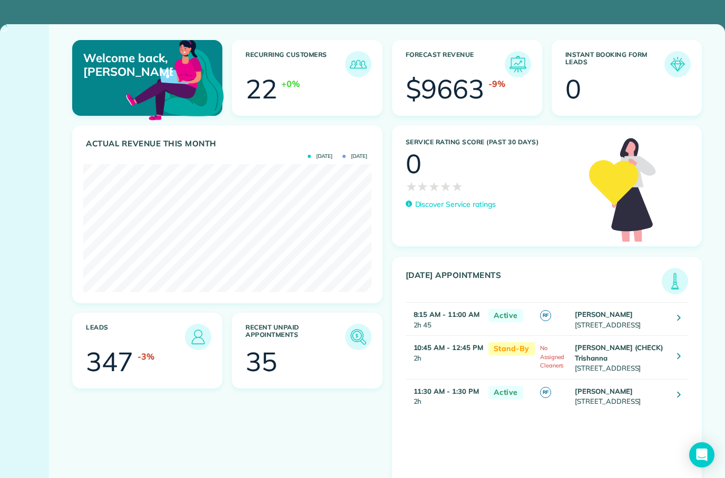
scroll to position [128, 288]
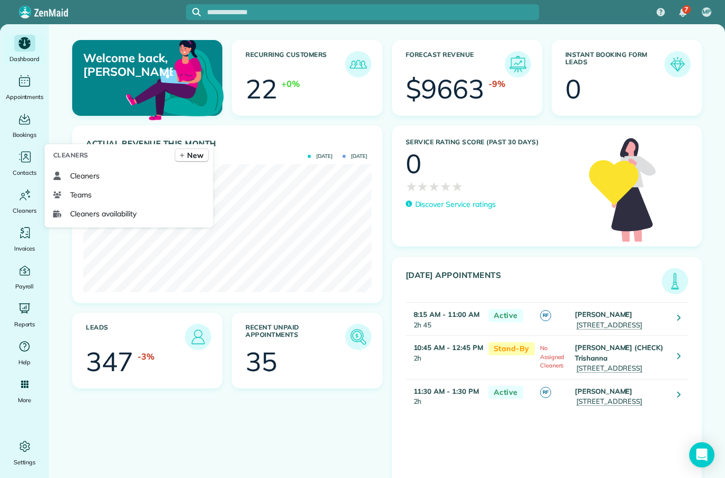
click at [90, 181] on span "Cleaners" at bounding box center [85, 176] width 30 height 11
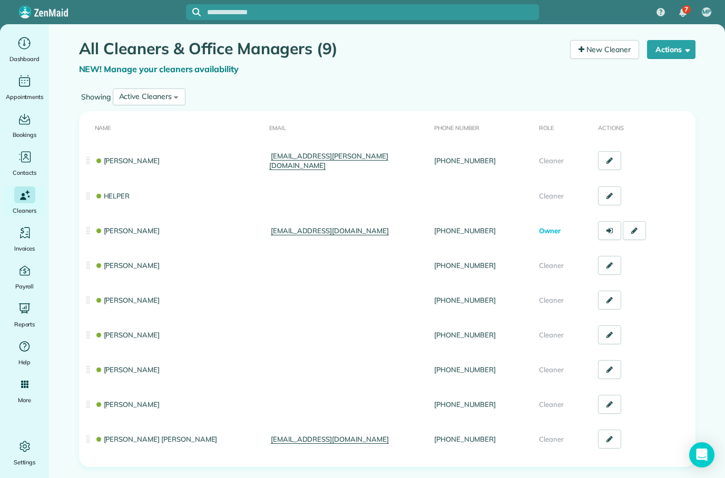
click at [610, 302] on icon at bounding box center [609, 299] width 6 height 7
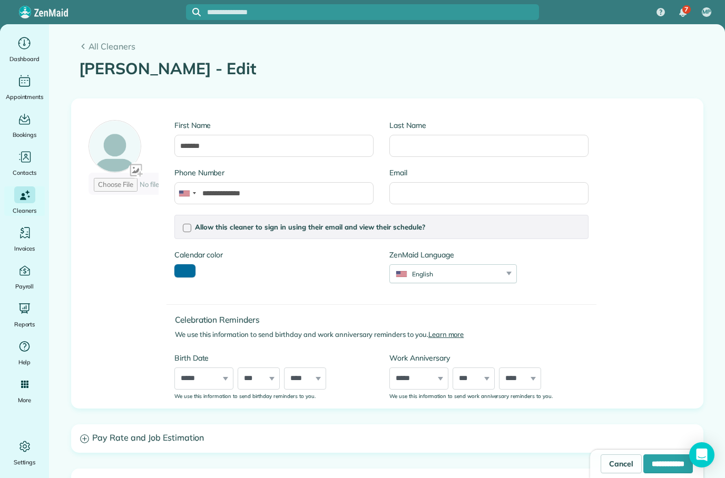
click at [89, 50] on span "All Cleaners" at bounding box center [391, 46] width 607 height 13
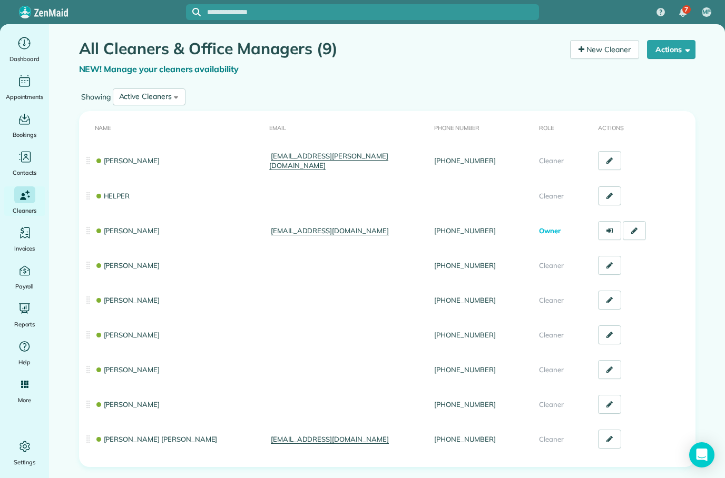
click at [681, 45] on button "Actions" at bounding box center [671, 49] width 48 height 19
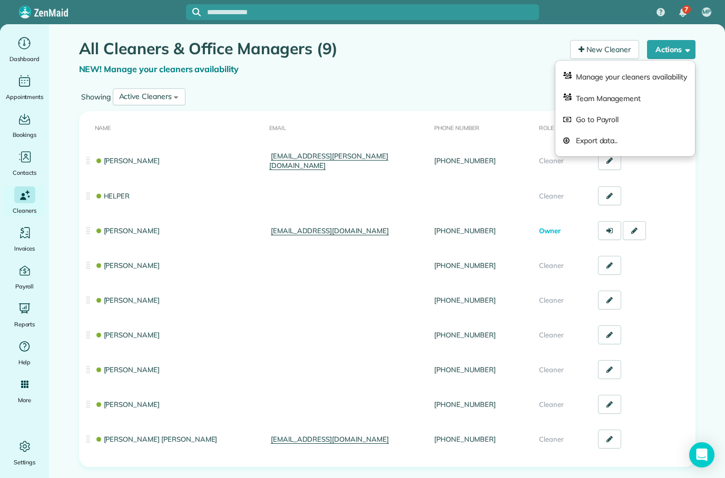
click at [655, 82] on link "Manage your cleaners availability" at bounding box center [625, 77] width 140 height 22
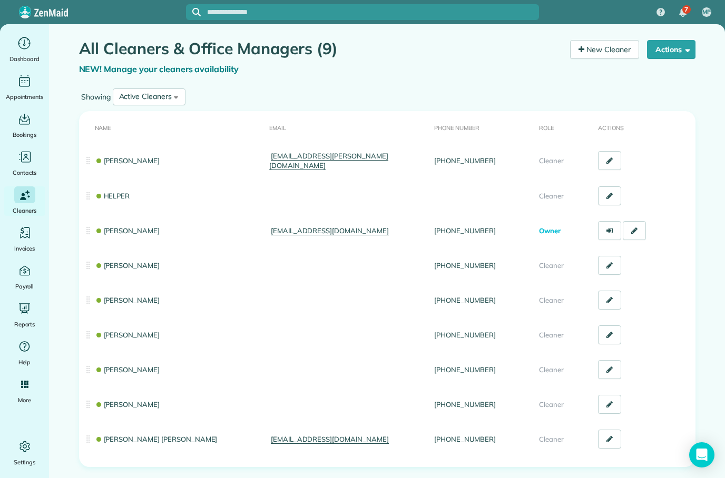
click at [237, 309] on td "[PERSON_NAME]" at bounding box center [172, 300] width 186 height 35
click at [177, 301] on td "[PERSON_NAME]" at bounding box center [172, 300] width 186 height 35
click at [115, 296] on link "[PERSON_NAME]" at bounding box center [127, 300] width 65 height 8
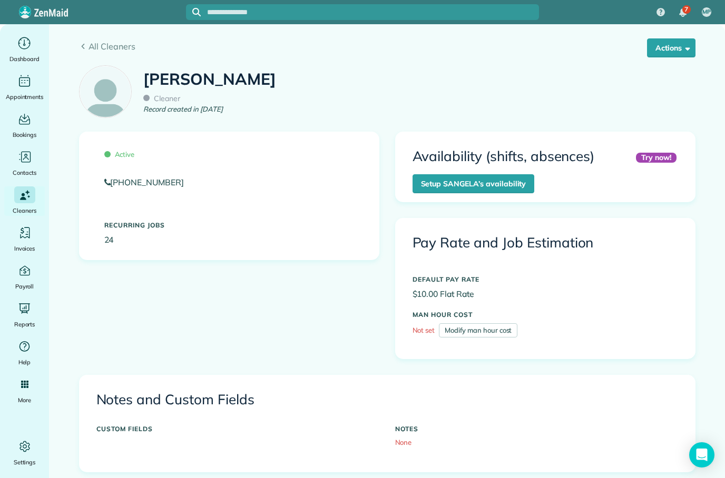
click at [679, 53] on button "Actions" at bounding box center [671, 47] width 48 height 19
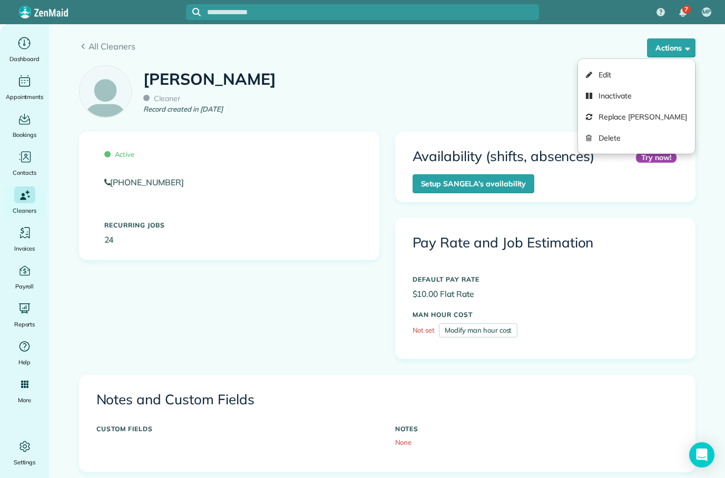
click at [642, 99] on link "Inactivate" at bounding box center [636, 95] width 116 height 21
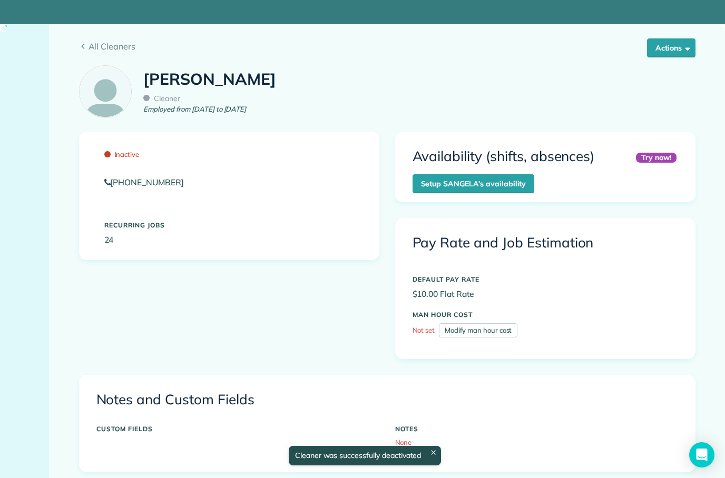
scroll to position [9, 0]
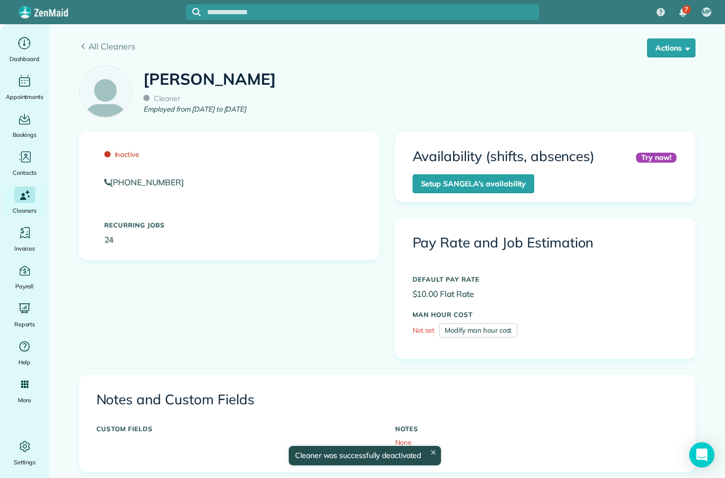
click at [96, 48] on span "All Cleaners" at bounding box center [391, 46] width 607 height 13
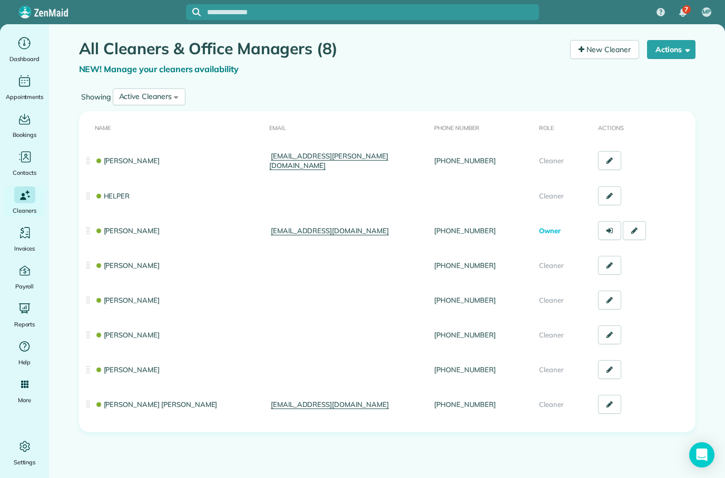
click at [122, 369] on link "[PERSON_NAME]" at bounding box center [127, 369] width 65 height 8
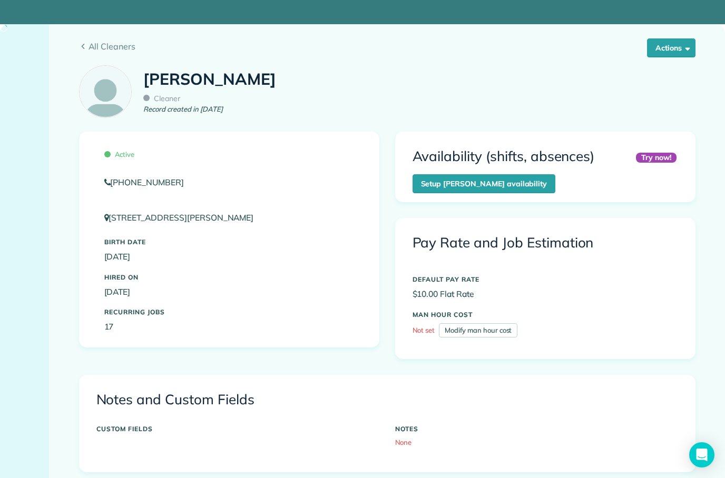
scroll to position [9, 0]
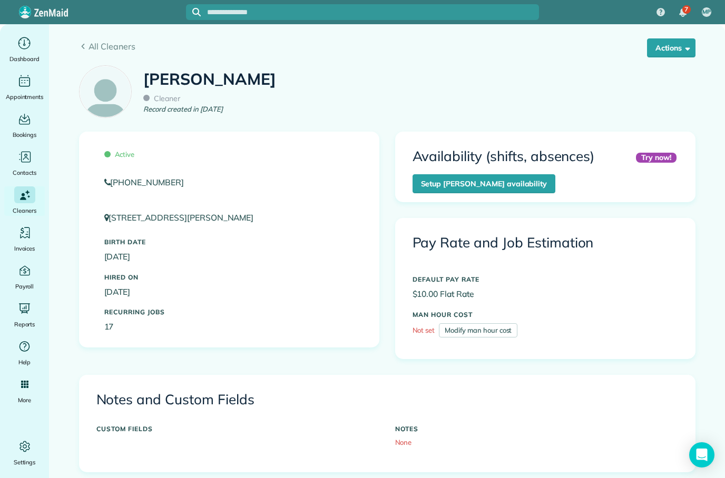
click at [686, 42] on button "Actions" at bounding box center [671, 47] width 48 height 19
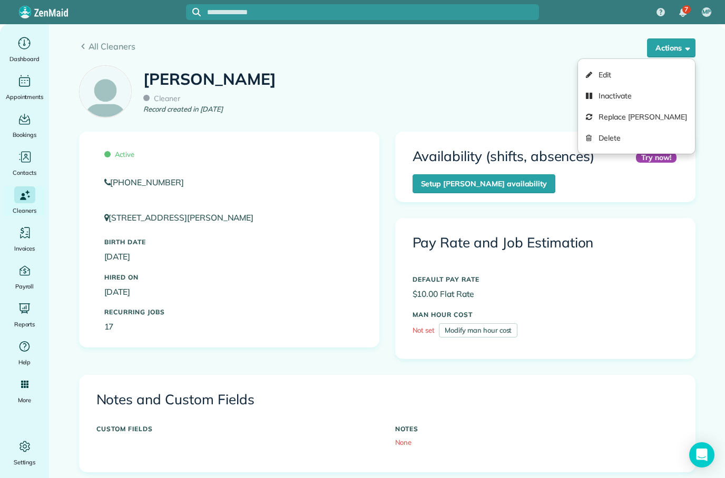
click at [615, 97] on link "Inactivate" at bounding box center [636, 95] width 116 height 21
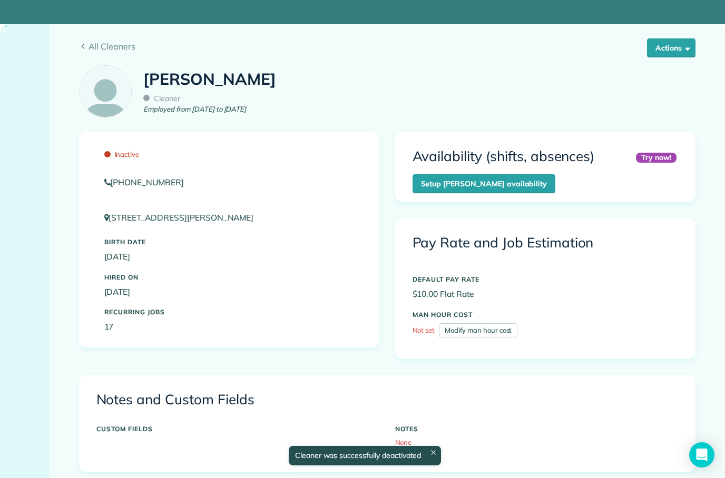
scroll to position [9, 0]
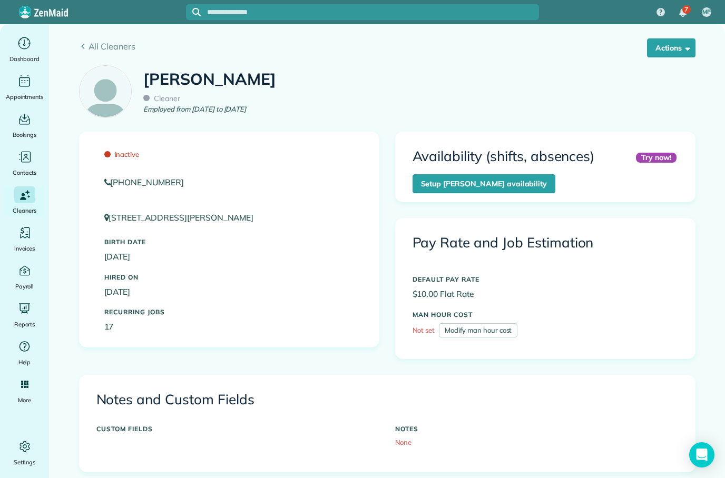
click at [92, 48] on span "All Cleaners" at bounding box center [391, 46] width 607 height 13
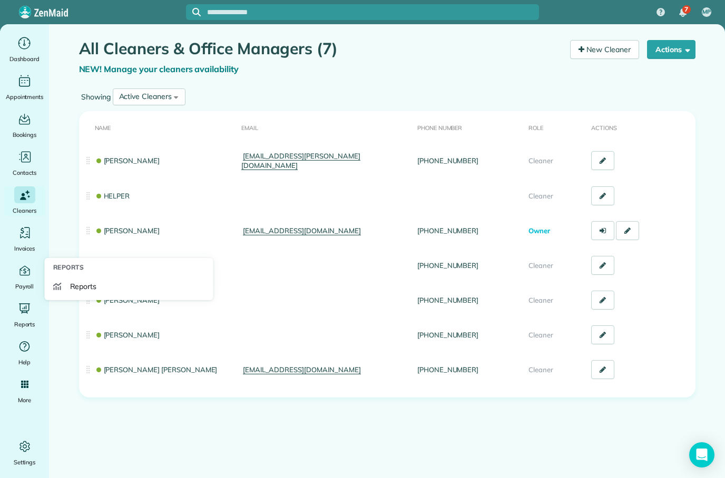
click at [79, 292] on span "Reports" at bounding box center [83, 286] width 27 height 11
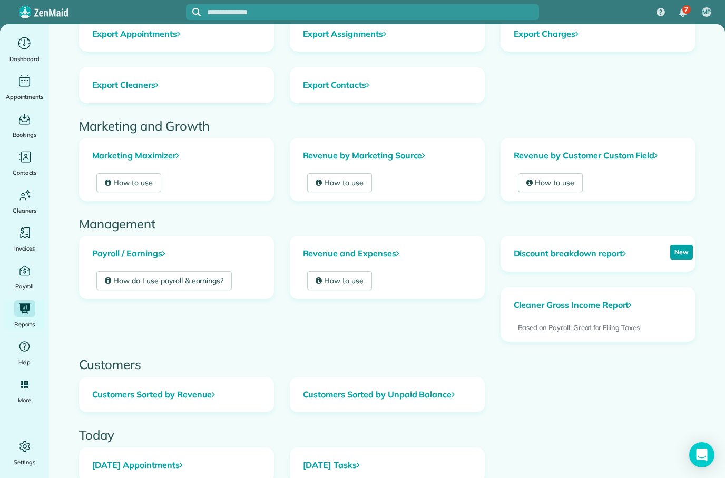
scroll to position [74, 0]
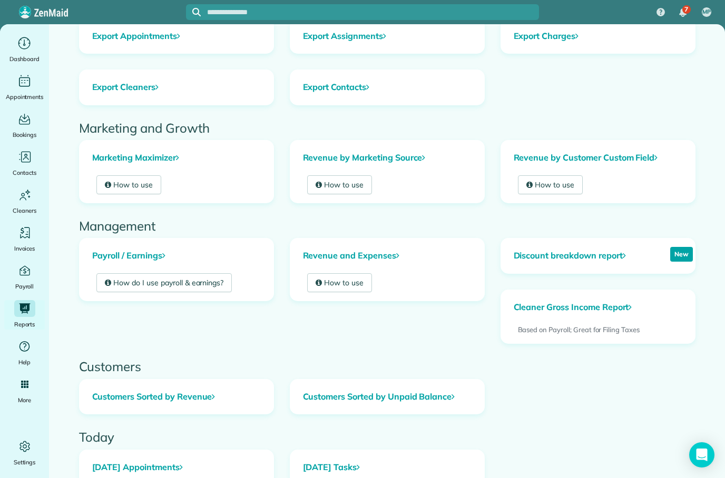
click at [141, 184] on link "How to use" at bounding box center [128, 184] width 65 height 19
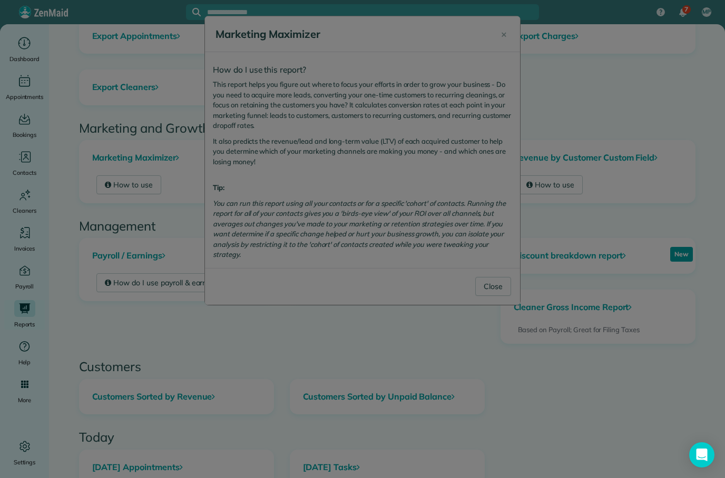
click at [494, 284] on div at bounding box center [362, 239] width 725 height 478
click at [500, 288] on div at bounding box center [362, 239] width 725 height 478
click at [495, 282] on div at bounding box center [362, 239] width 725 height 478
click at [478, 364] on div at bounding box center [362, 239] width 725 height 478
click at [507, 36] on div at bounding box center [362, 239] width 725 height 478
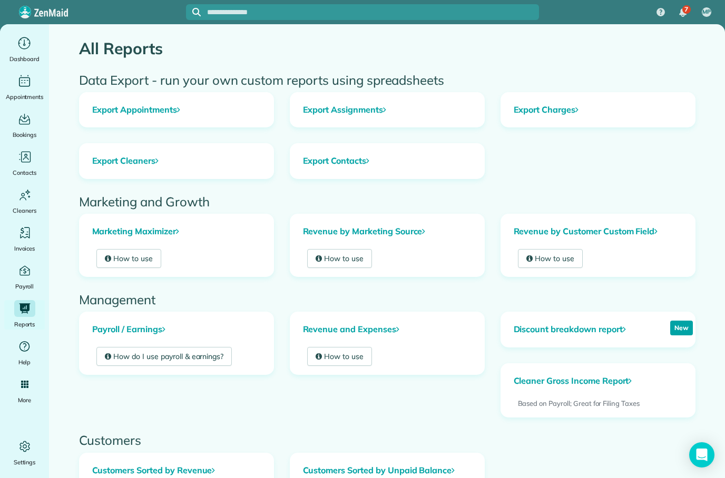
click at [121, 262] on link "How to use" at bounding box center [128, 258] width 65 height 19
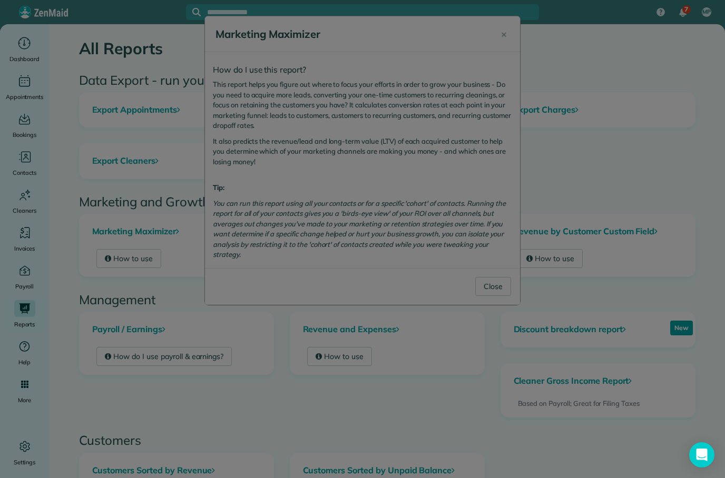
click at [488, 284] on div at bounding box center [362, 239] width 725 height 478
click at [489, 284] on div at bounding box center [362, 239] width 725 height 478
click at [496, 284] on div at bounding box center [362, 239] width 725 height 478
click at [495, 284] on div at bounding box center [362, 239] width 725 height 478
click at [495, 282] on div at bounding box center [362, 239] width 725 height 478
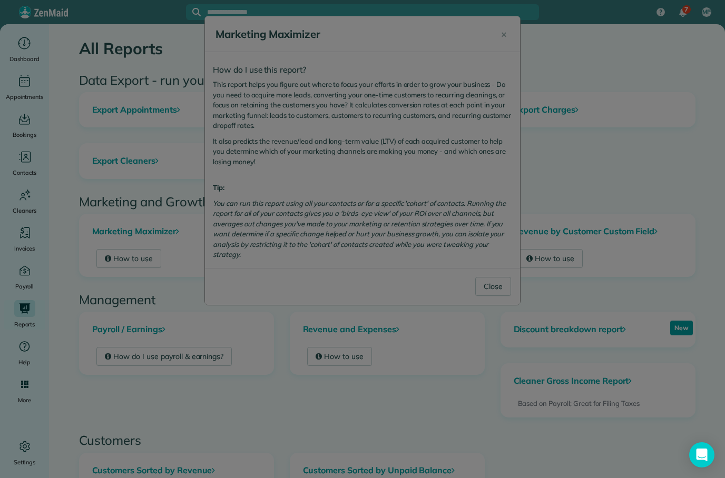
click at [509, 36] on div at bounding box center [362, 239] width 725 height 478
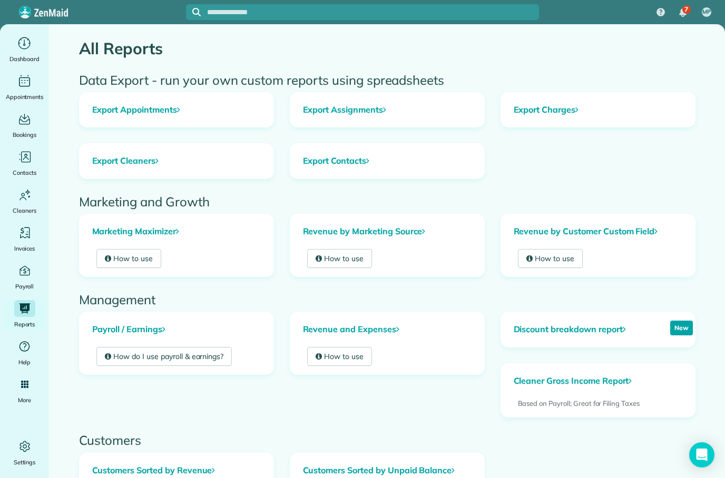
click at [170, 231] on link "Marketing Maximizer" at bounding box center [177, 231] width 194 height 35
click at [170, 235] on link "Marketing Maximizer" at bounding box center [177, 231] width 194 height 35
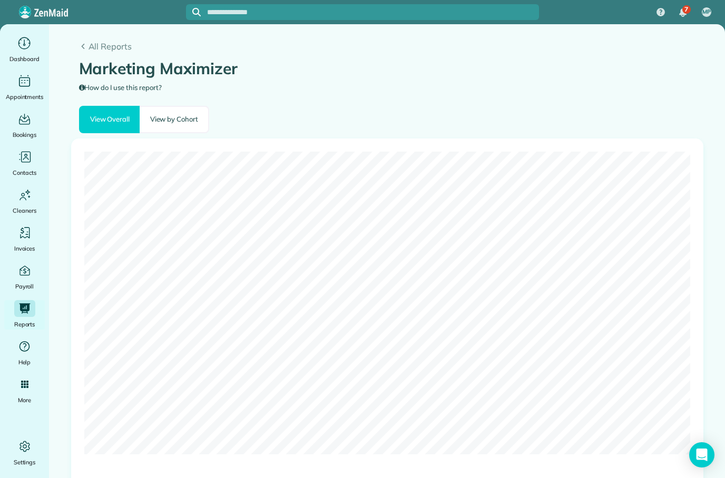
click at [113, 47] on span "All Reports" at bounding box center [391, 46] width 607 height 13
click at [96, 49] on span "All Reports" at bounding box center [391, 46] width 607 height 13
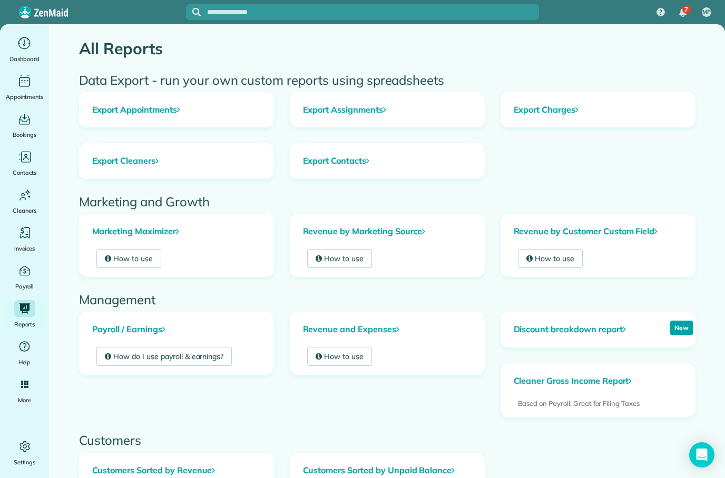
click at [375, 331] on link "Revenue and Expenses" at bounding box center [387, 329] width 194 height 35
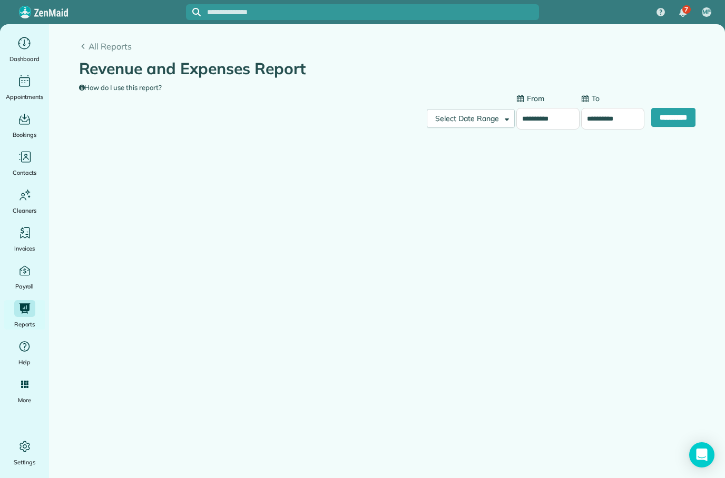
type input "**********"
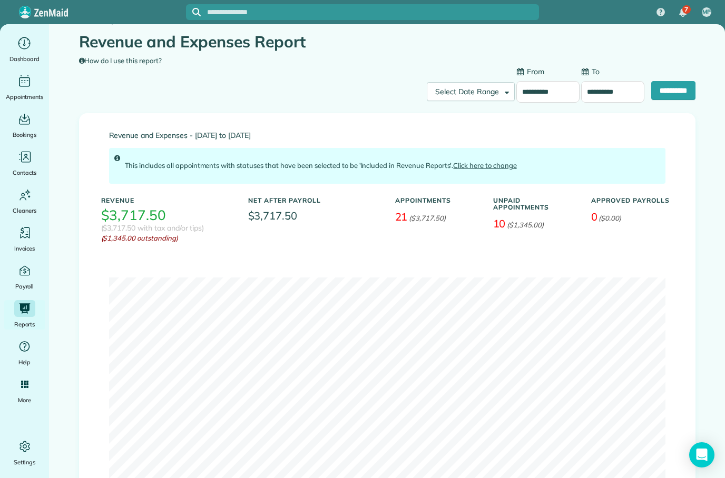
scroll to position [29, 0]
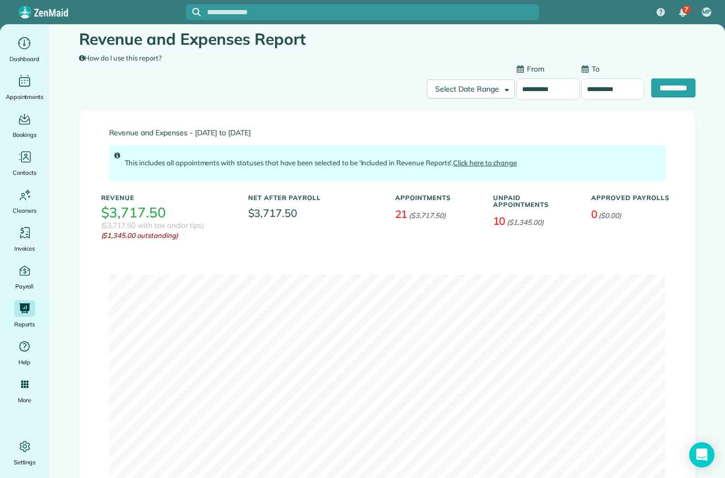
click at [609, 93] on input "**********" at bounding box center [612, 89] width 63 height 22
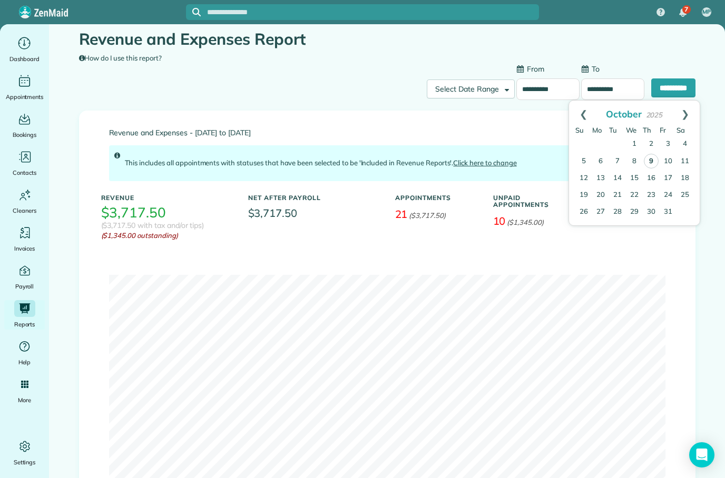
click at [667, 214] on link "31" at bounding box center [667, 212] width 17 height 17
type input "**********"
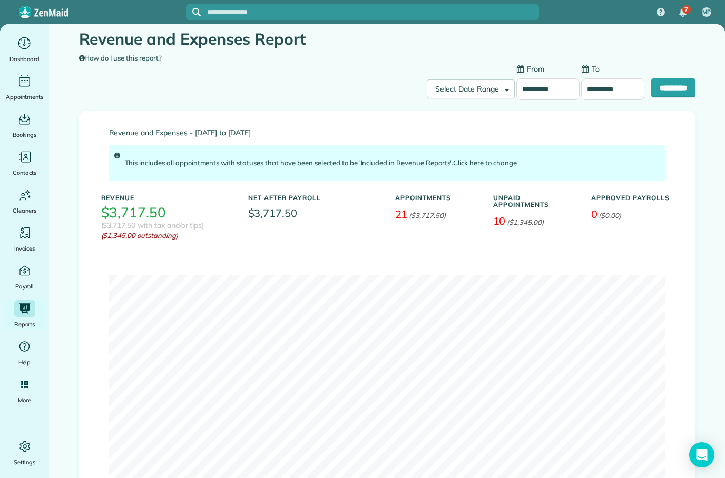
click at [678, 93] on input "**********" at bounding box center [673, 87] width 44 height 19
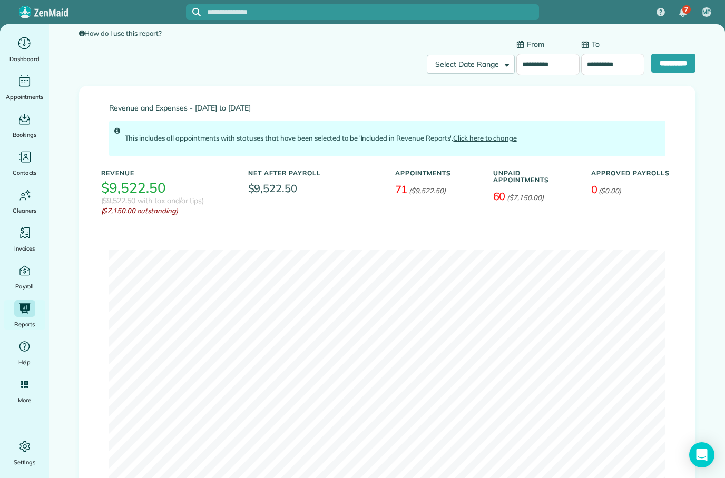
scroll to position [51, 0]
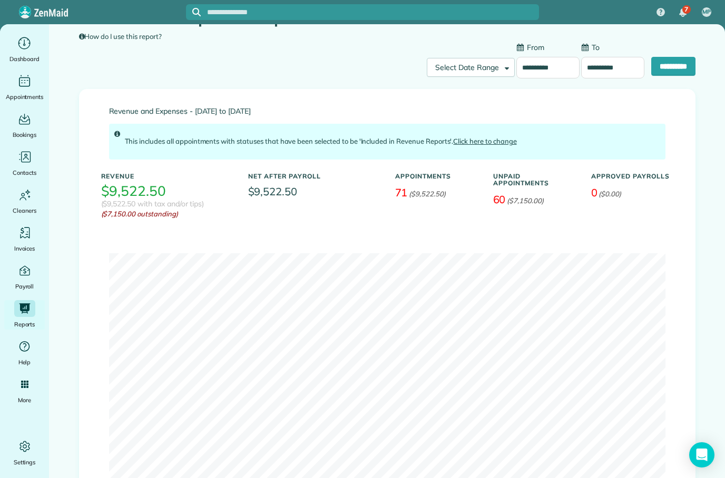
click at [540, 71] on input "**********" at bounding box center [547, 68] width 63 height 22
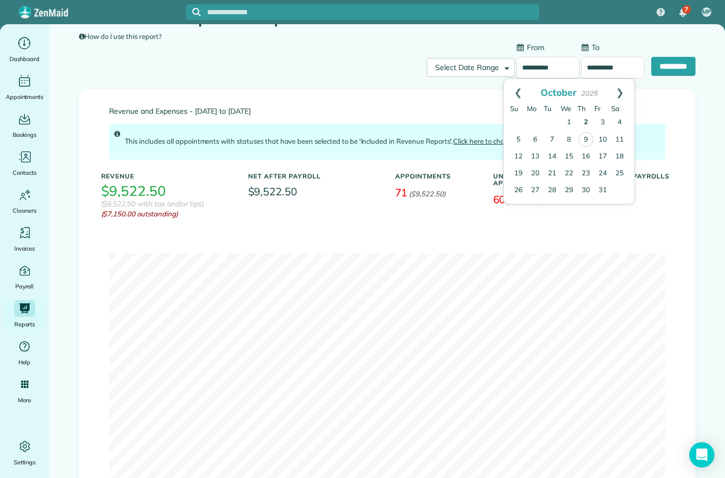
click at [522, 91] on link "Prev" at bounding box center [517, 92] width 29 height 26
click at [521, 93] on link "Prev" at bounding box center [517, 92] width 29 height 26
click at [521, 92] on link "Prev" at bounding box center [517, 92] width 29 height 26
click at [522, 92] on link "Prev" at bounding box center [517, 92] width 29 height 26
click at [517, 87] on link "Prev" at bounding box center [517, 92] width 29 height 26
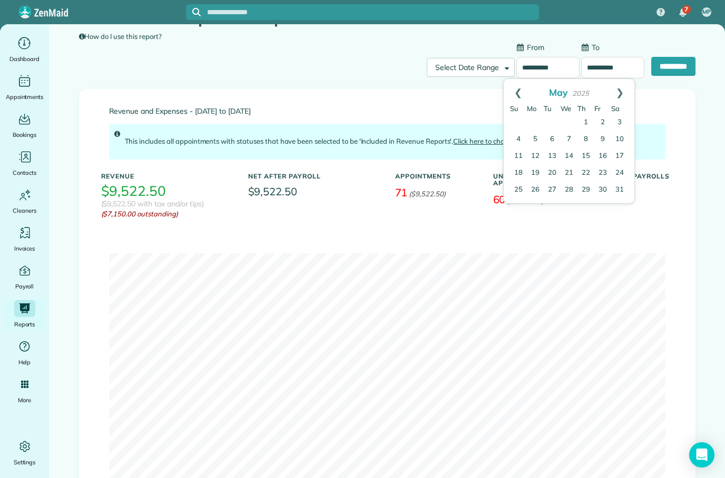
click at [514, 91] on link "Prev" at bounding box center [517, 92] width 29 height 26
click at [516, 86] on link "Prev" at bounding box center [517, 92] width 29 height 26
click at [520, 84] on link "Prev" at bounding box center [517, 92] width 29 height 26
click at [519, 89] on link "Prev" at bounding box center [517, 92] width 29 height 26
click at [572, 125] on link "1" at bounding box center [568, 122] width 17 height 17
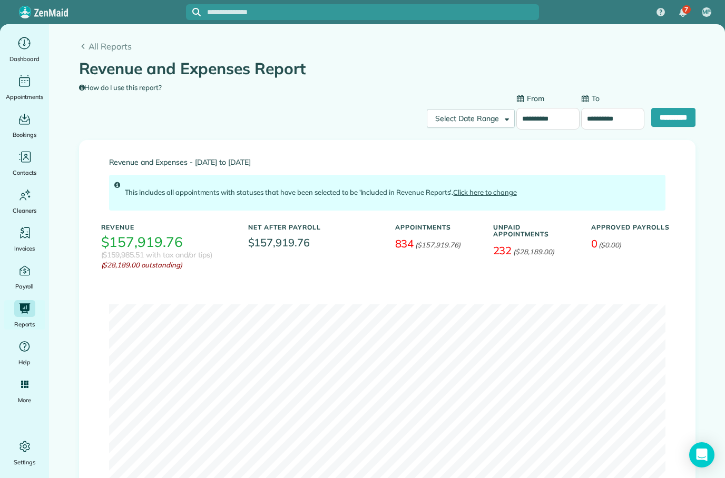
scroll to position [0, 0]
click at [555, 120] on input "**********" at bounding box center [547, 119] width 63 height 22
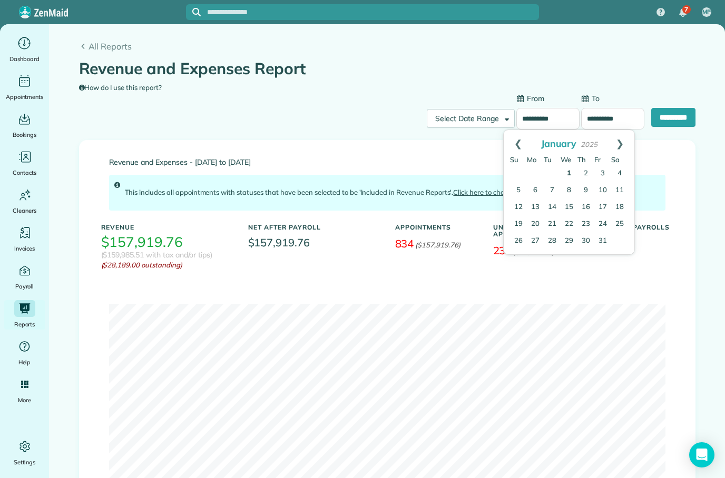
click at [517, 100] on label "From" at bounding box center [530, 98] width 28 height 11
click at [517, 108] on input "**********" at bounding box center [547, 119] width 63 height 22
click at [623, 146] on link "Next" at bounding box center [619, 143] width 29 height 26
click at [623, 142] on link "Next" at bounding box center [619, 143] width 29 height 26
click at [619, 144] on link "Next" at bounding box center [619, 143] width 29 height 26
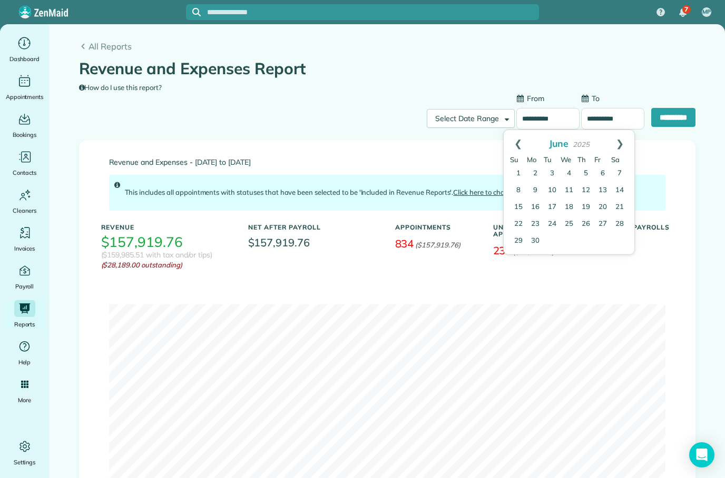
click at [618, 146] on link "Next" at bounding box center [619, 143] width 29 height 26
click at [604, 174] on link "1" at bounding box center [602, 173] width 17 height 17
type input "**********"
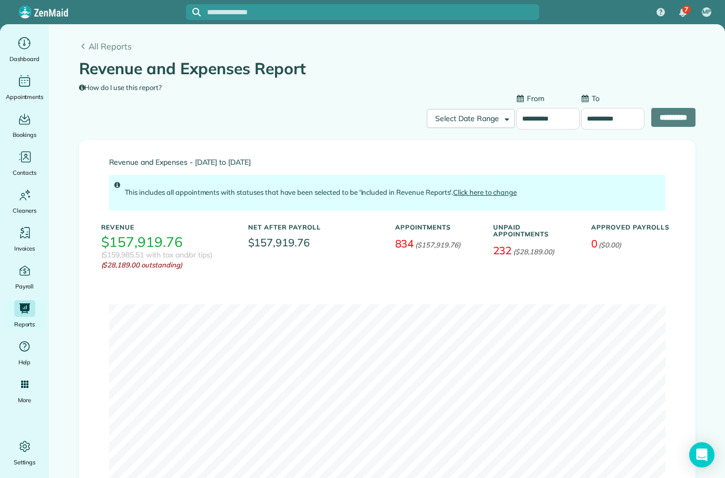
click at [613, 117] on input "**********" at bounding box center [612, 119] width 63 height 22
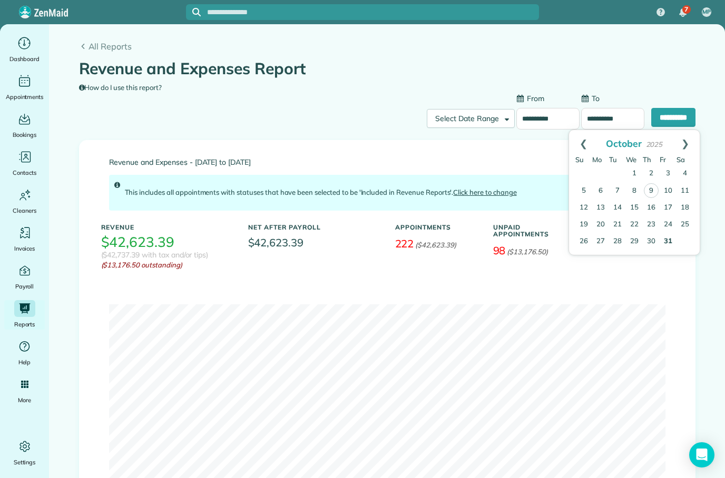
click at [586, 140] on link "Prev" at bounding box center [583, 143] width 29 height 26
click at [590, 143] on link "Prev" at bounding box center [583, 143] width 29 height 26
click at [587, 259] on link "31" at bounding box center [583, 258] width 17 height 17
type input "**********"
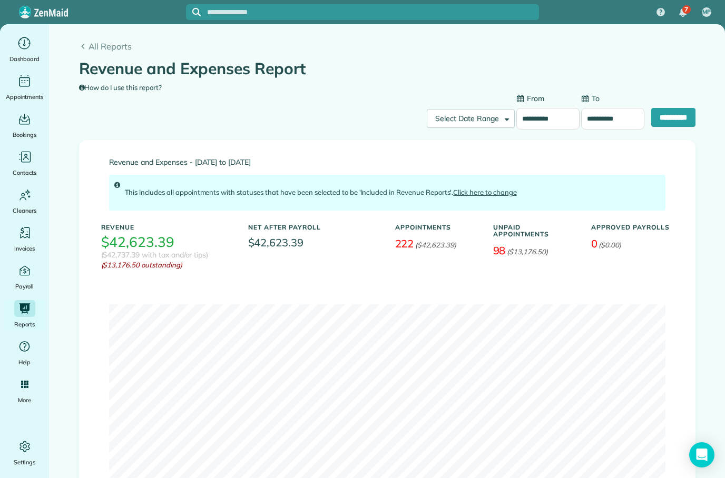
click at [671, 114] on input "**********" at bounding box center [673, 117] width 44 height 19
click at [553, 120] on input "**********" at bounding box center [547, 119] width 63 height 22
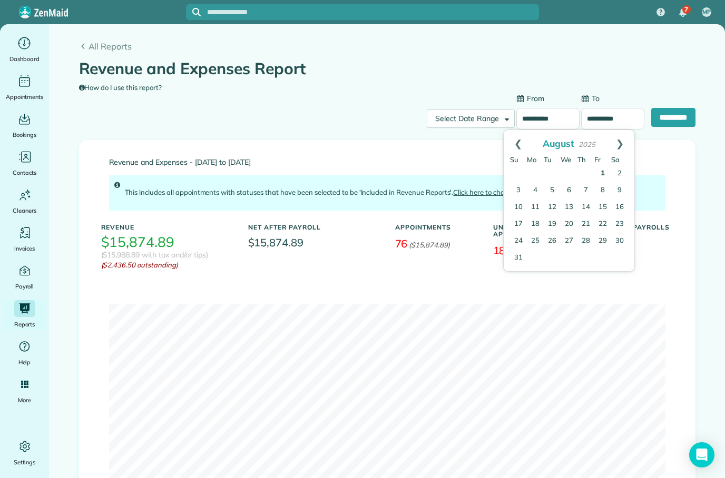
click at [617, 145] on link "Next" at bounding box center [619, 143] width 29 height 26
click at [539, 178] on link "1" at bounding box center [535, 173] width 17 height 17
type input "**********"
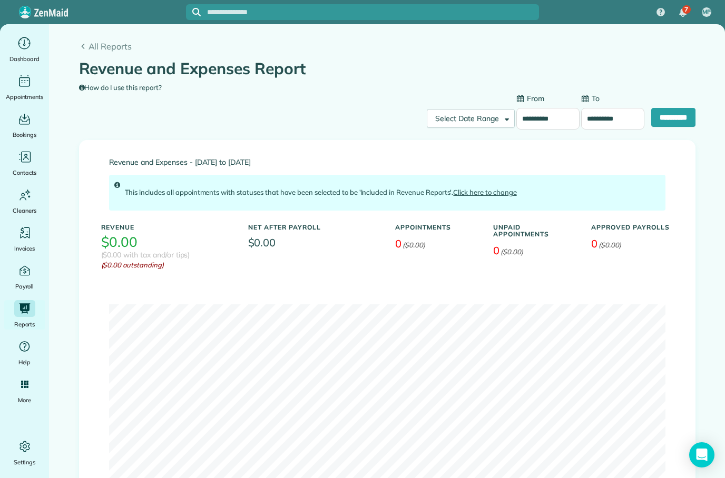
click at [615, 122] on input "**********" at bounding box center [612, 119] width 63 height 22
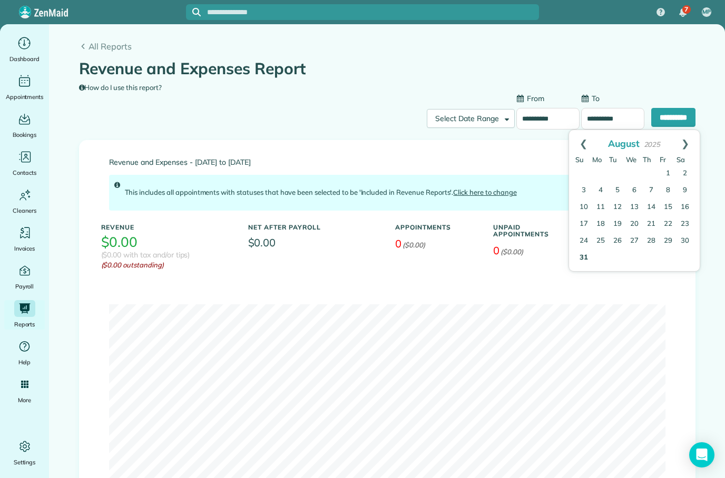
click at [691, 141] on link "Next" at bounding box center [684, 143] width 29 height 26
click at [620, 240] on link "30" at bounding box center [617, 241] width 17 height 17
type input "**********"
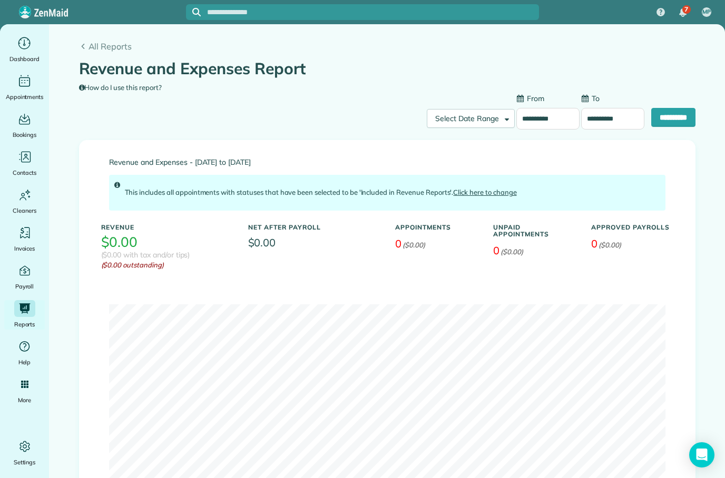
click at [674, 117] on input "**********" at bounding box center [673, 117] width 44 height 19
click at [537, 122] on input "**********" at bounding box center [547, 119] width 63 height 22
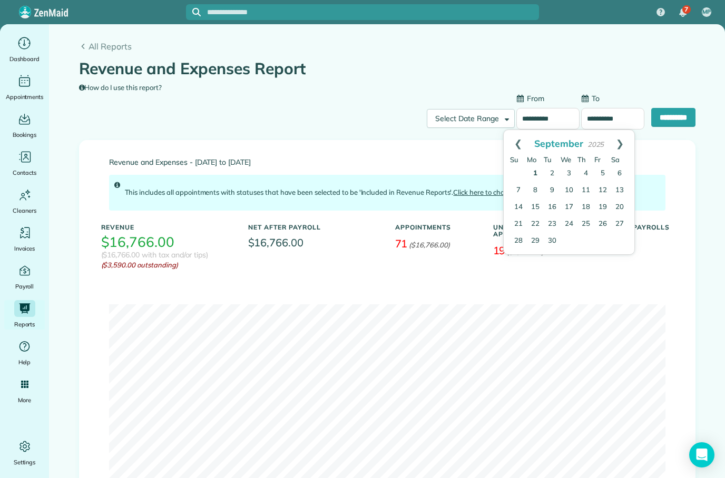
click at [623, 141] on link "Next" at bounding box center [619, 143] width 29 height 26
click at [572, 170] on link "1" at bounding box center [568, 173] width 17 height 17
type input "**********"
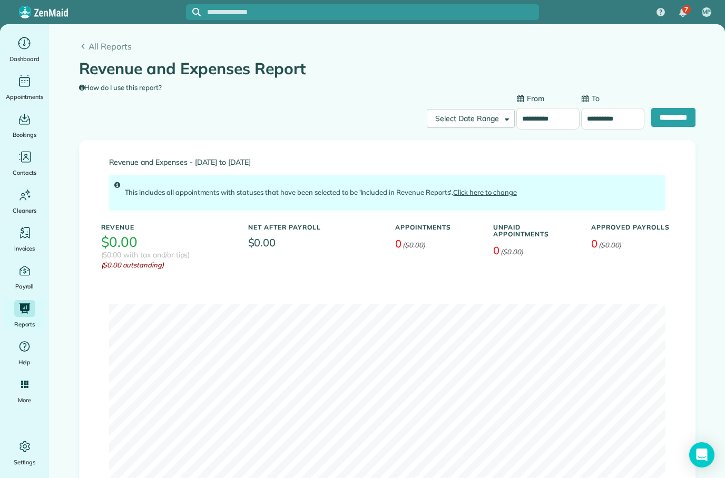
click at [619, 122] on input "**********" at bounding box center [612, 119] width 63 height 22
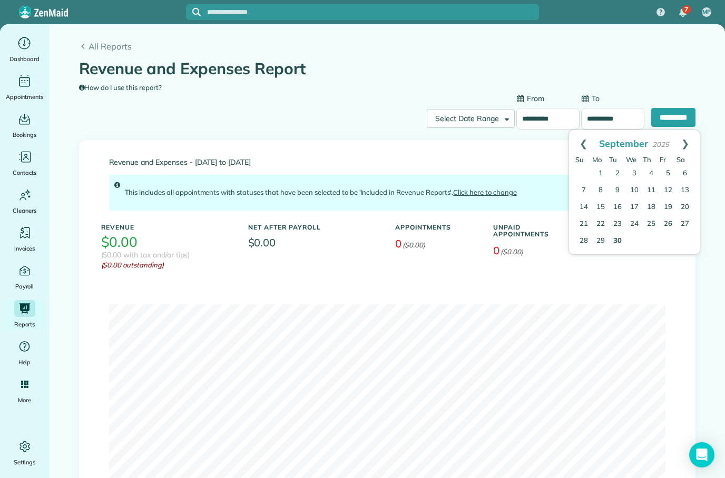
click at [621, 241] on link "30" at bounding box center [617, 241] width 17 height 17
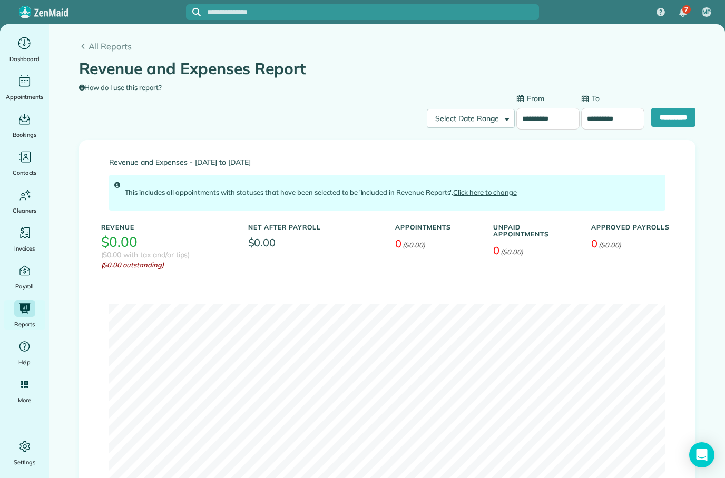
click at [617, 120] on input "**********" at bounding box center [612, 119] width 63 height 22
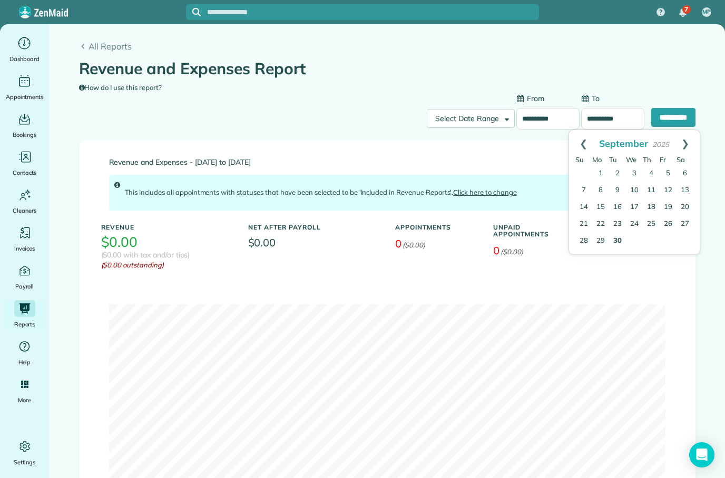
click at [685, 146] on link "Next" at bounding box center [684, 143] width 29 height 26
click at [673, 243] on link "31" at bounding box center [667, 241] width 17 height 17
type input "**********"
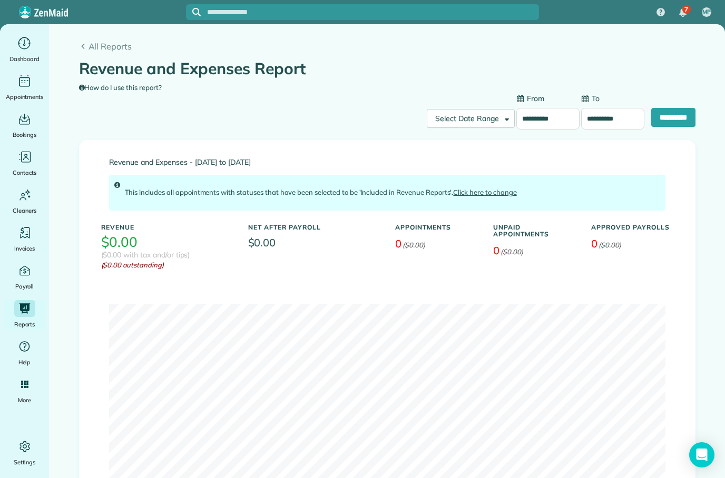
click at [679, 114] on input "**********" at bounding box center [673, 117] width 44 height 19
click at [24, 48] on icon "Main" at bounding box center [24, 43] width 14 height 14
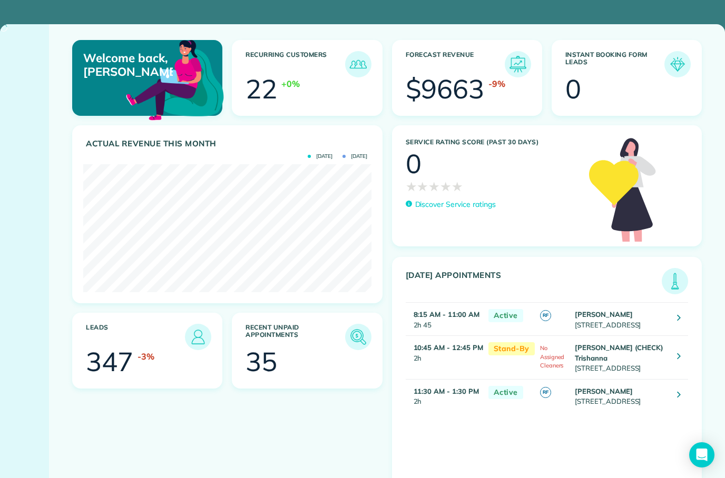
scroll to position [128, 288]
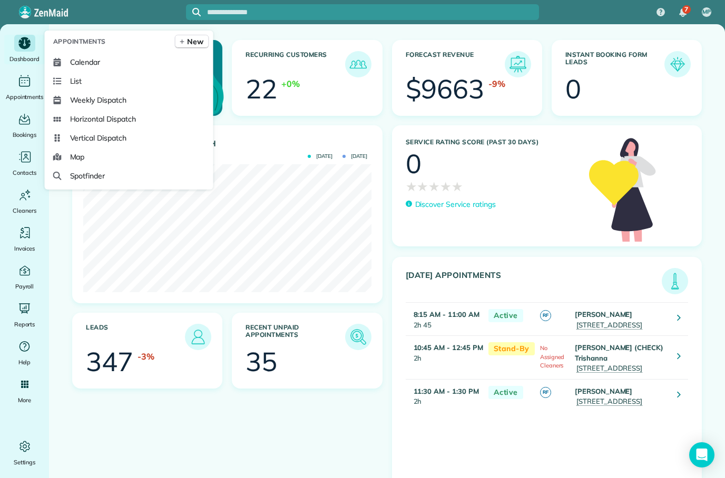
click at [102, 72] on link "Calendar" at bounding box center [129, 62] width 160 height 19
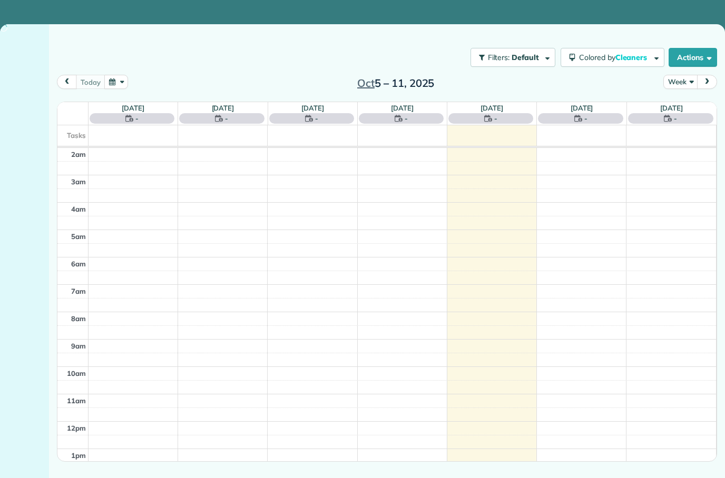
scroll to position [66, 0]
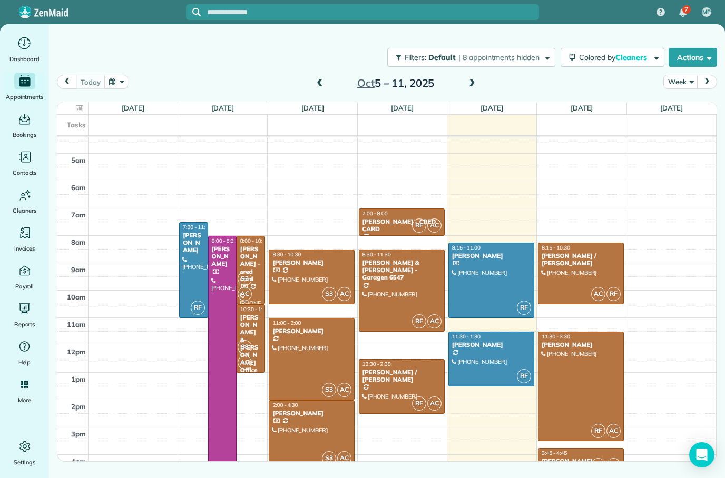
click at [475, 83] on span at bounding box center [472, 83] width 12 height 9
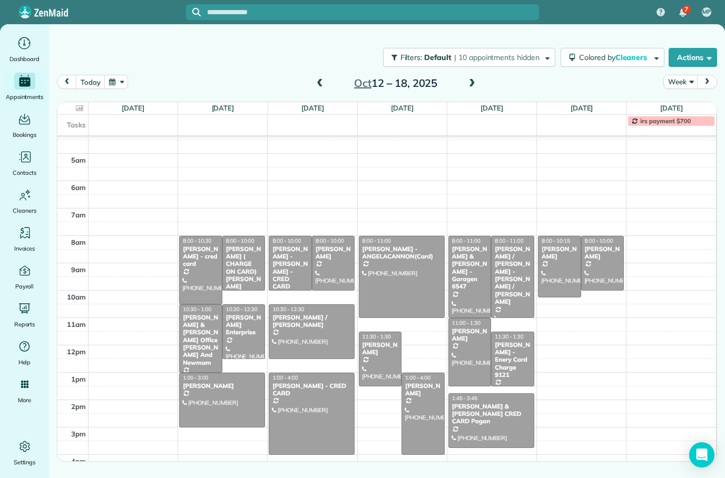
click at [476, 83] on span at bounding box center [472, 83] width 12 height 9
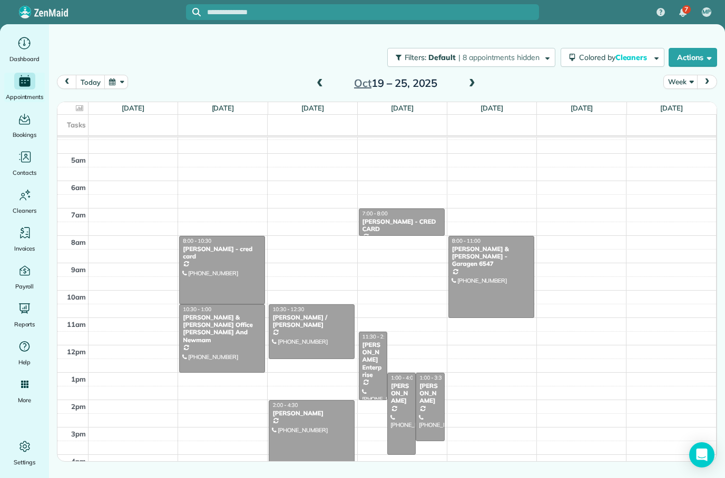
click at [475, 85] on span at bounding box center [472, 83] width 12 height 9
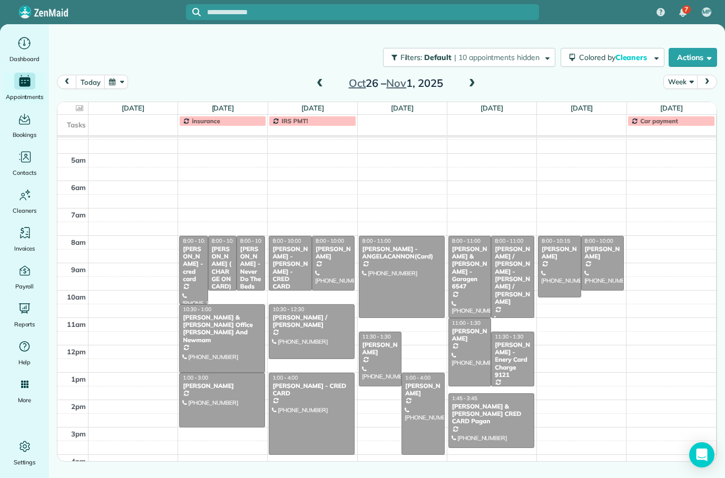
click at [475, 84] on span at bounding box center [472, 83] width 12 height 9
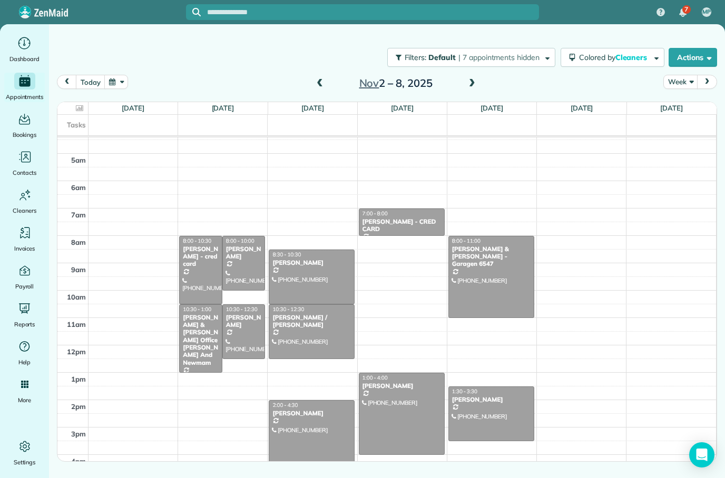
click at [473, 82] on span at bounding box center [472, 83] width 12 height 9
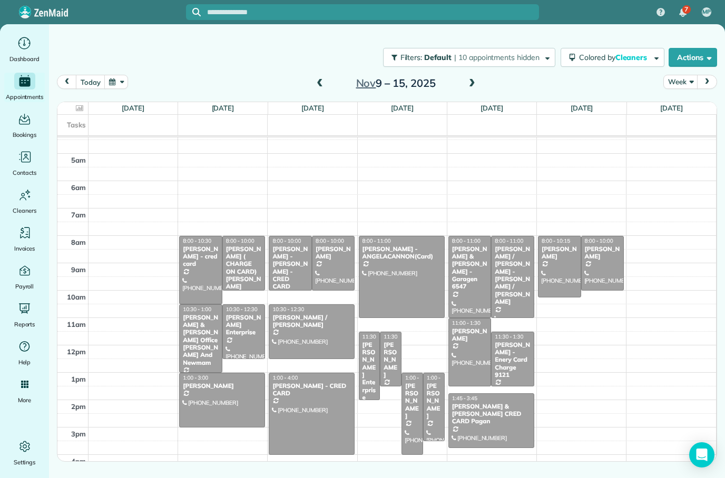
click at [324, 78] on span at bounding box center [320, 84] width 12 height 16
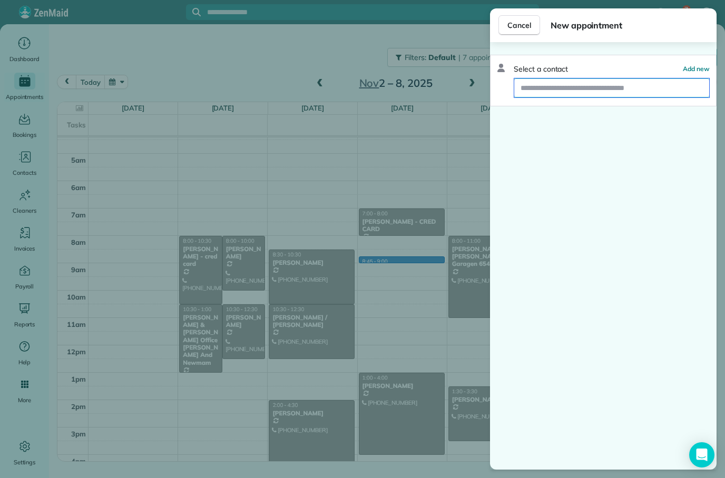
click at [557, 93] on input "text" at bounding box center [611, 87] width 195 height 19
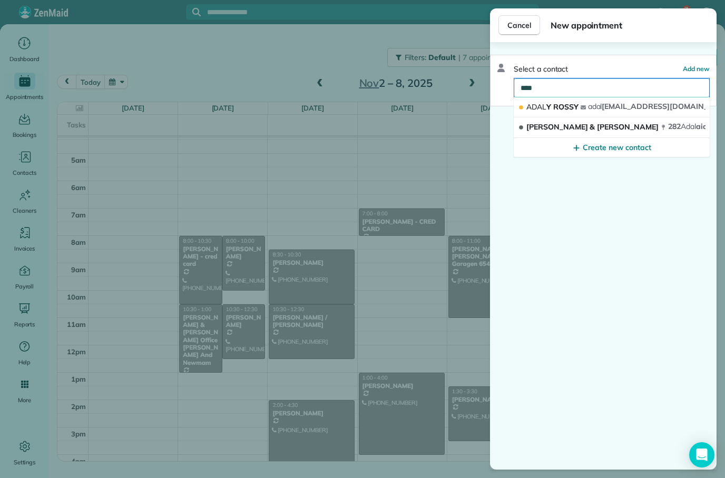
type input "****"
click at [583, 107] on button "ADAL Y ROSSY adal yrossy@yahoo.com" at bounding box center [611, 107] width 196 height 20
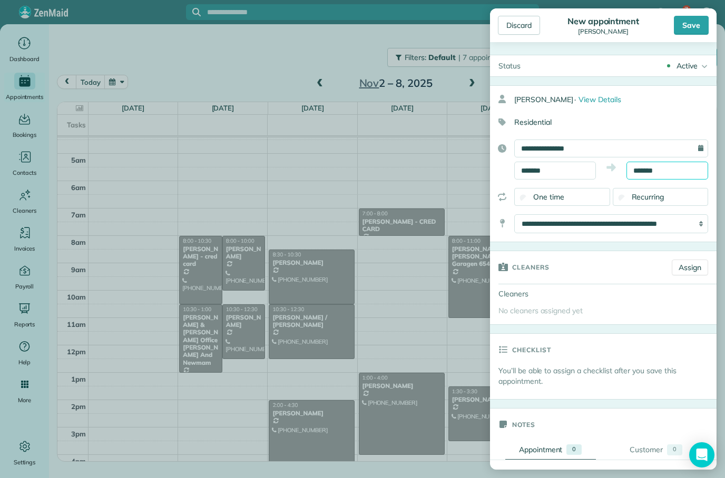
click at [675, 168] on input "*******" at bounding box center [667, 171] width 82 height 18
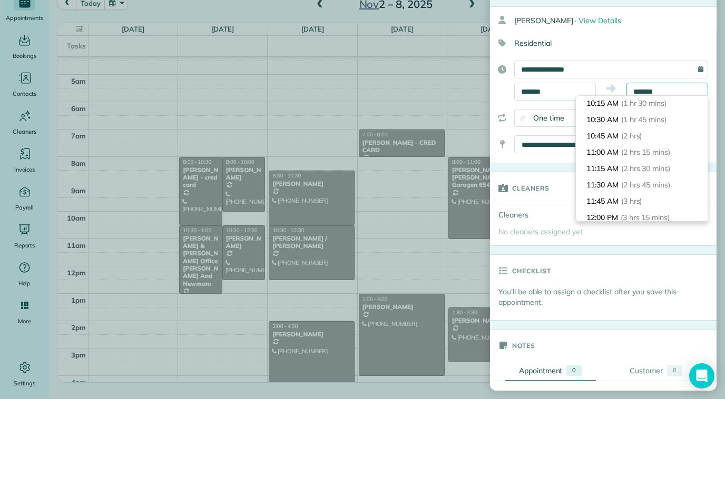
scroll to position [100, 0]
click at [656, 225] on span "(2 hrs 15 mins)" at bounding box center [645, 229] width 49 height 9
type input "********"
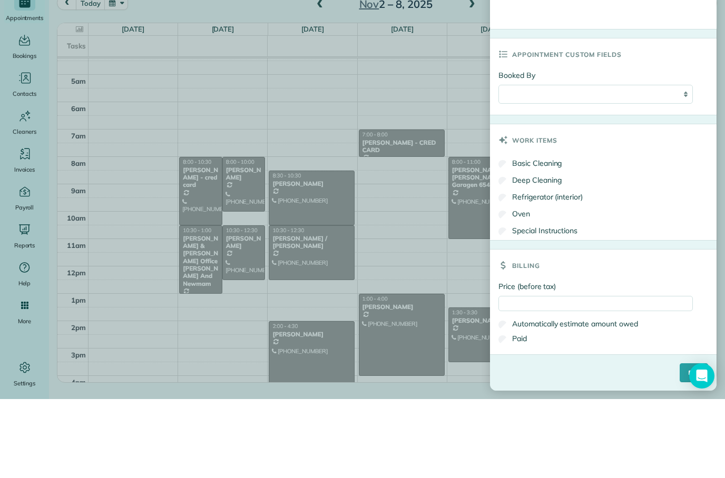
scroll to position [451, 0]
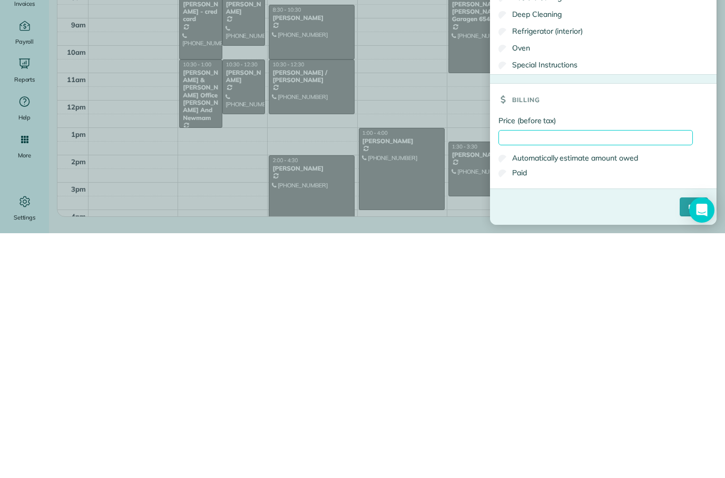
click at [603, 375] on input "Price (before tax)" at bounding box center [595, 382] width 194 height 15
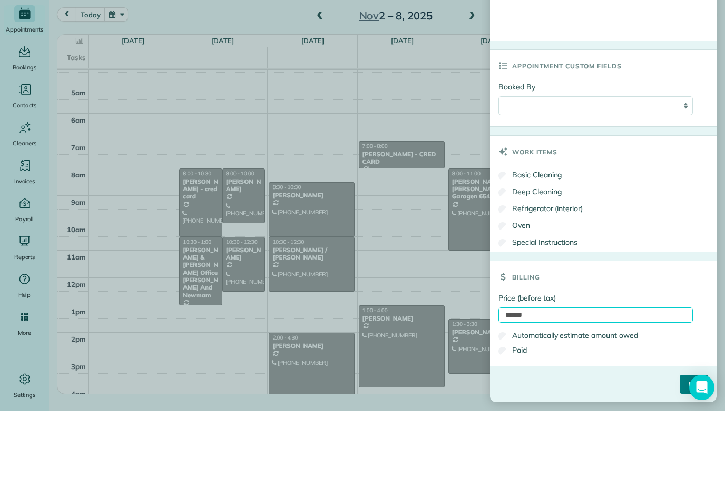
type input "******"
click at [679, 442] on input "****" at bounding box center [693, 451] width 28 height 19
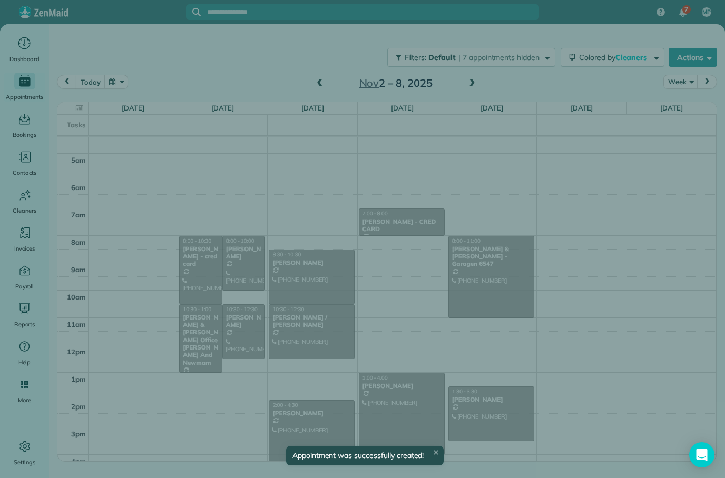
scroll to position [56, 0]
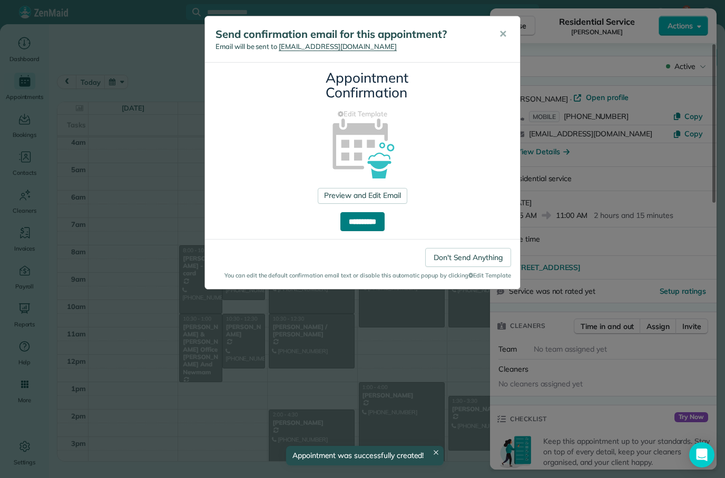
click at [379, 226] on input "**********" at bounding box center [362, 221] width 44 height 19
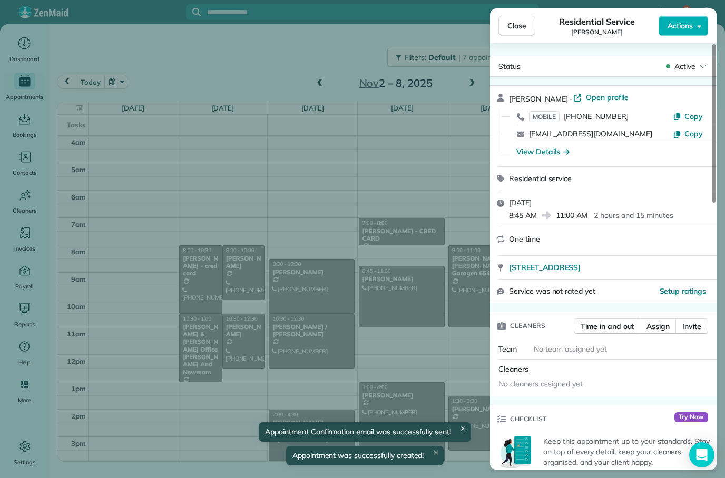
scroll to position [0, 0]
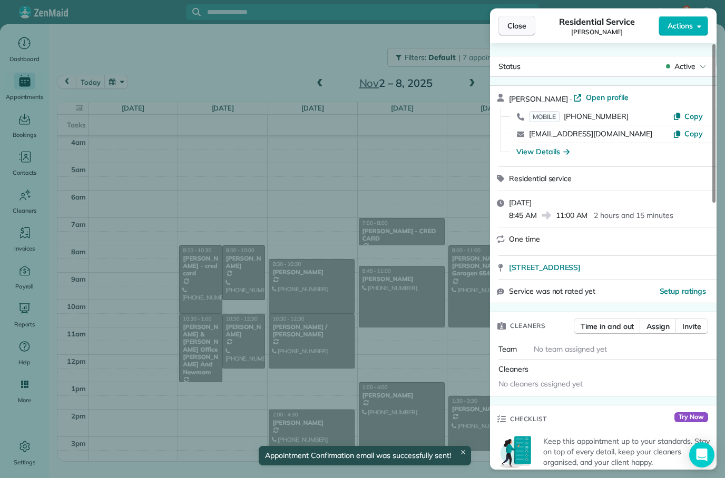
click at [527, 25] on button "Close" at bounding box center [516, 26] width 37 height 20
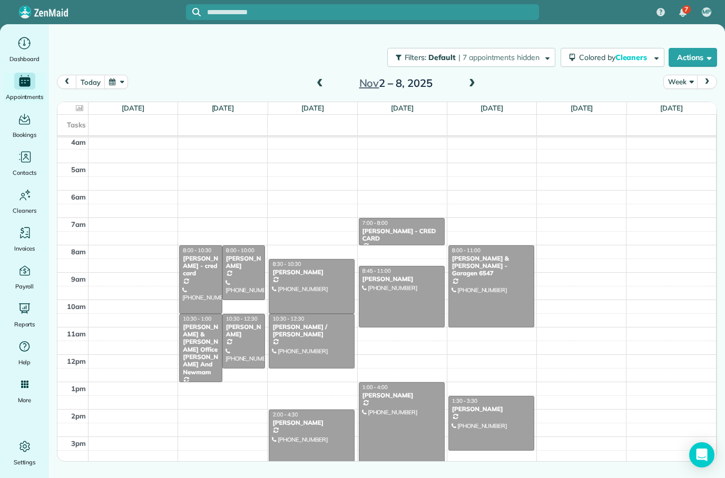
click at [91, 81] on button "today" at bounding box center [90, 82] width 29 height 14
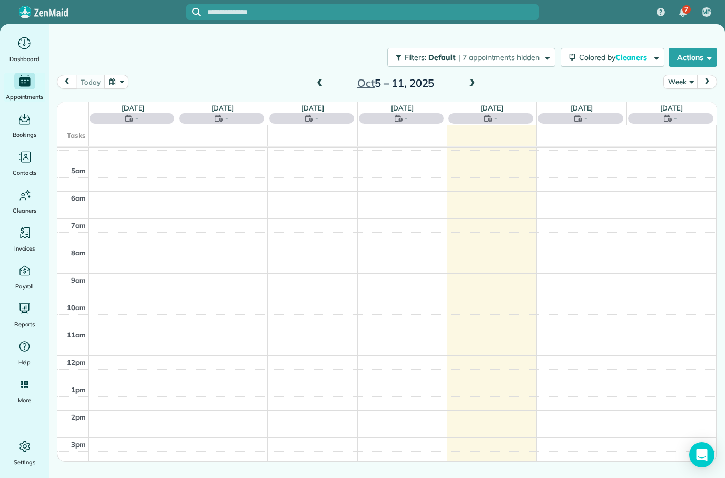
scroll to position [66, 0]
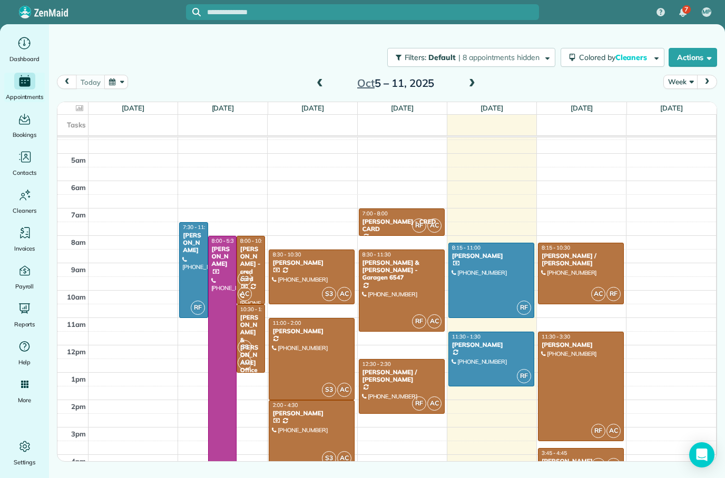
click at [311, 290] on div at bounding box center [311, 277] width 85 height 54
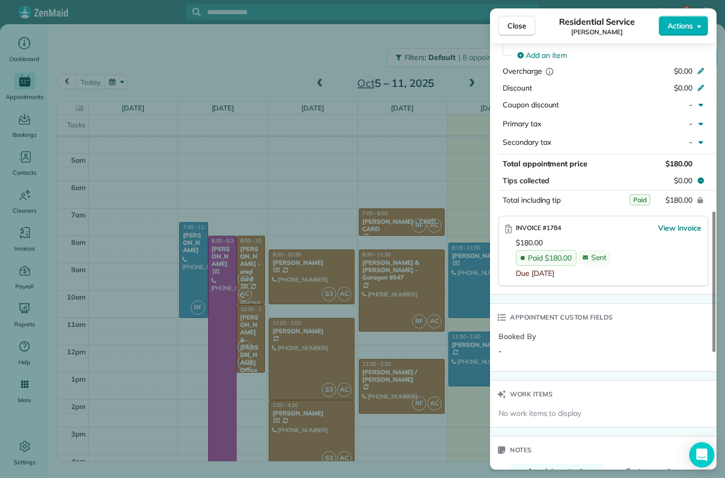
scroll to position [555, 0]
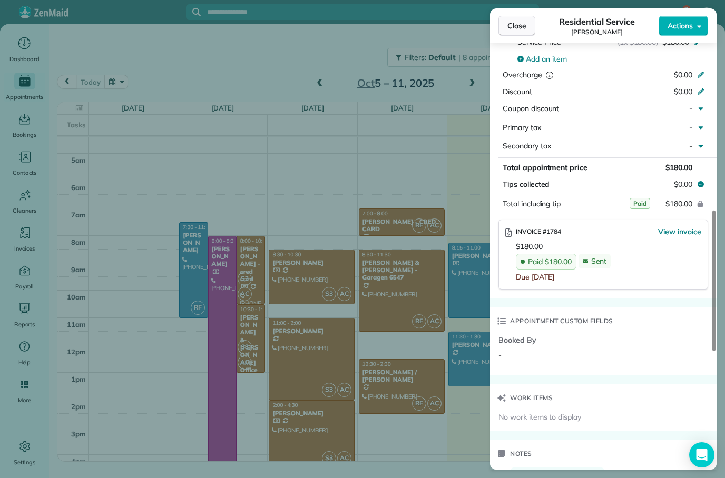
click at [520, 31] on button "Close" at bounding box center [516, 26] width 37 height 20
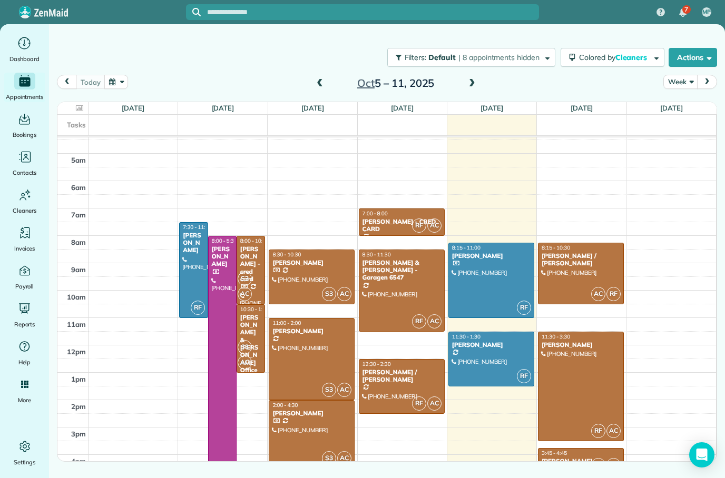
click at [253, 332] on div "[PERSON_NAME] & [PERSON_NAME] Office [PERSON_NAME] And Newmam" at bounding box center [251, 367] width 22 height 106
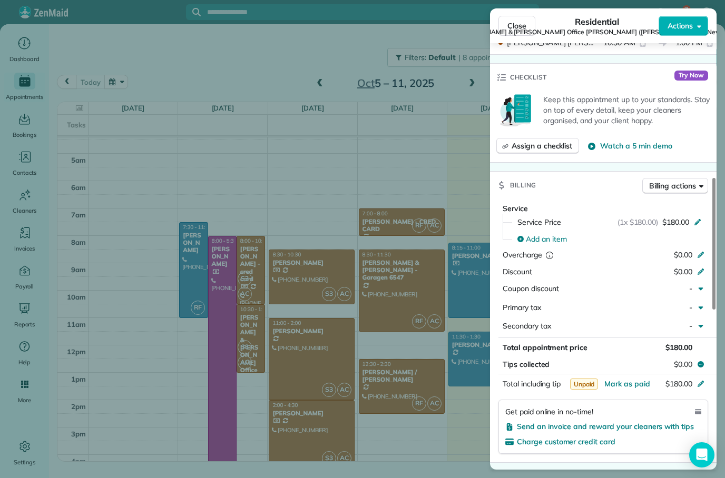
scroll to position [482, 0]
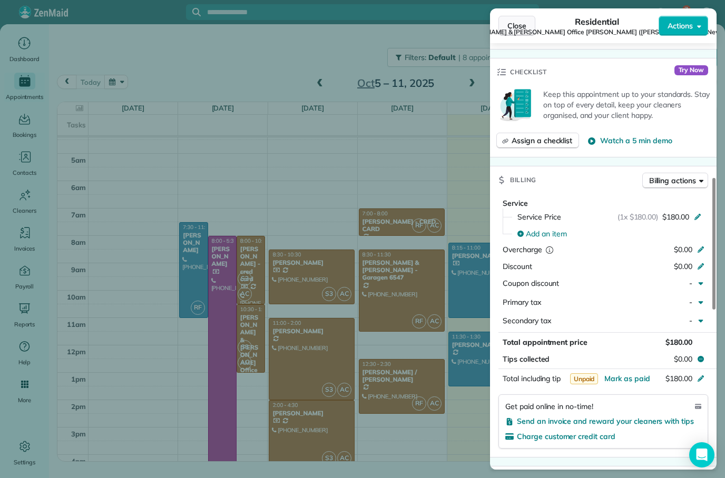
click at [519, 24] on span "Close" at bounding box center [516, 26] width 19 height 11
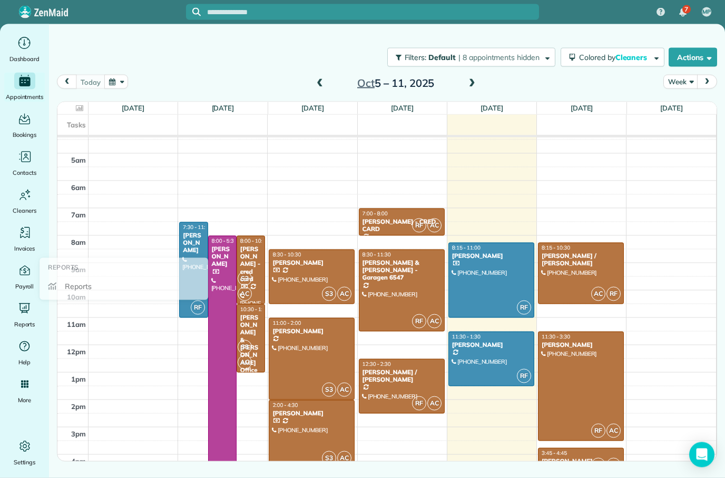
scroll to position [1, 0]
click at [331, 82] on h2 "Oct 5 – 11, 2025" at bounding box center [396, 83] width 132 height 12
click at [324, 76] on span at bounding box center [320, 84] width 12 height 16
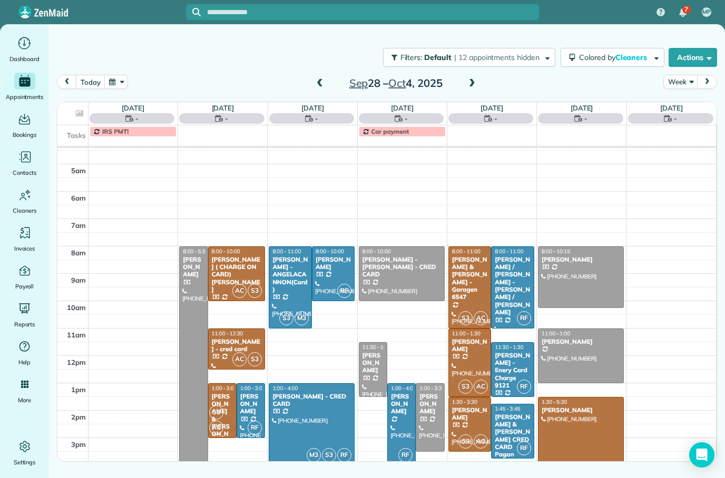
scroll to position [66, 0]
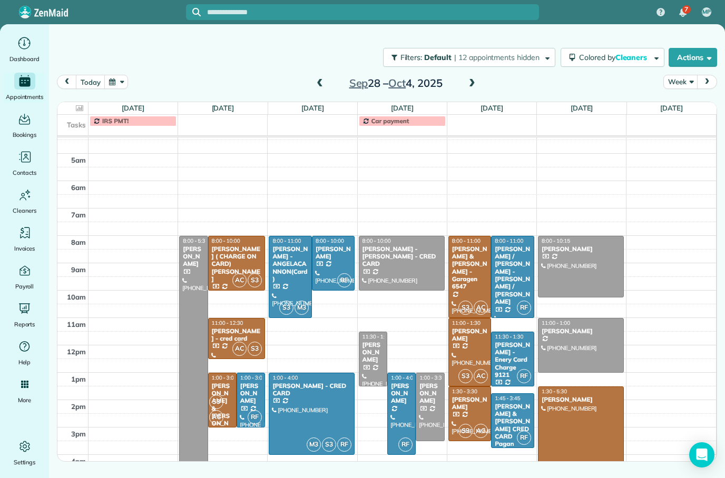
click at [324, 82] on span at bounding box center [320, 83] width 12 height 9
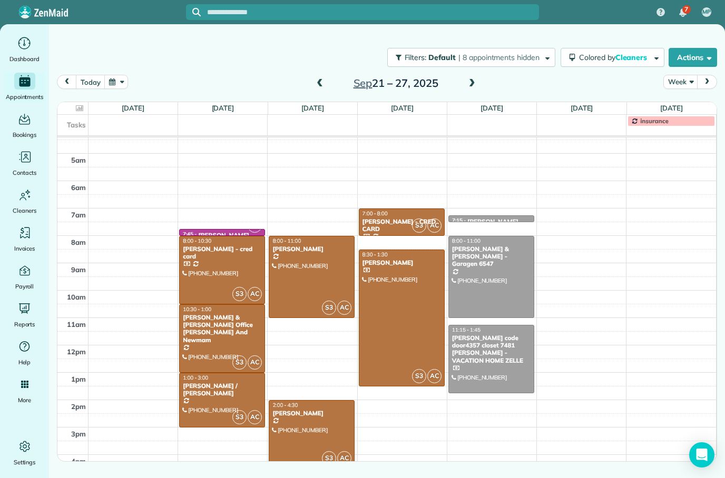
click at [324, 76] on span at bounding box center [320, 84] width 12 height 16
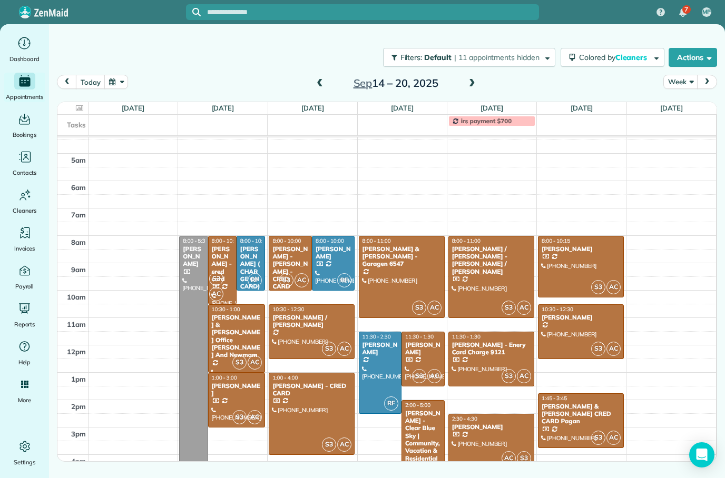
click at [593, 323] on div at bounding box center [580, 332] width 85 height 54
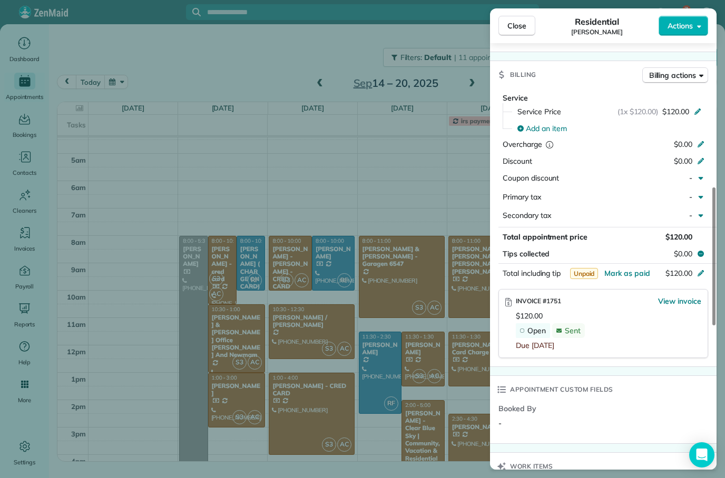
scroll to position [487, 0]
click at [628, 273] on button "Mark as paid" at bounding box center [627, 273] width 46 height 11
click at [685, 299] on span "View invoice" at bounding box center [679, 301] width 43 height 11
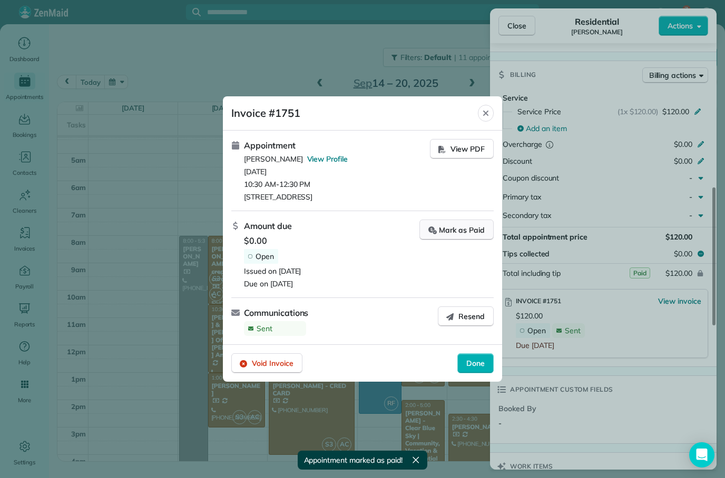
click at [460, 231] on div "Mark as Paid" at bounding box center [456, 229] width 56 height 11
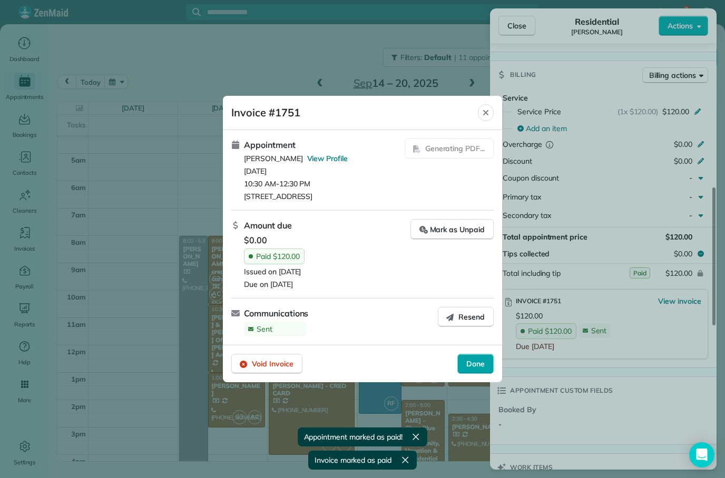
click at [487, 371] on div "Done" at bounding box center [475, 364] width 36 height 20
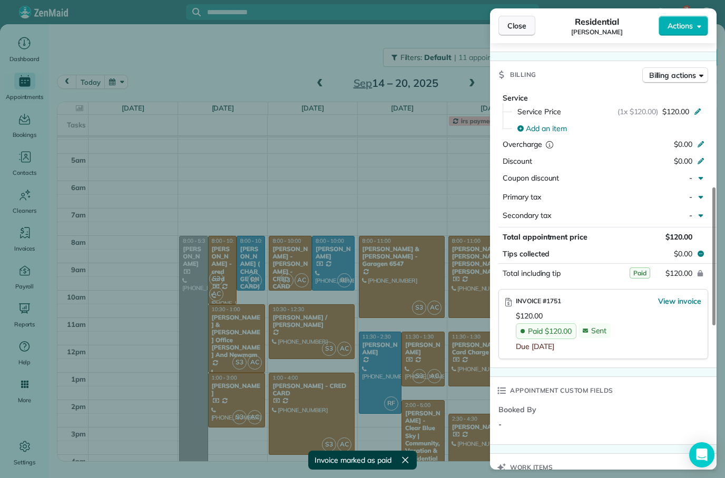
click at [508, 26] on span "Close" at bounding box center [516, 26] width 19 height 11
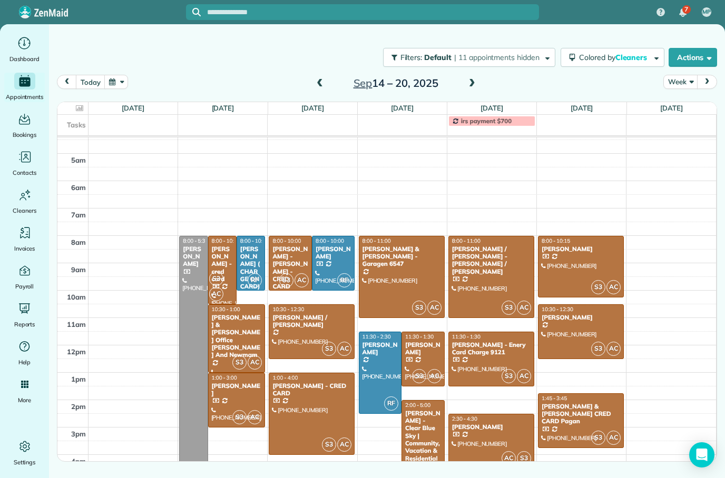
click at [83, 79] on button "today" at bounding box center [90, 82] width 29 height 14
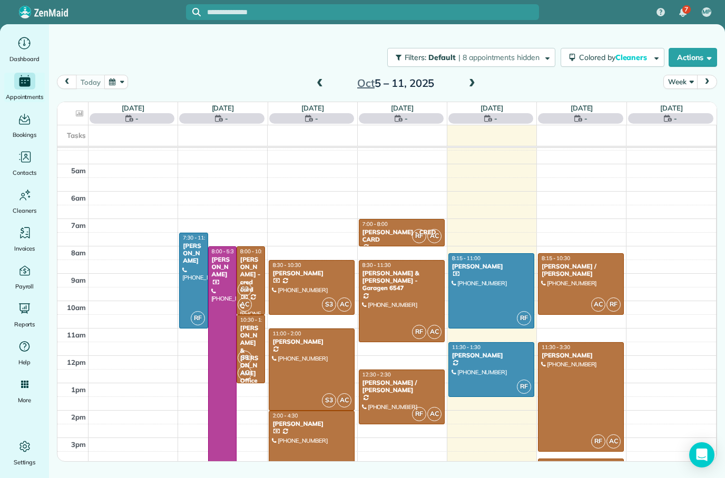
scroll to position [66, 0]
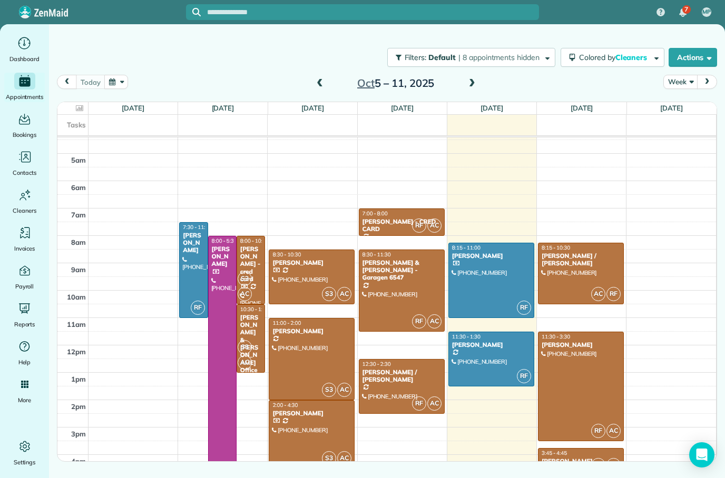
click at [316, 82] on span at bounding box center [320, 83] width 12 height 9
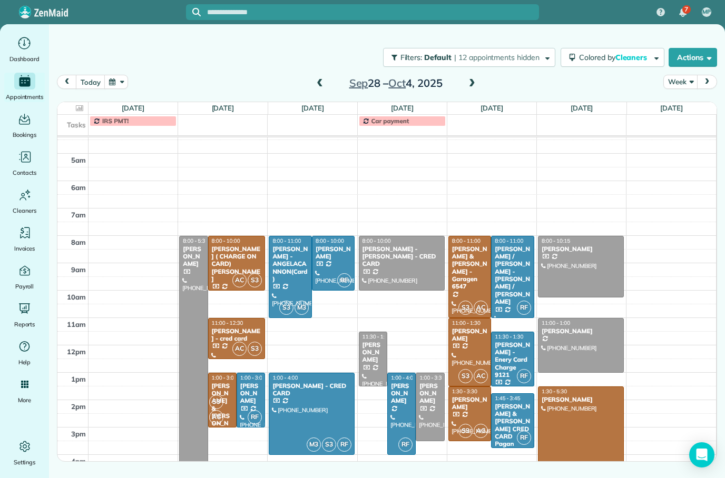
click at [610, 336] on div at bounding box center [580, 346] width 85 height 54
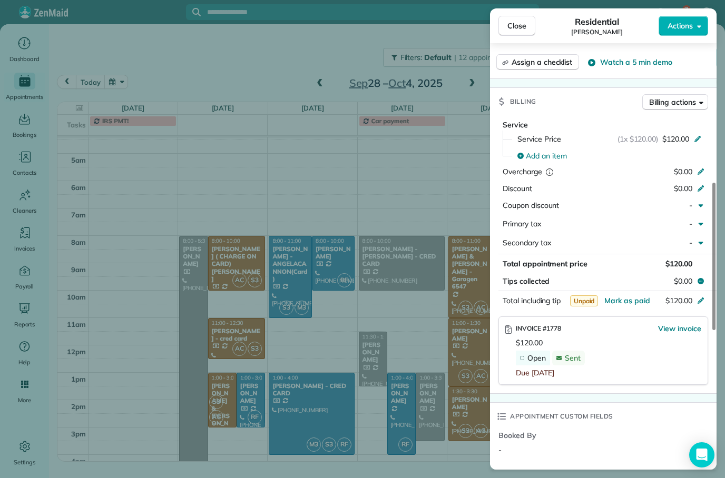
scroll to position [441, 0]
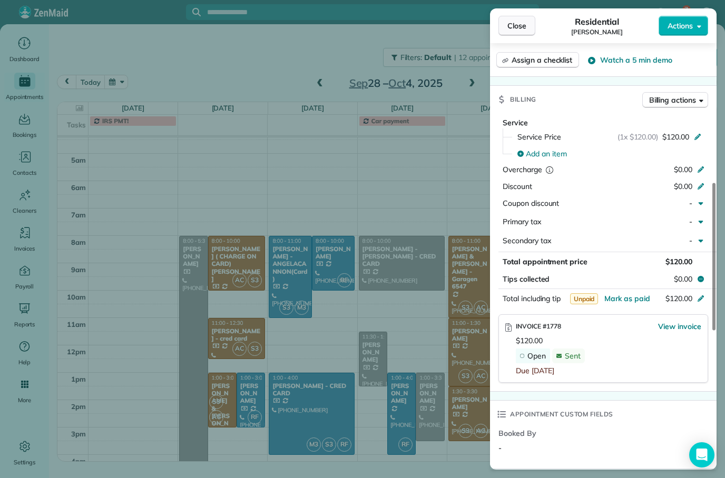
click at [518, 16] on button "Close" at bounding box center [516, 26] width 37 height 20
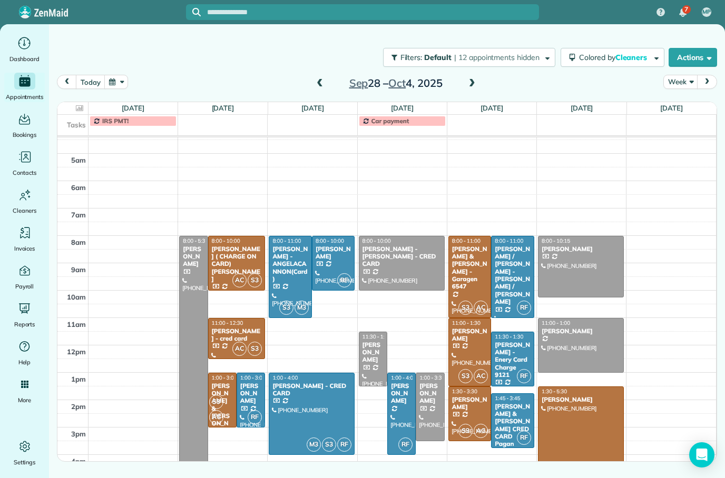
click at [324, 76] on span at bounding box center [320, 84] width 12 height 16
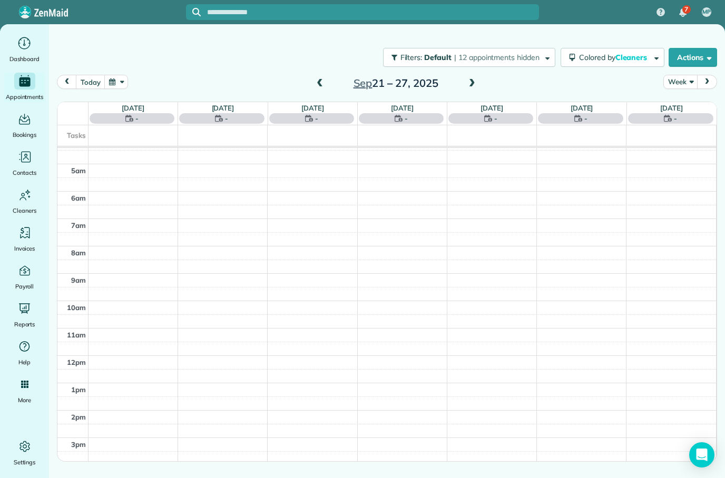
scroll to position [66, 0]
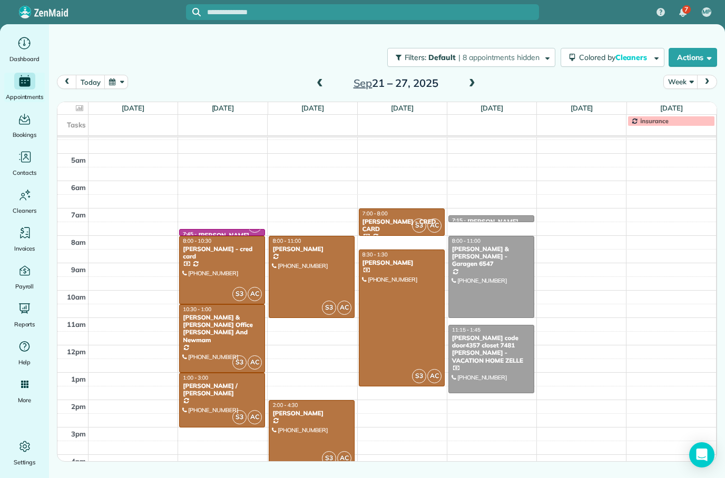
click at [318, 81] on span at bounding box center [320, 83] width 12 height 9
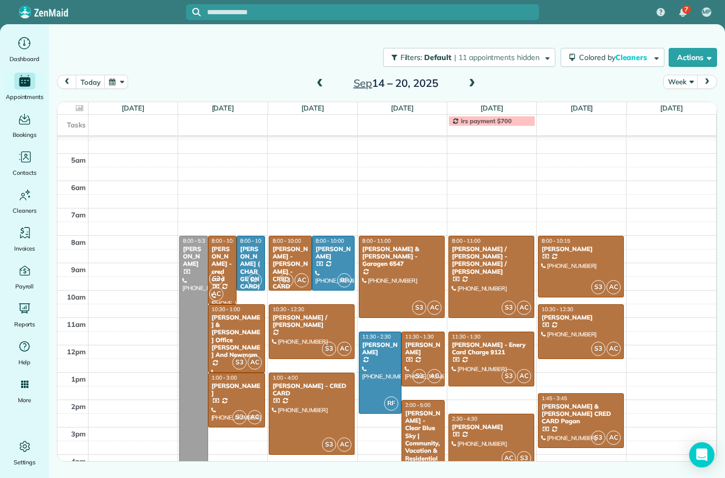
click at [585, 325] on div at bounding box center [580, 332] width 85 height 54
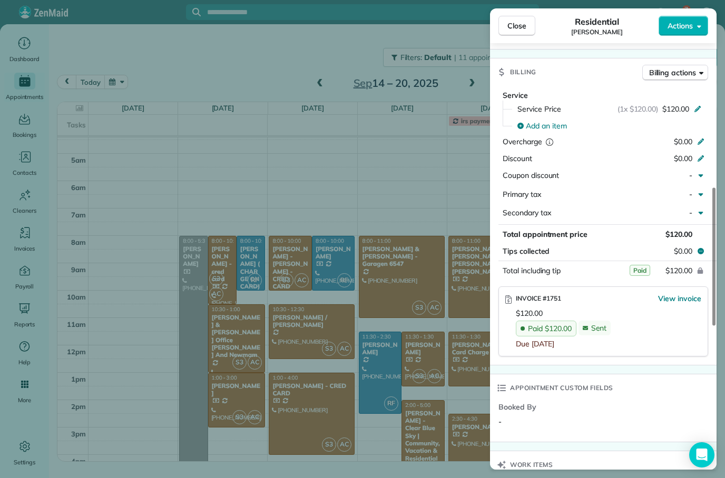
scroll to position [490, 0]
click at [674, 296] on span "View invoice" at bounding box center [679, 298] width 43 height 11
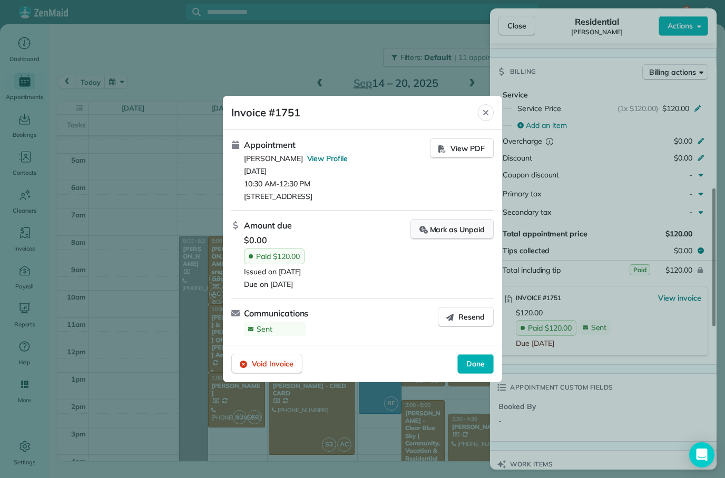
click at [464, 233] on div "Mark as Unpaid" at bounding box center [451, 229] width 65 height 11
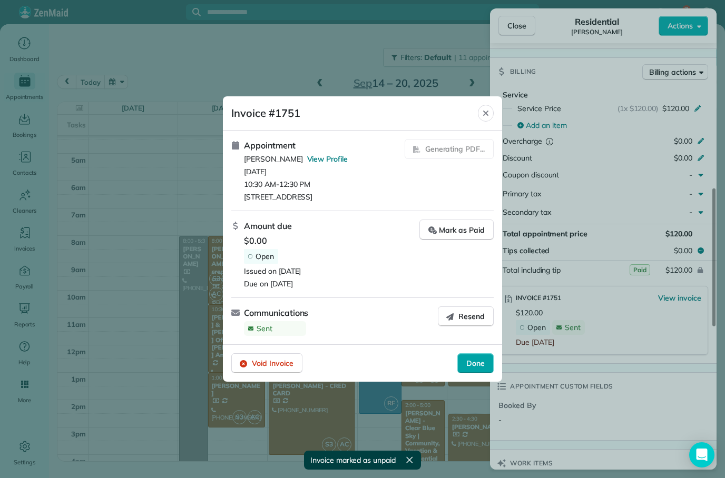
click at [471, 369] on span "Done" at bounding box center [475, 363] width 18 height 11
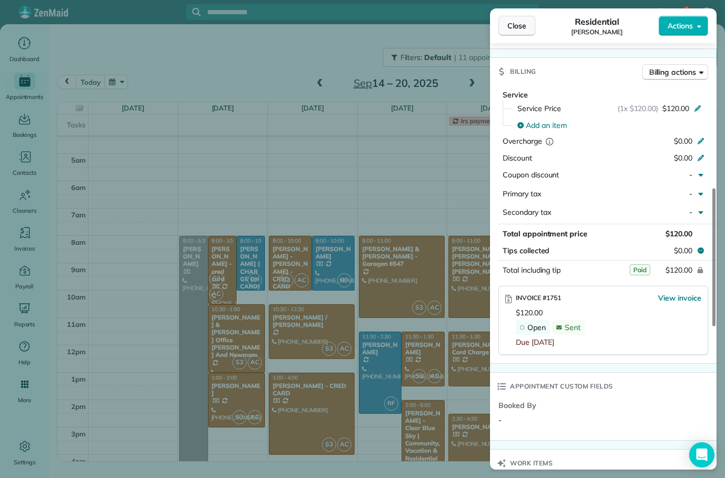
click at [515, 29] on span "Close" at bounding box center [516, 26] width 19 height 11
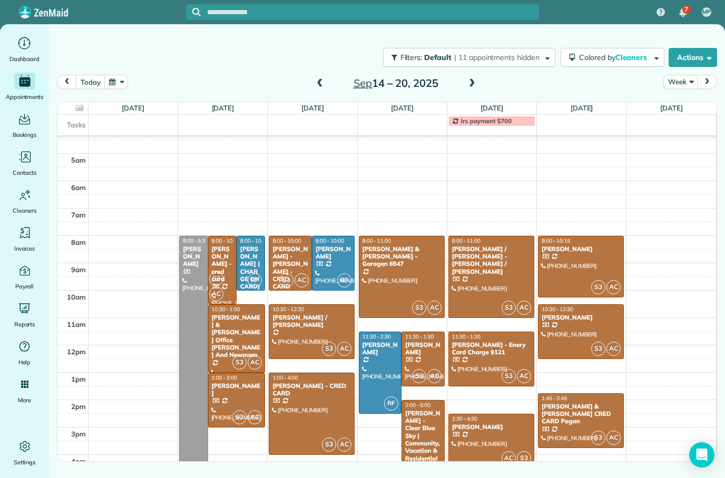
click at [323, 88] on span at bounding box center [320, 84] width 12 height 16
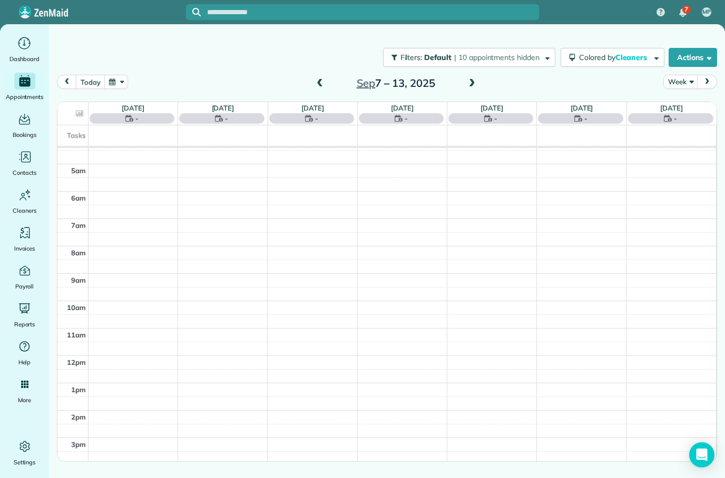
scroll to position [66, 0]
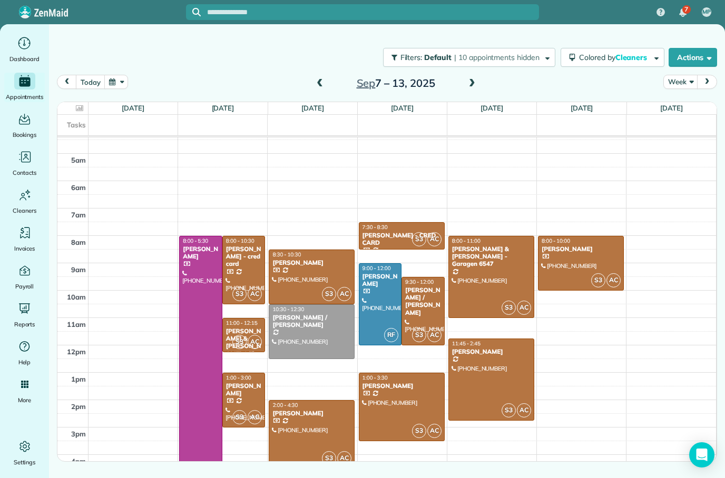
click at [324, 81] on span at bounding box center [320, 83] width 12 height 9
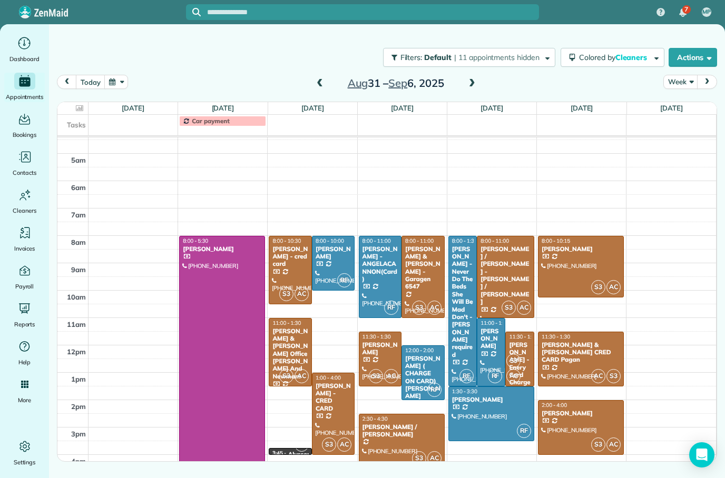
click at [595, 412] on div "[PERSON_NAME]" at bounding box center [581, 413] width 80 height 7
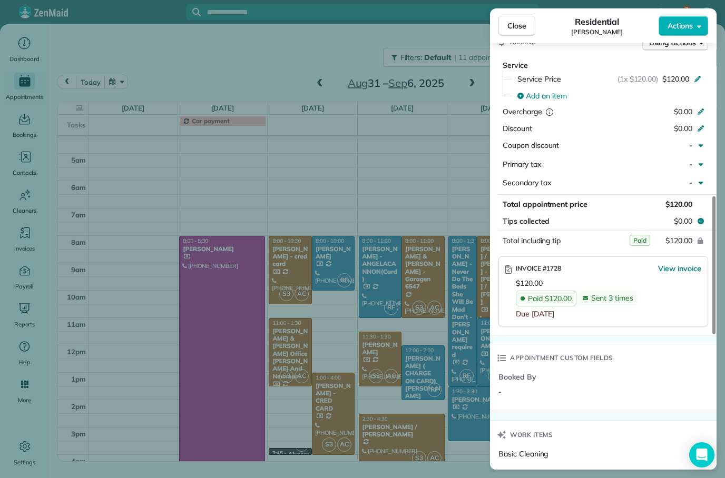
scroll to position [517, 0]
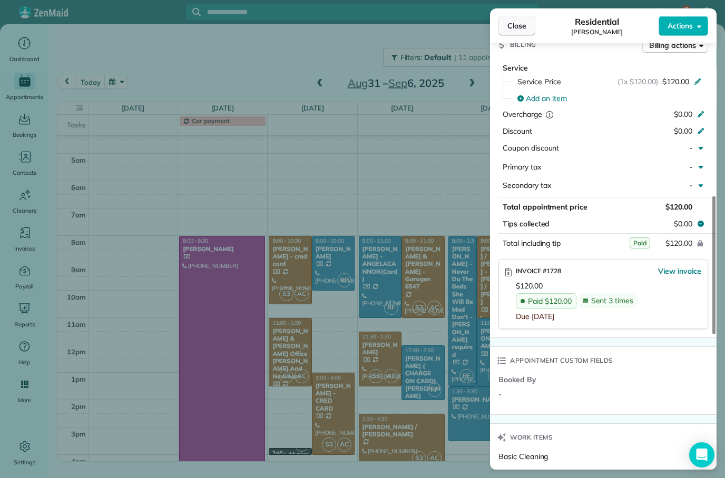
click at [519, 30] on button "Close" at bounding box center [516, 26] width 37 height 20
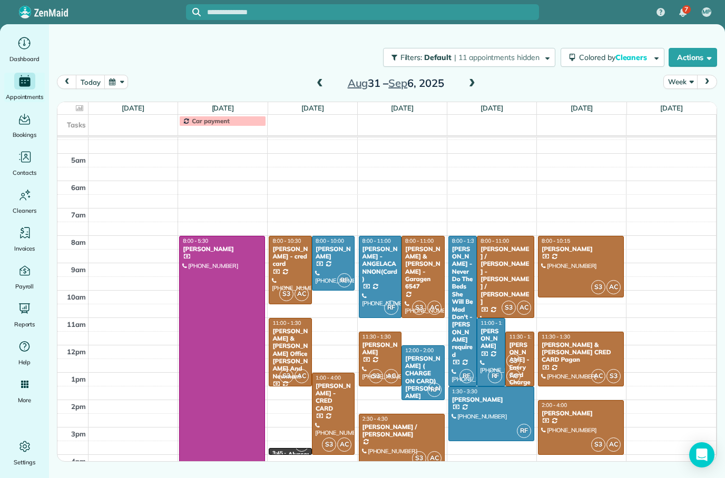
click at [468, 82] on span at bounding box center [472, 83] width 12 height 9
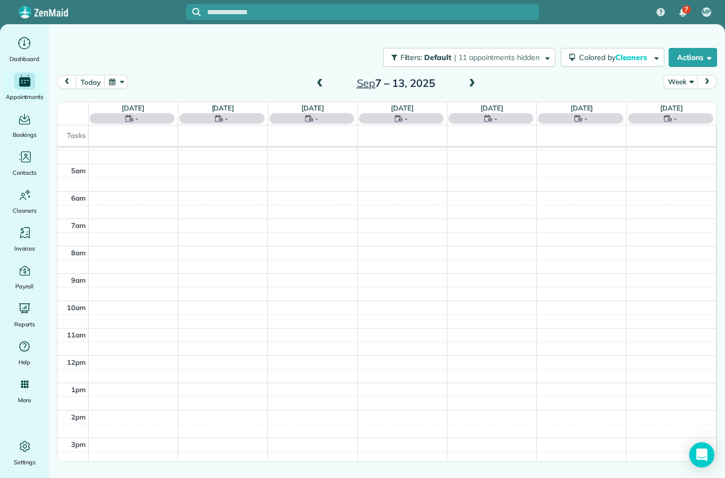
scroll to position [66, 0]
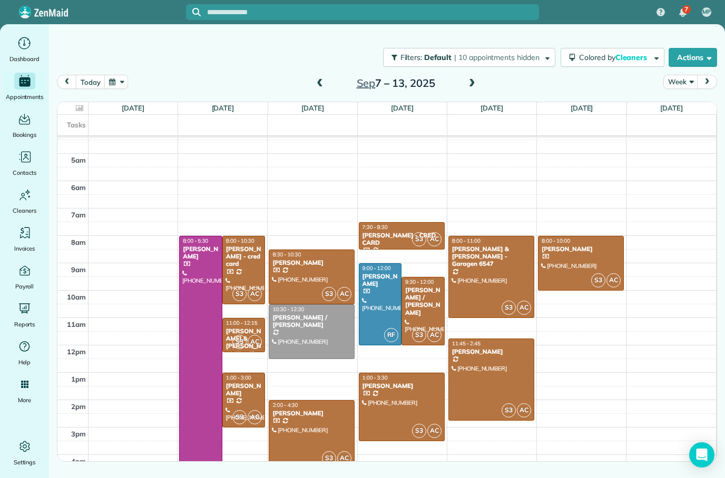
click at [462, 89] on div "Sep 7 – 13, 2025" at bounding box center [395, 83] width 169 height 17
click at [472, 80] on span at bounding box center [472, 83] width 12 height 9
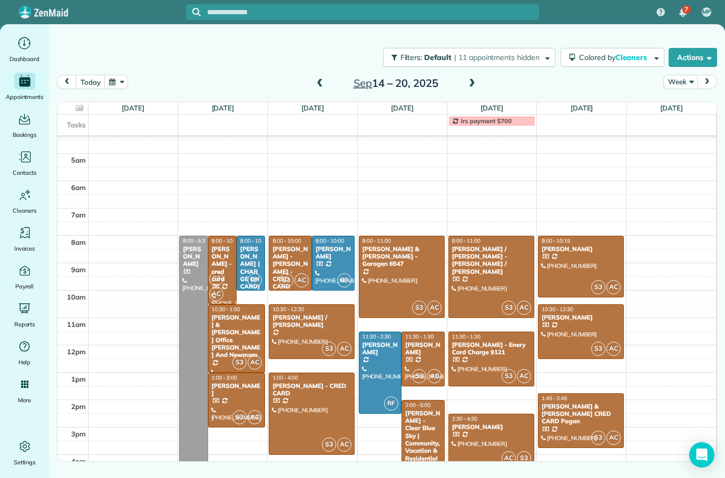
click at [609, 323] on div at bounding box center [580, 332] width 85 height 54
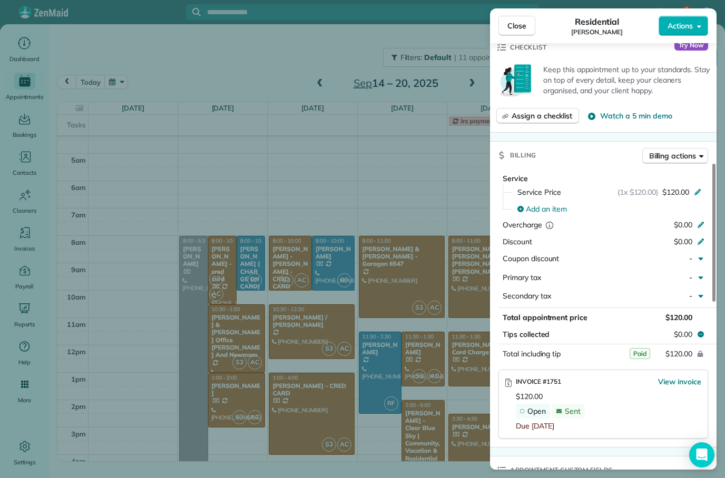
scroll to position [407, 0]
click at [514, 23] on span "Close" at bounding box center [516, 26] width 19 height 11
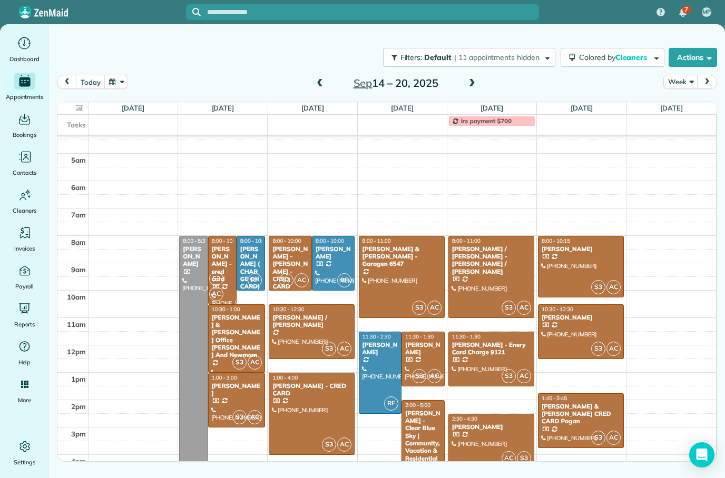
click at [581, 332] on div at bounding box center [580, 332] width 85 height 54
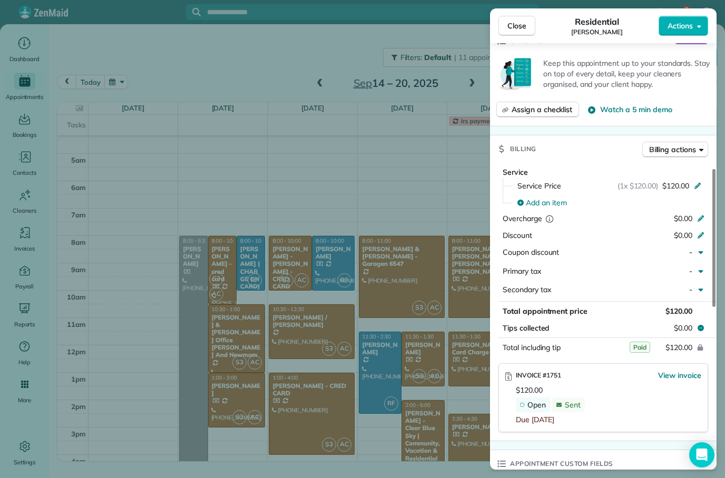
scroll to position [431, 0]
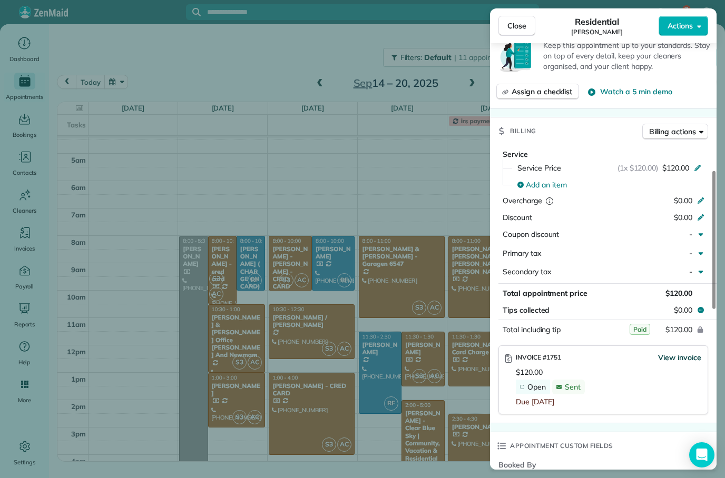
click at [684, 356] on span "View invoice" at bounding box center [679, 357] width 43 height 11
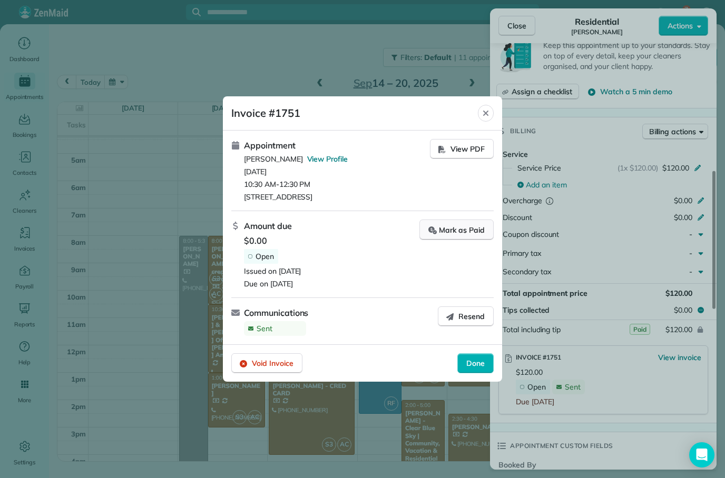
click at [469, 237] on button "Mark as Paid" at bounding box center [456, 230] width 74 height 21
click at [474, 364] on span "Done" at bounding box center [475, 364] width 18 height 11
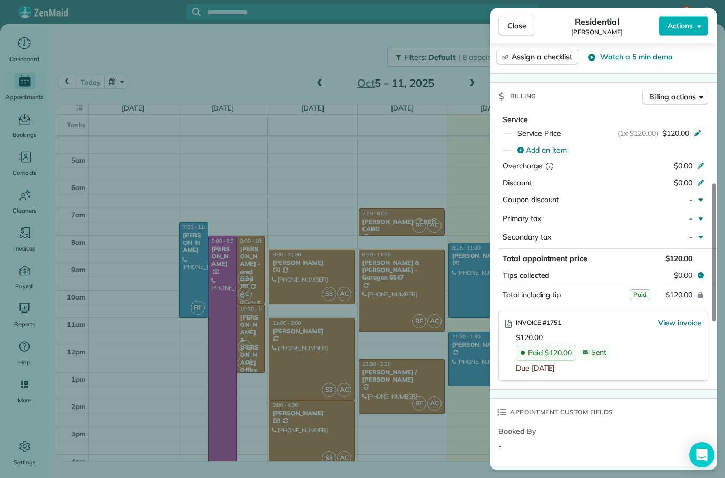
scroll to position [479, 0]
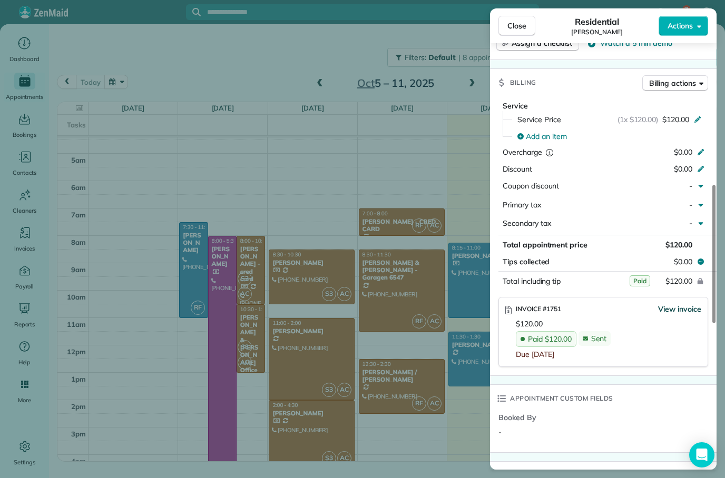
click at [683, 304] on span "View invoice" at bounding box center [679, 309] width 43 height 11
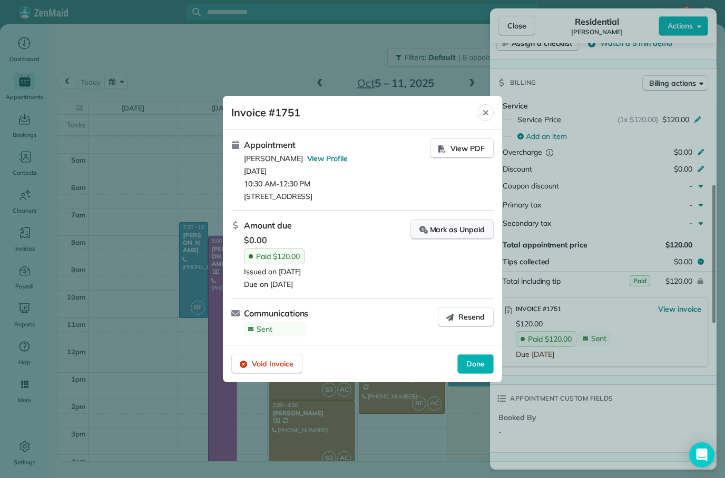
click at [462, 231] on div "Mark as Unpaid" at bounding box center [451, 229] width 65 height 11
click at [483, 370] on div "Done" at bounding box center [475, 363] width 36 height 20
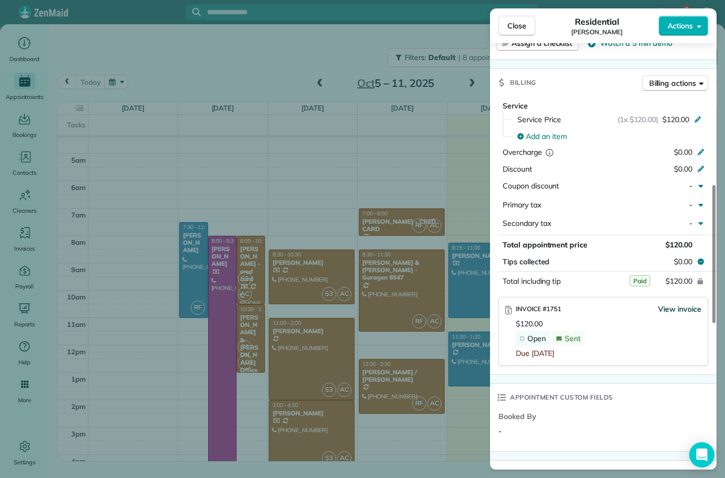
click at [681, 308] on span "View invoice" at bounding box center [679, 309] width 43 height 11
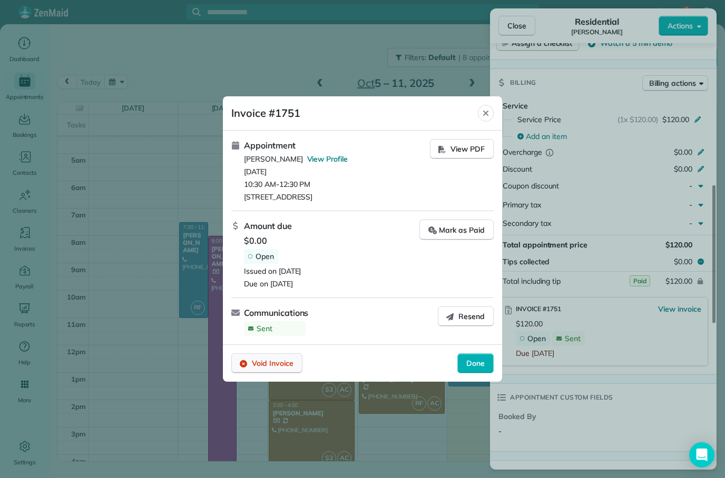
click at [275, 361] on span "Void Invoice" at bounding box center [273, 363] width 42 height 11
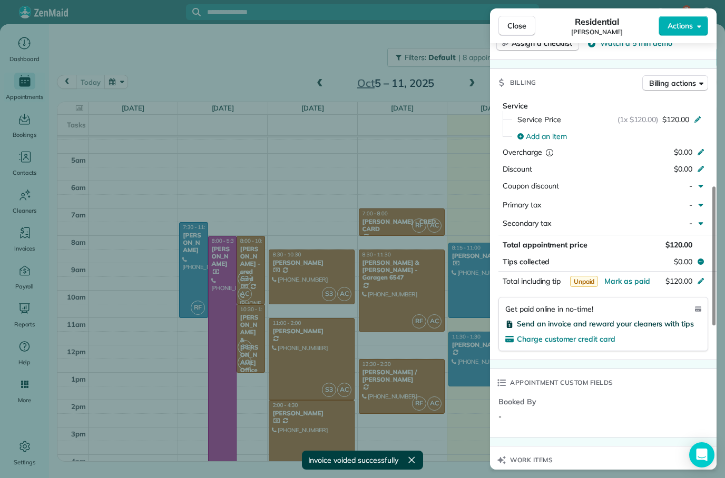
click at [598, 322] on span "Send an invoice and reward your cleaners with tips" at bounding box center [605, 323] width 177 height 9
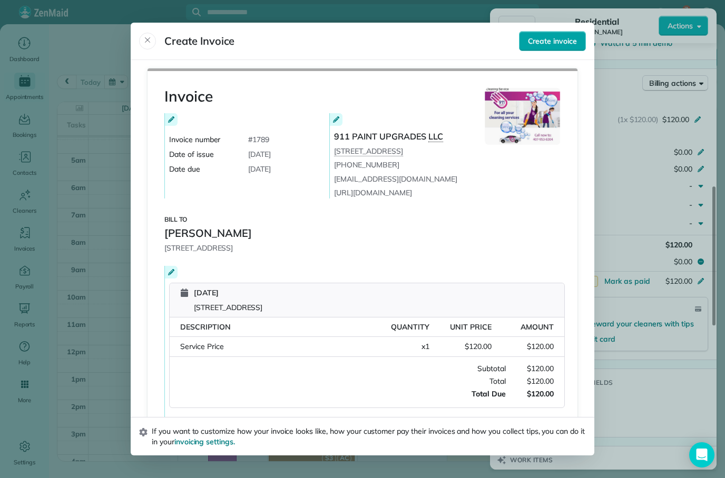
click at [549, 31] on button "Create invoice" at bounding box center [552, 41] width 67 height 20
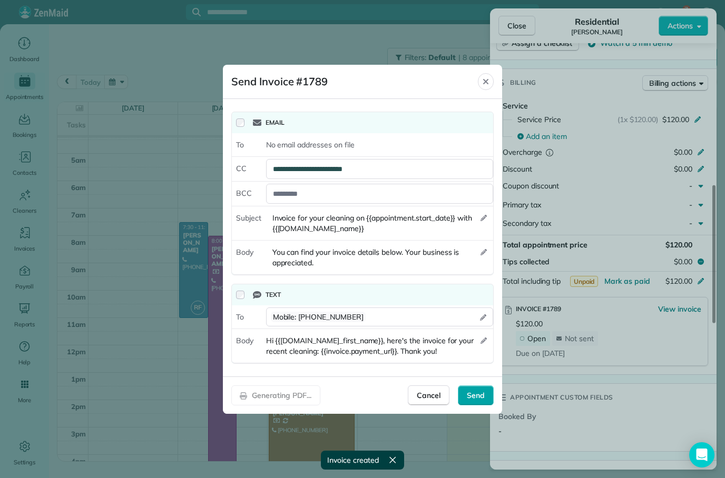
click at [478, 395] on span "Send" at bounding box center [476, 395] width 18 height 11
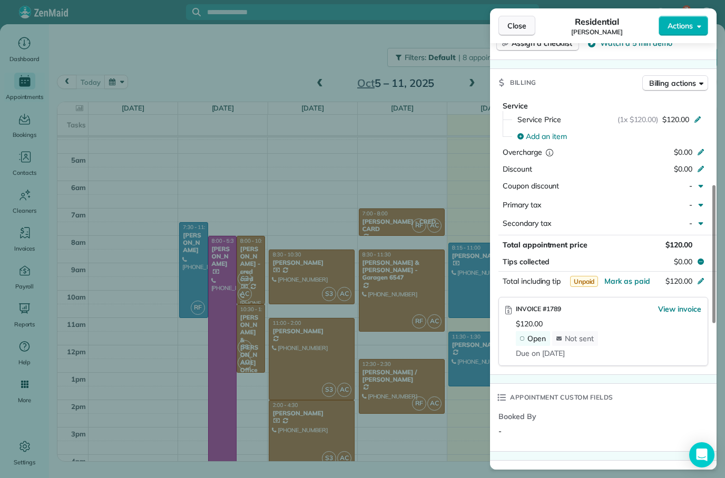
click at [524, 35] on button "Close" at bounding box center [516, 26] width 37 height 20
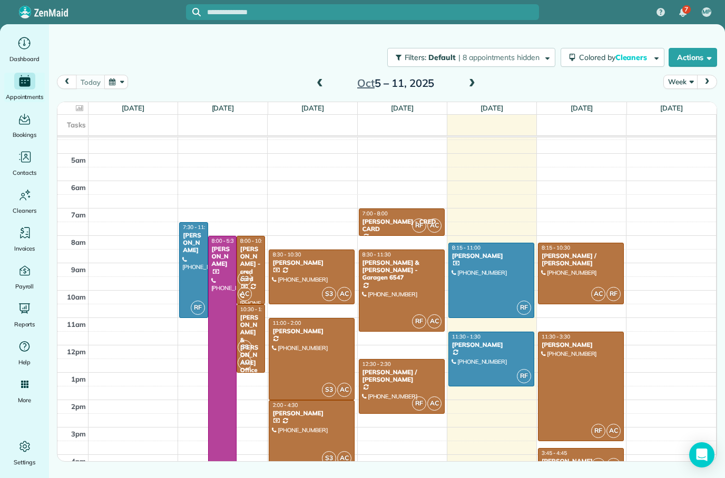
click at [315, 90] on span at bounding box center [320, 84] width 12 height 16
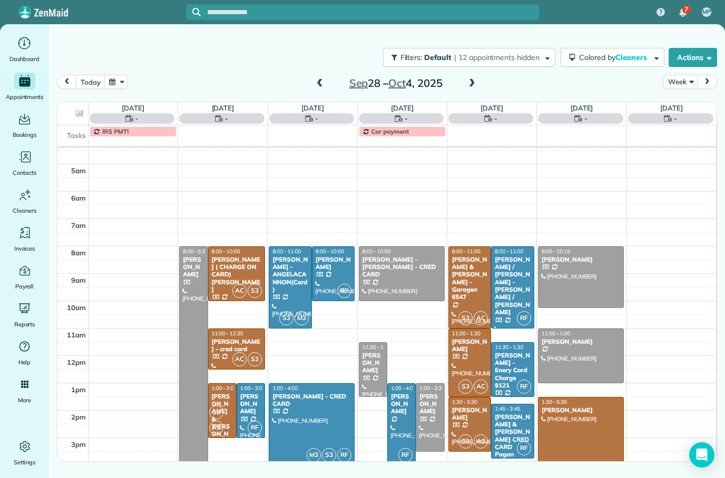
scroll to position [66, 0]
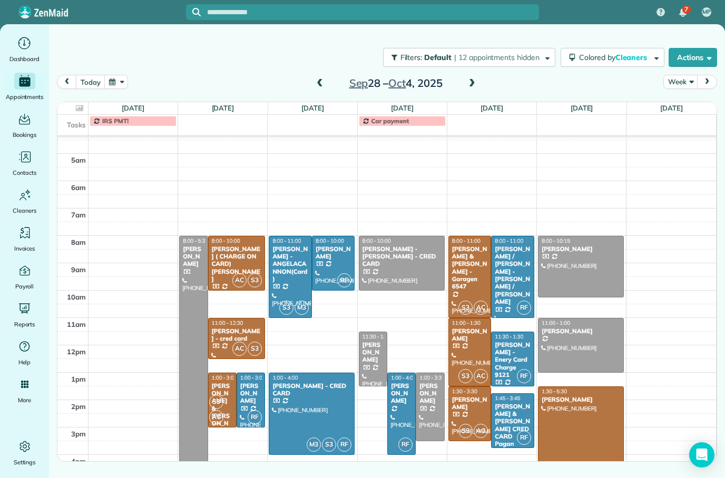
click at [324, 82] on span at bounding box center [320, 83] width 12 height 9
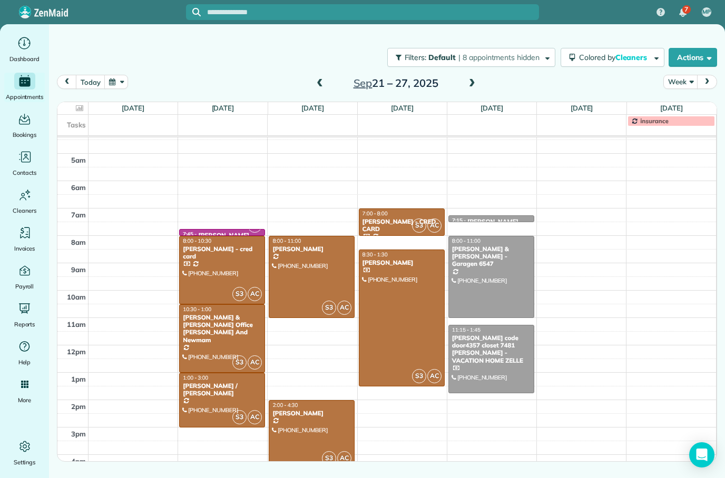
click at [321, 83] on span at bounding box center [320, 83] width 12 height 9
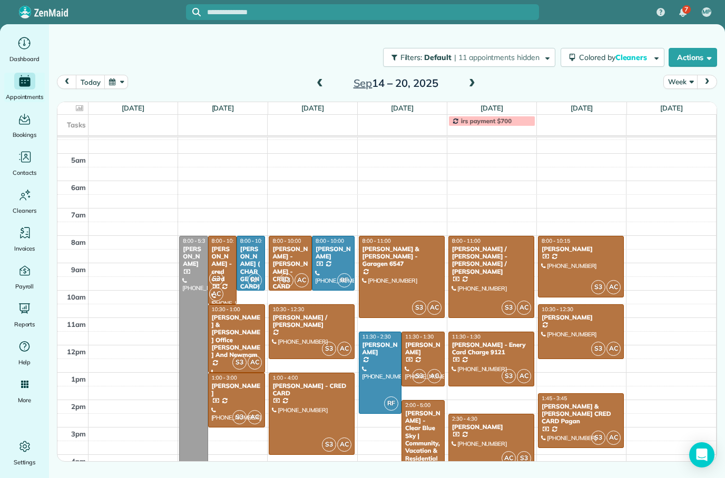
click at [572, 324] on div at bounding box center [580, 332] width 85 height 54
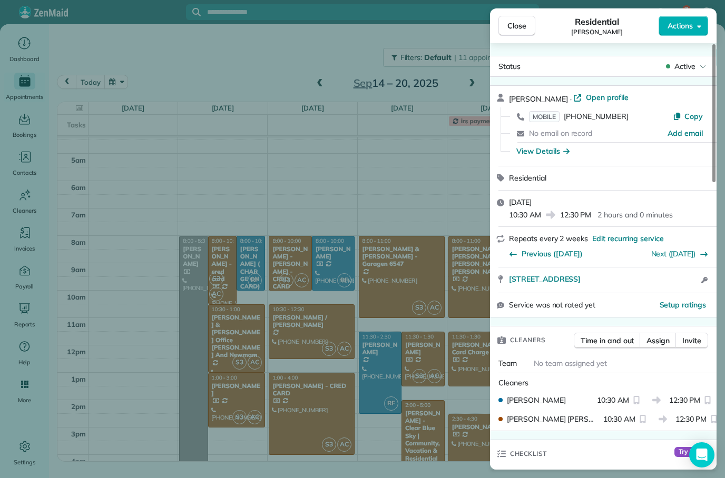
scroll to position [-7, 0]
click at [518, 24] on span "Close" at bounding box center [516, 26] width 19 height 11
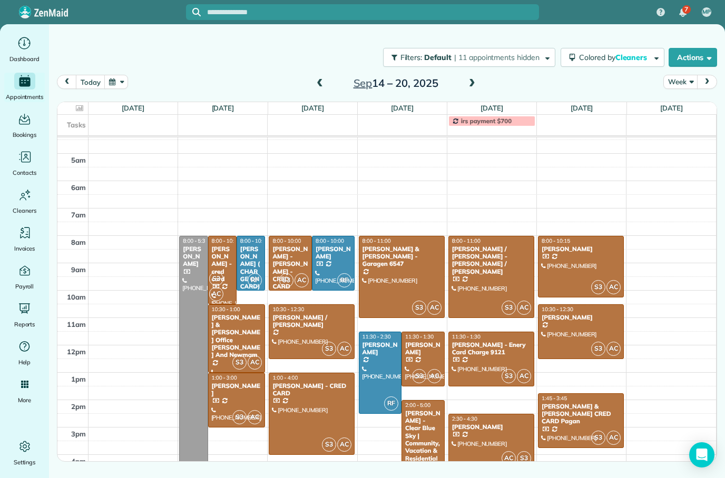
click at [474, 88] on span at bounding box center [472, 83] width 12 height 9
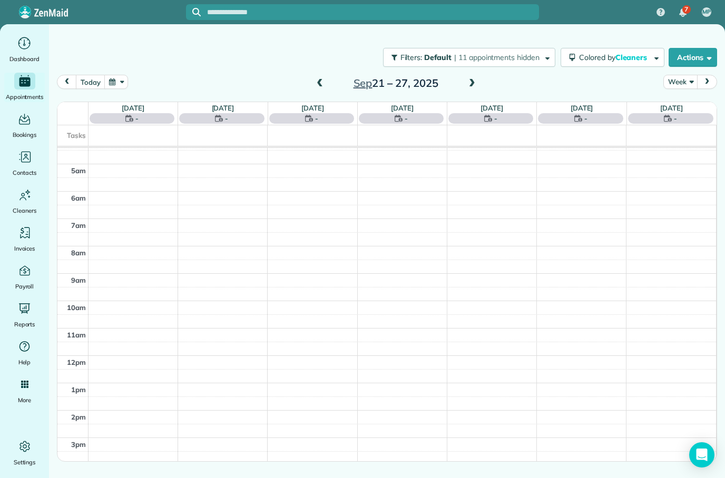
scroll to position [66, 0]
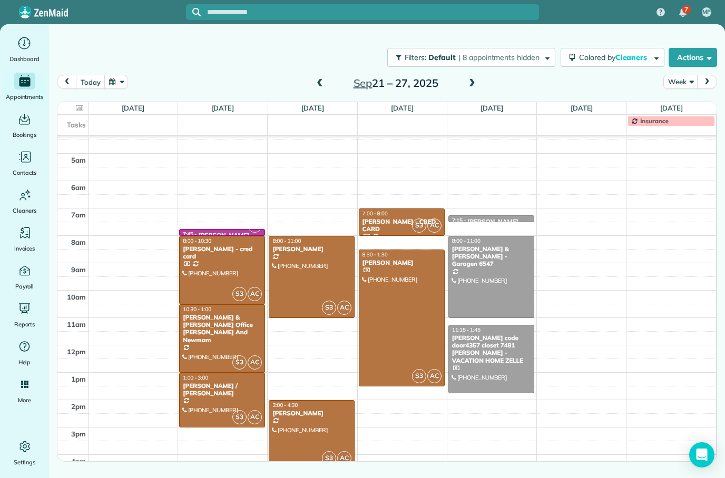
click at [476, 84] on span at bounding box center [472, 83] width 12 height 9
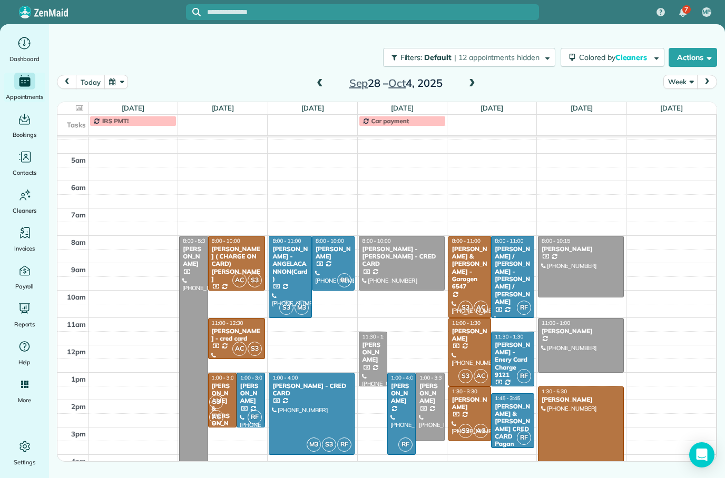
click at [603, 331] on div "[PERSON_NAME]" at bounding box center [581, 331] width 80 height 7
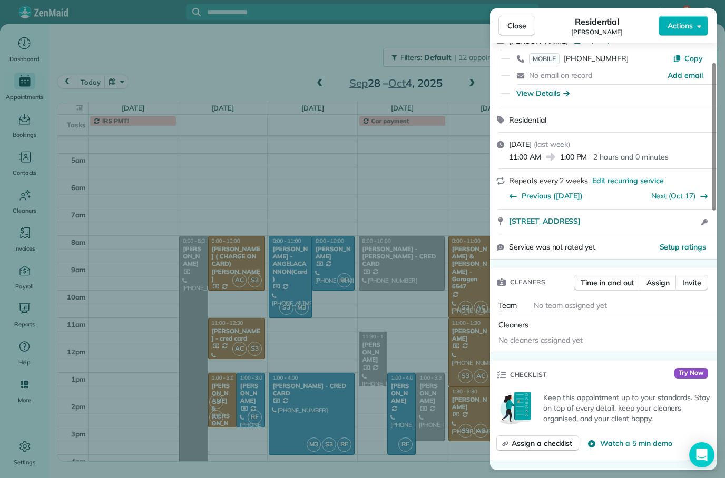
scroll to position [68, 0]
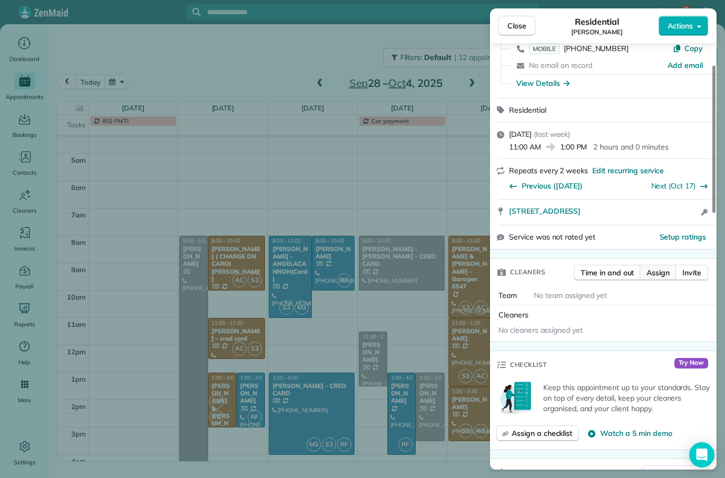
click at [666, 268] on span "Assign" at bounding box center [657, 273] width 23 height 11
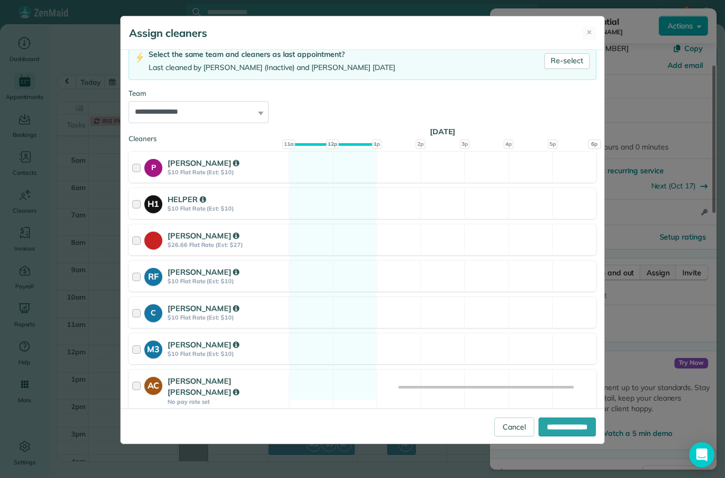
scroll to position [75, 0]
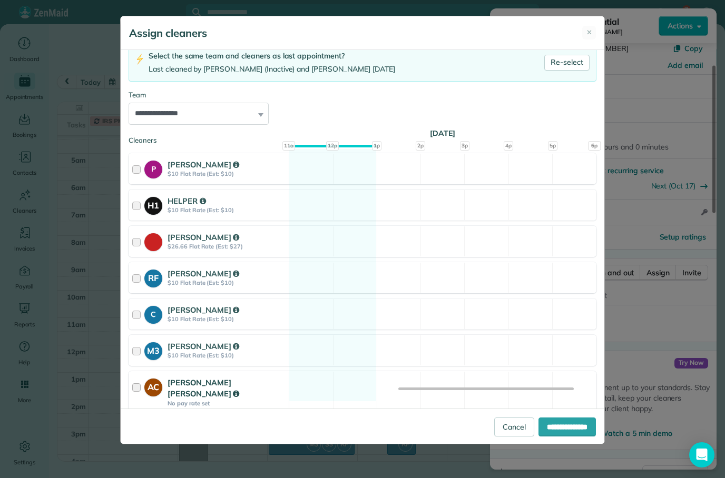
click at [296, 389] on div "AC [PERSON_NAME] [PERSON_NAME] No pay rate set Available" at bounding box center [362, 392] width 468 height 42
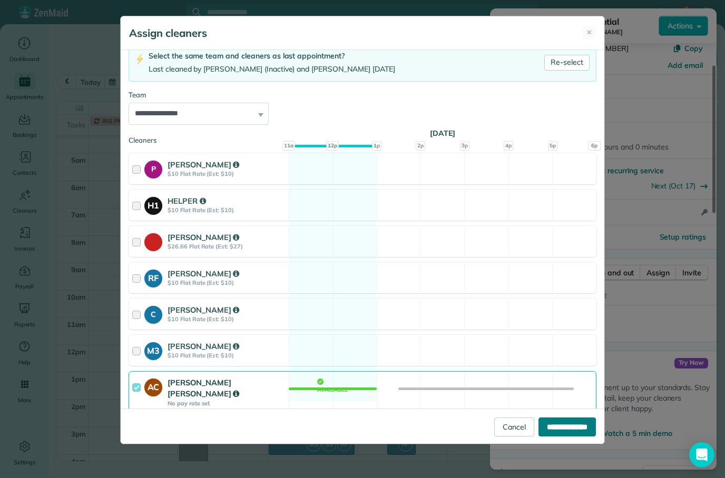
click at [548, 437] on input "**********" at bounding box center [566, 427] width 57 height 19
type input "**********"
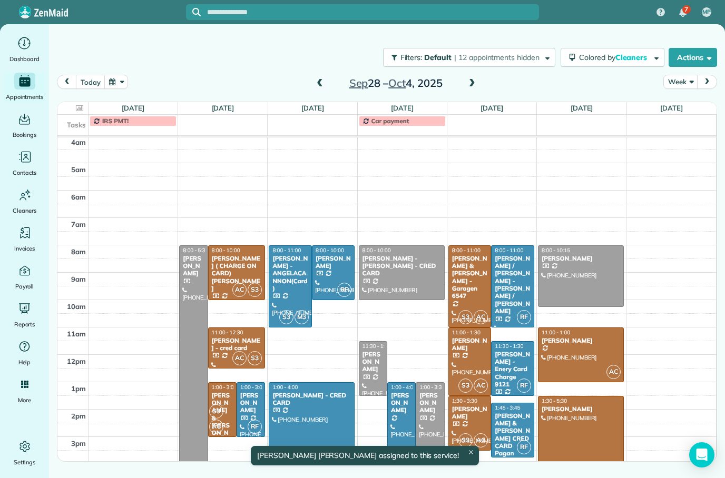
scroll to position [56, 0]
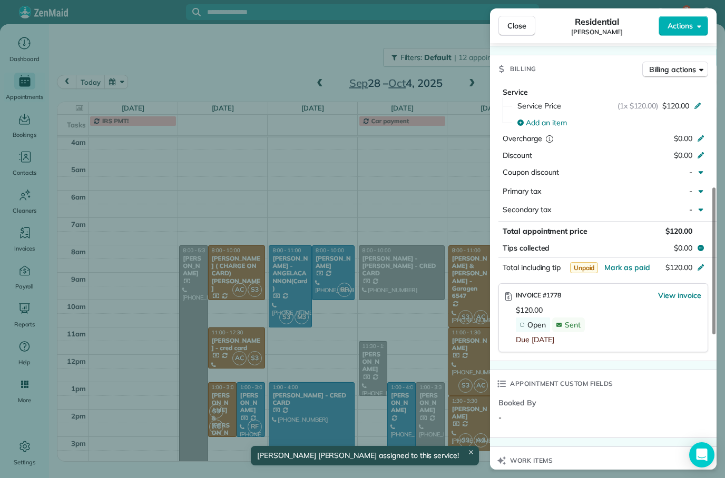
scroll to position [474, 0]
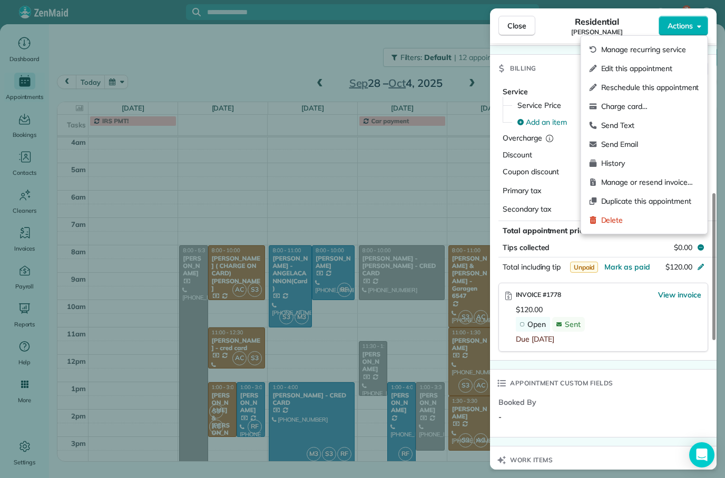
click at [630, 328] on div "INVOICE #1778 View invoice $120.00 Open Sent Due [DATE]" at bounding box center [608, 317] width 185 height 55
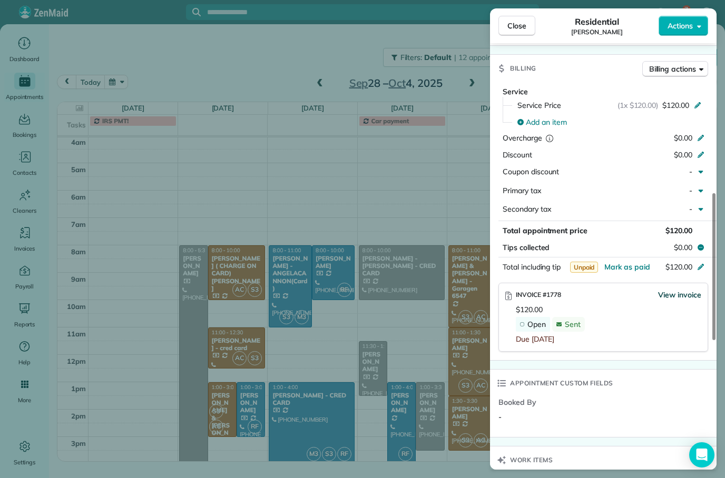
click at [677, 290] on span "View invoice" at bounding box center [679, 295] width 43 height 11
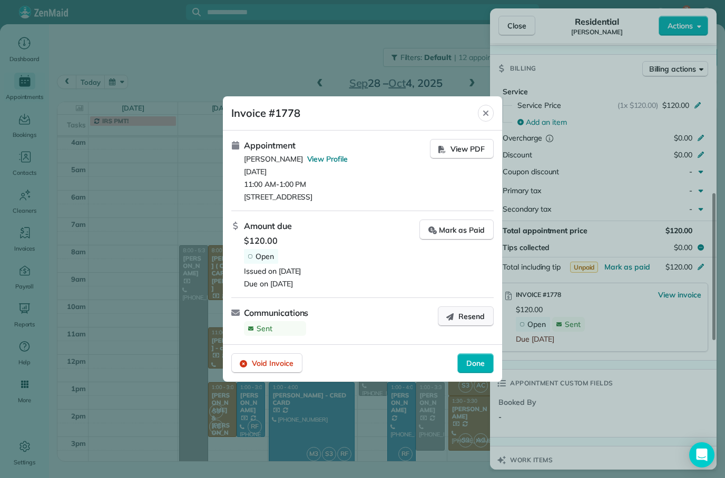
click at [469, 316] on span "Resend" at bounding box center [471, 316] width 26 height 11
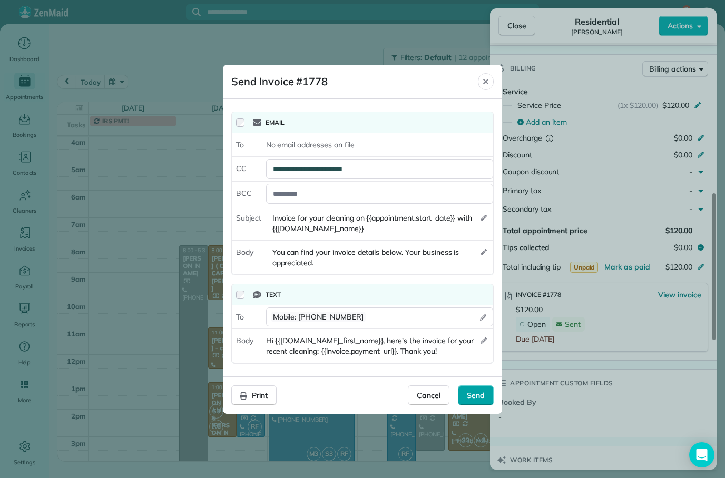
click at [476, 394] on span "Send" at bounding box center [476, 395] width 18 height 11
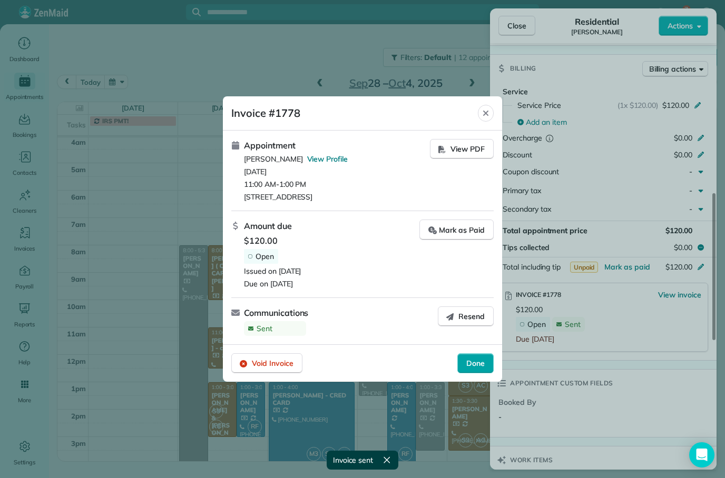
click at [471, 367] on span "Done" at bounding box center [475, 363] width 18 height 11
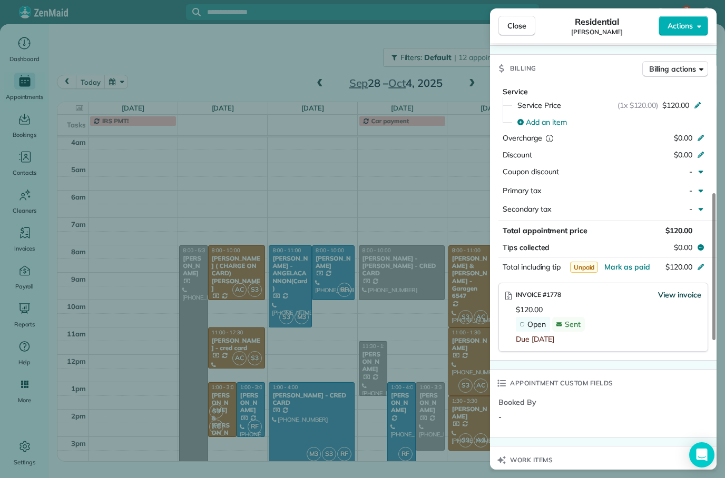
click at [669, 290] on span "View invoice" at bounding box center [679, 295] width 43 height 11
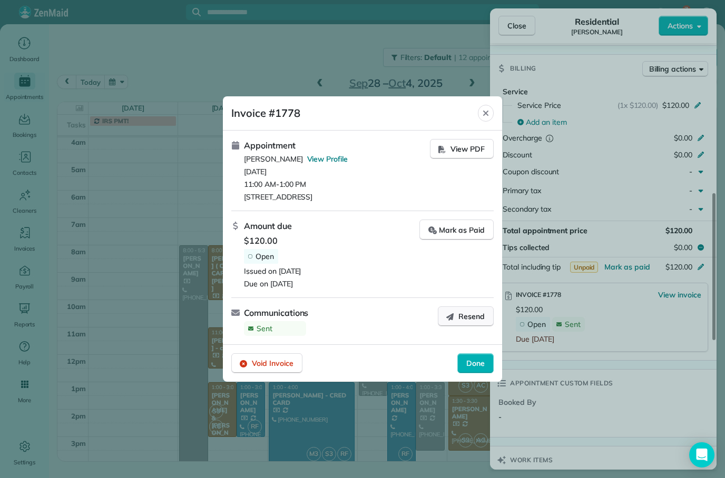
click at [475, 318] on span "Resend" at bounding box center [471, 316] width 26 height 11
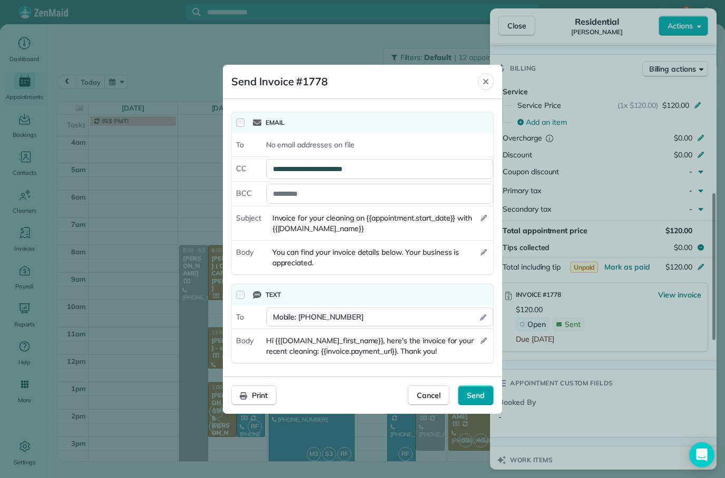
click at [477, 397] on span "Send" at bounding box center [476, 395] width 18 height 11
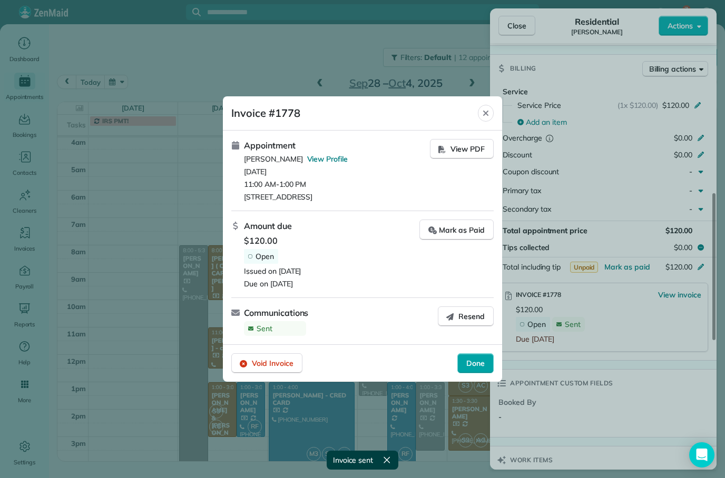
click at [476, 366] on span "Done" at bounding box center [475, 363] width 18 height 11
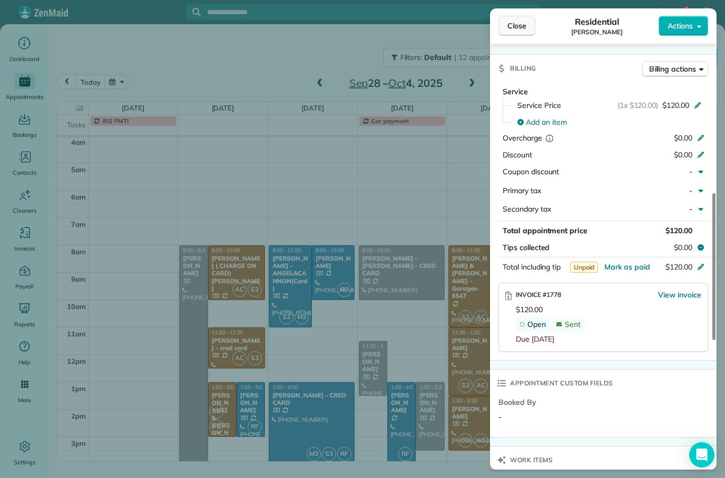
click at [521, 27] on span "Close" at bounding box center [516, 26] width 19 height 11
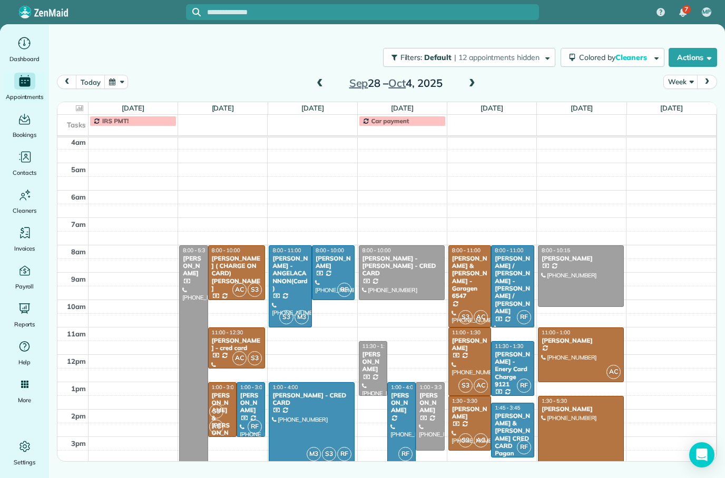
click at [602, 272] on div at bounding box center [580, 276] width 85 height 61
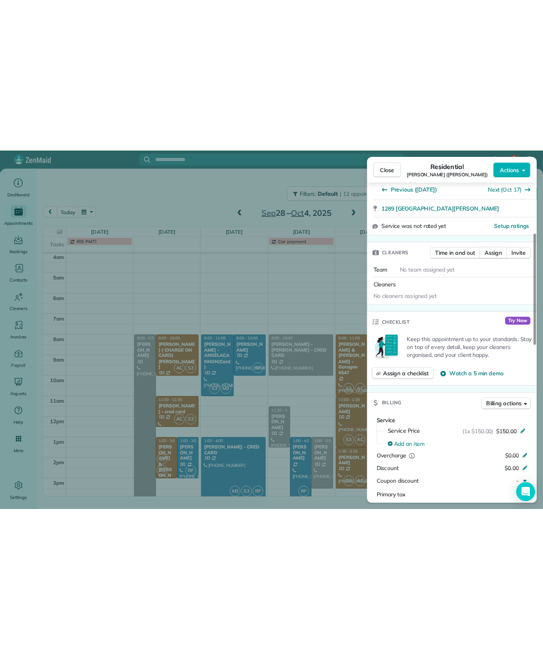
scroll to position [200, 0]
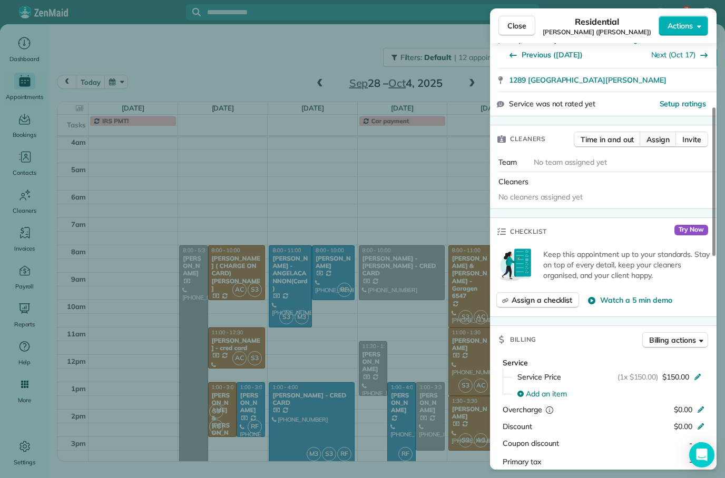
click at [656, 136] on span "Assign" at bounding box center [657, 139] width 23 height 11
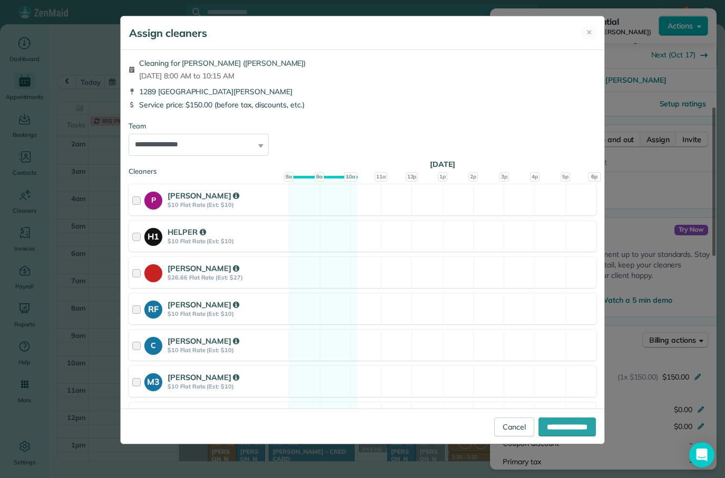
scroll to position [14, 0]
click at [326, 402] on div "AC [PERSON_NAME] [PERSON_NAME] No pay rate set Available" at bounding box center [362, 423] width 468 height 42
click at [559, 437] on input "**********" at bounding box center [566, 427] width 57 height 19
type input "**********"
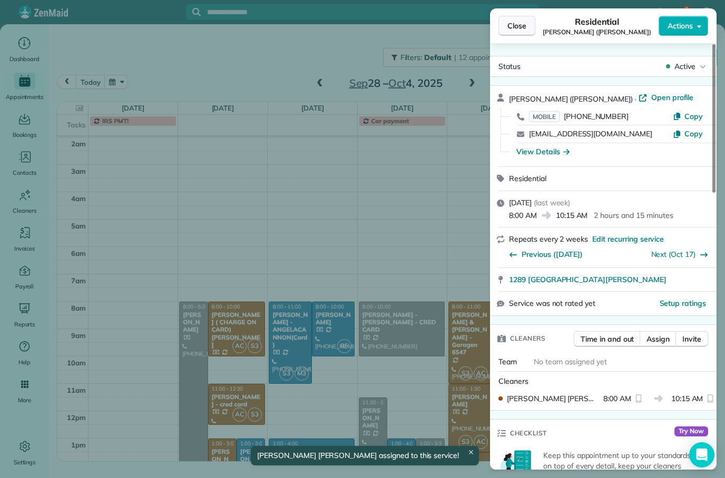
click at [522, 23] on span "Close" at bounding box center [516, 26] width 19 height 11
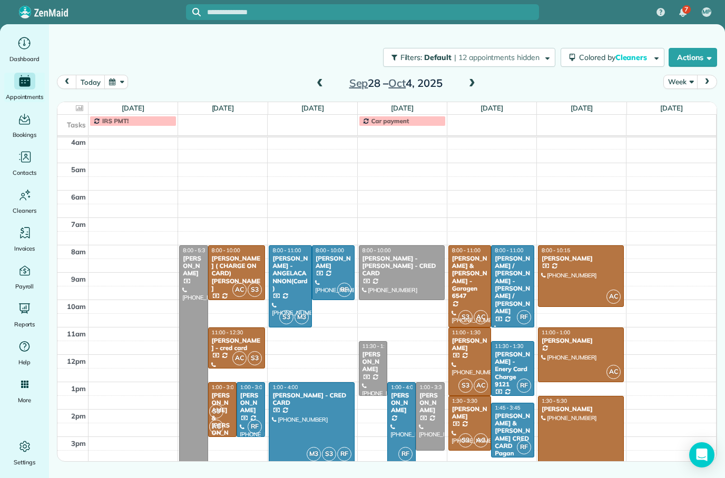
click at [323, 87] on span at bounding box center [320, 83] width 12 height 9
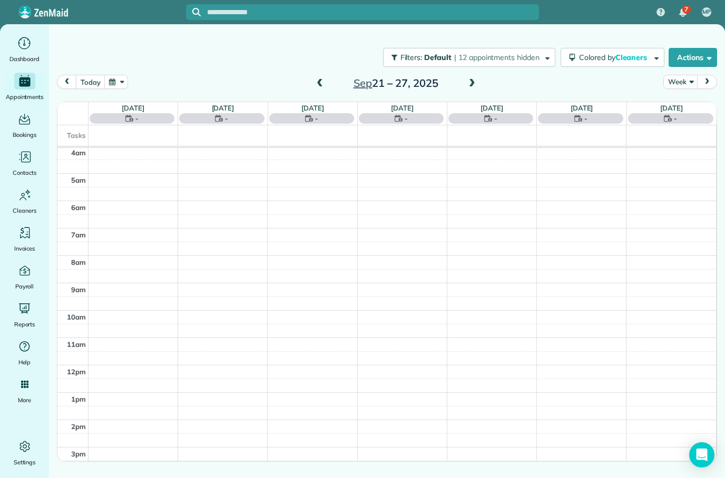
scroll to position [66, 0]
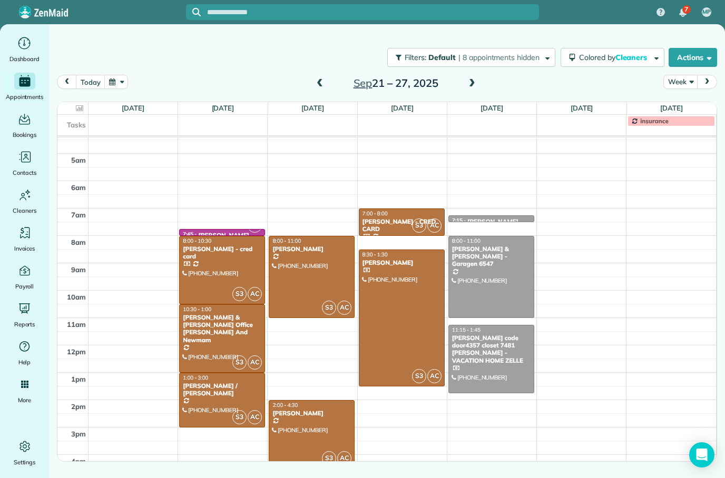
click at [95, 83] on button "today" at bounding box center [90, 82] width 29 height 14
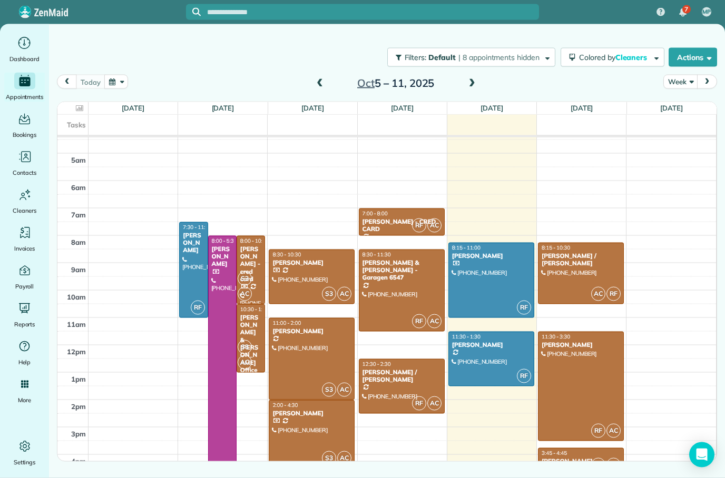
scroll to position [42, 0]
